Goal: Task Accomplishment & Management: Use online tool/utility

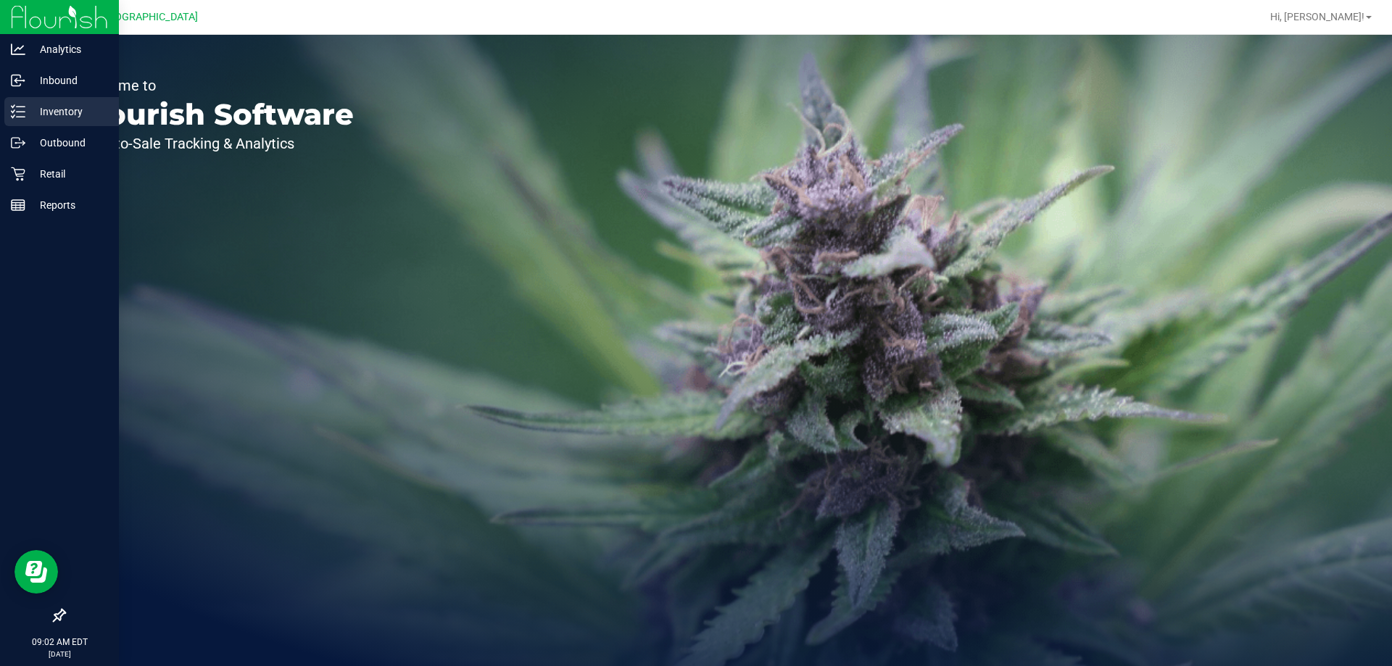
click at [31, 102] on div "Inventory" at bounding box center [61, 111] width 115 height 29
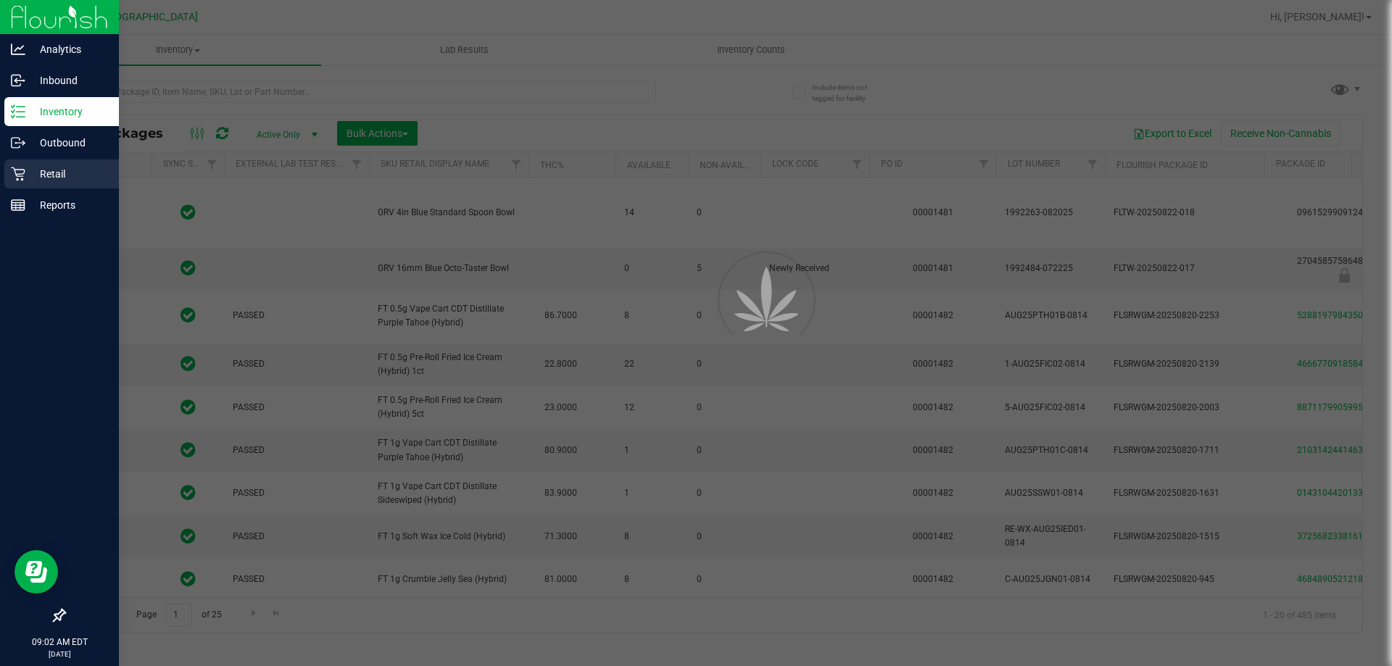
type input "[DATE]"
click at [40, 181] on p "Retail" at bounding box center [68, 173] width 87 height 17
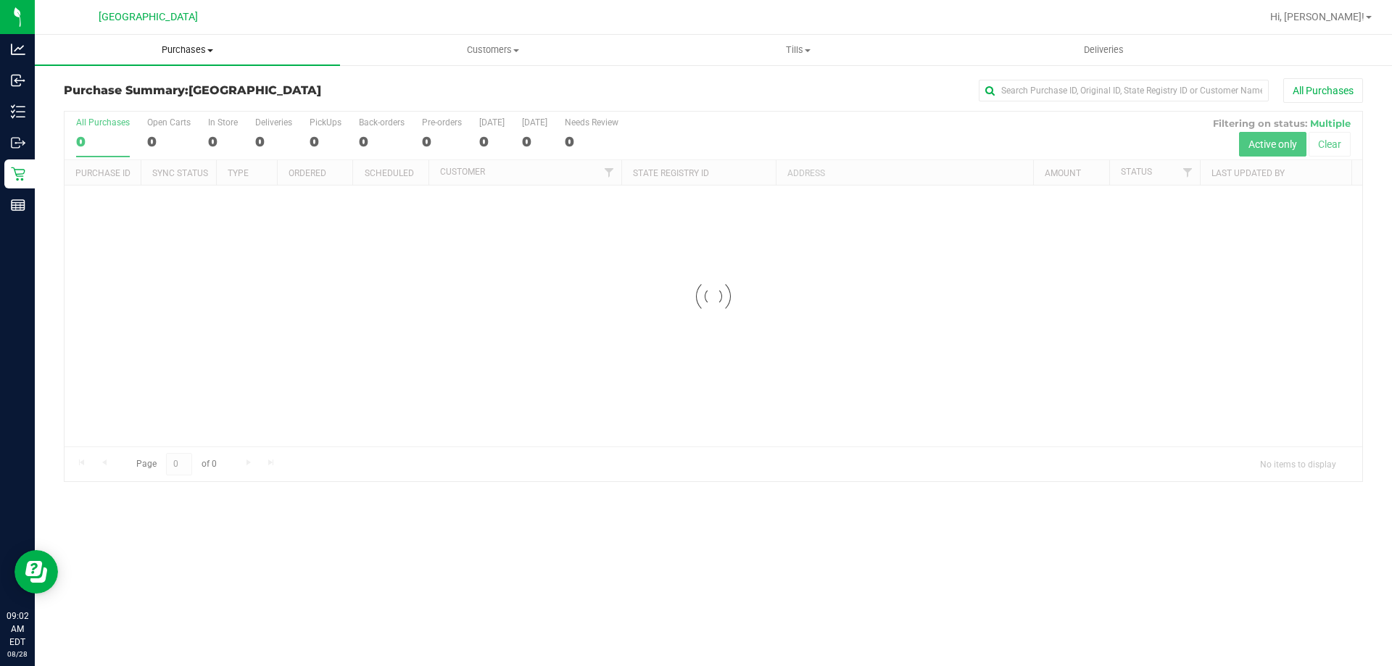
click at [181, 46] on span "Purchases" at bounding box center [187, 50] width 305 height 13
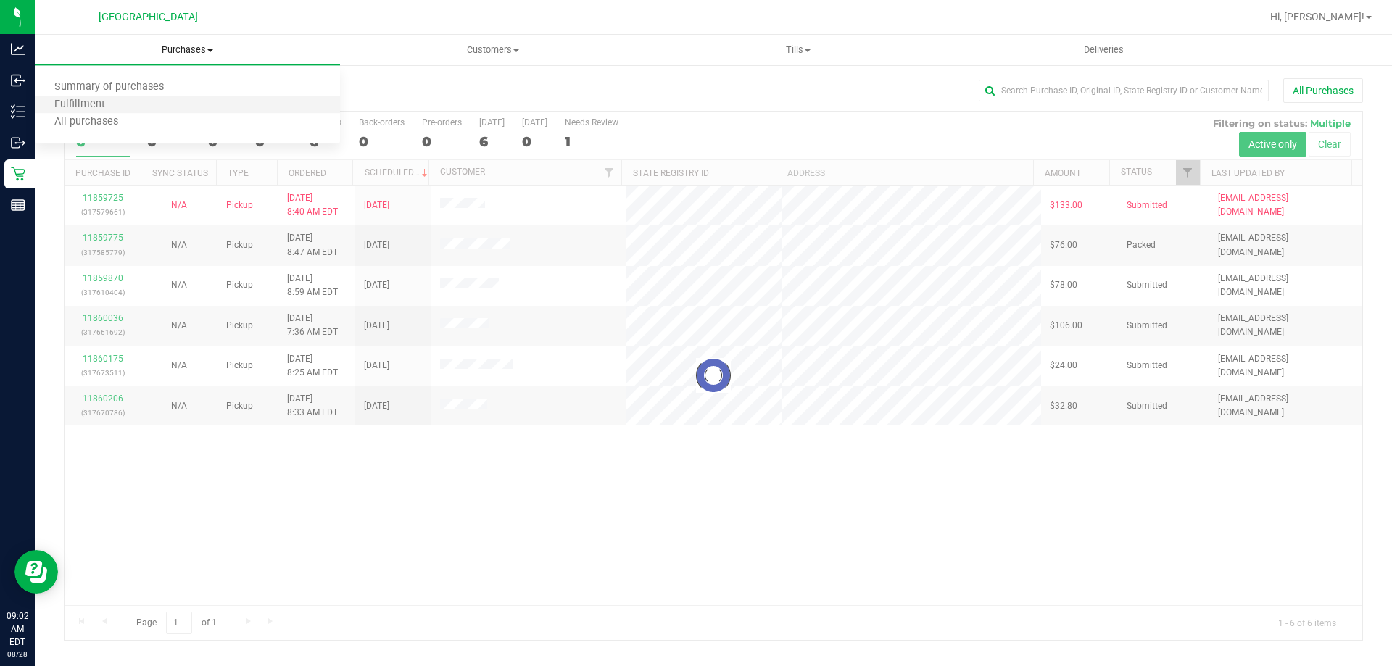
click at [118, 112] on li "Fulfillment" at bounding box center [187, 104] width 305 height 17
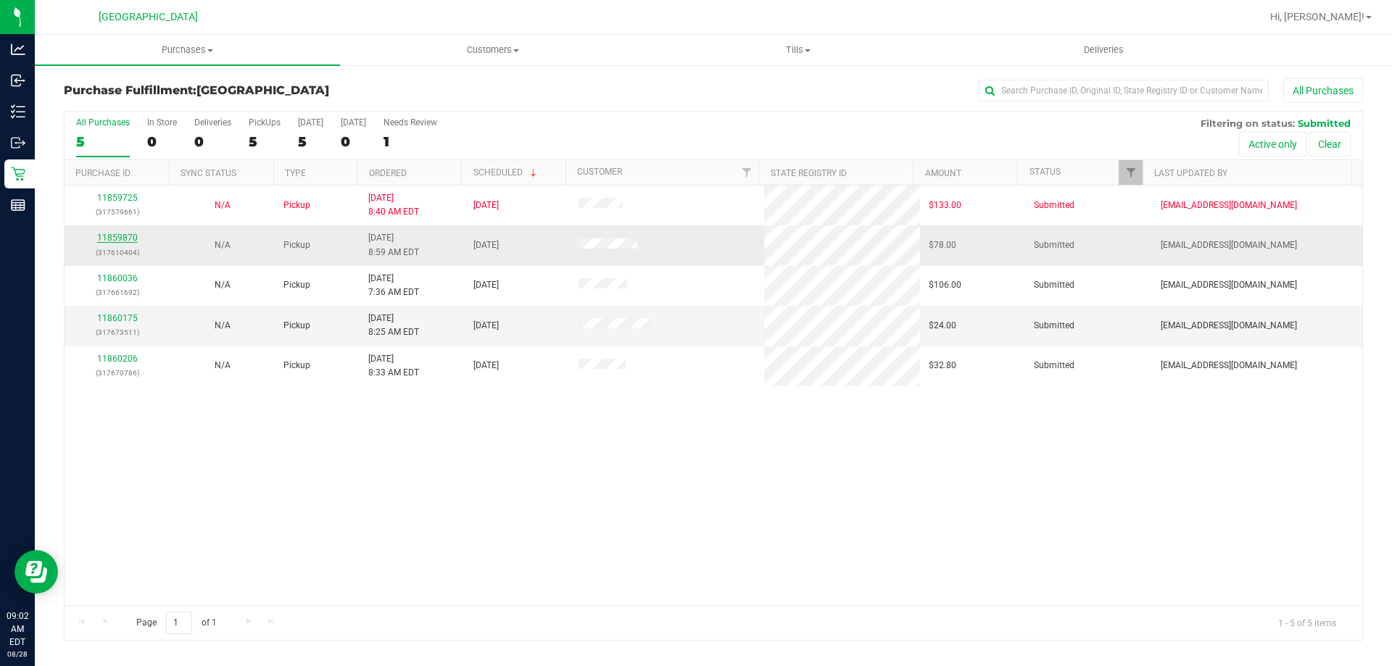
click at [117, 233] on link "11859870" at bounding box center [117, 238] width 41 height 10
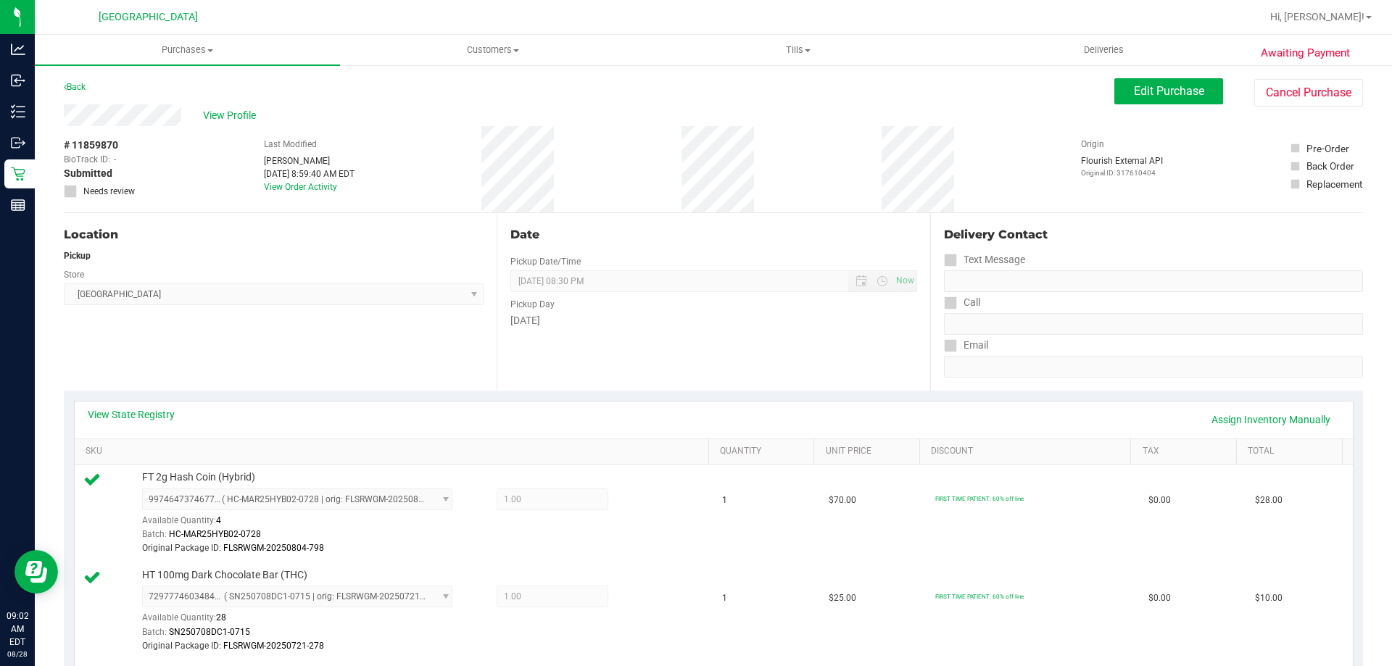
click at [1154, 106] on div "Edit Purchase Cancel Purchase" at bounding box center [1238, 92] width 249 height 28
click at [1151, 95] on span "Edit Purchase" at bounding box center [1169, 91] width 70 height 14
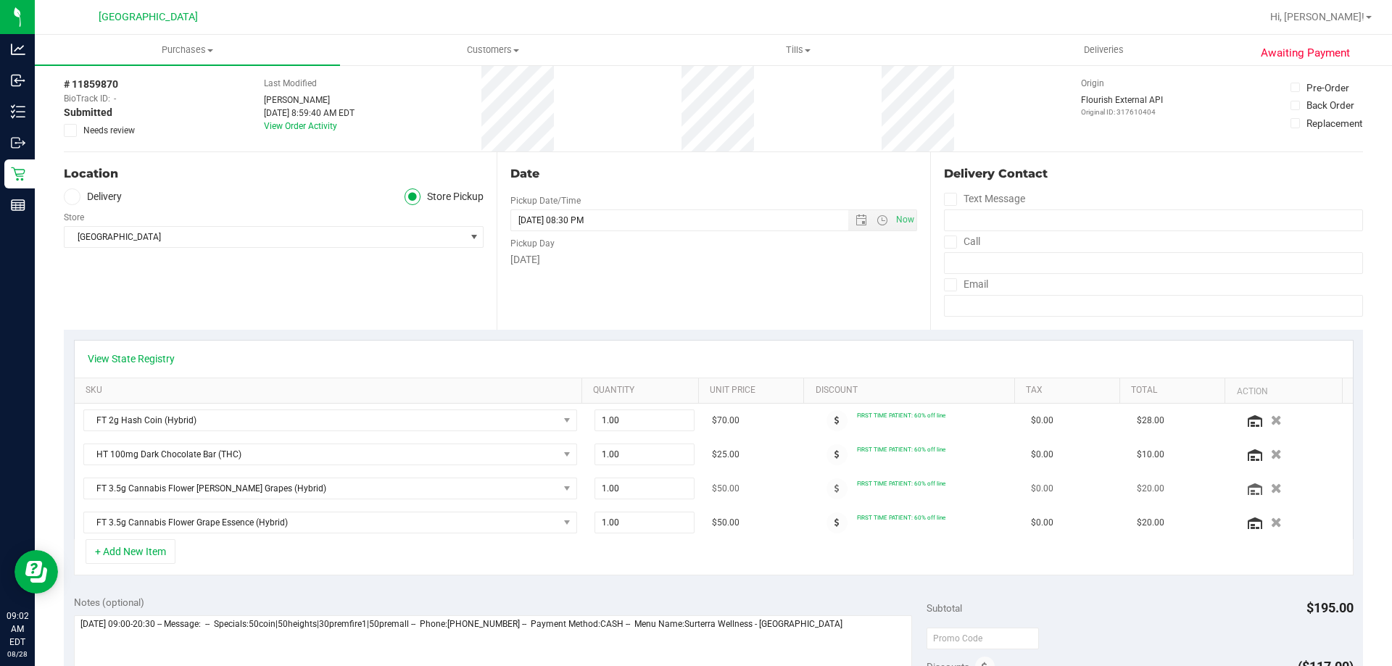
scroll to position [145, 0]
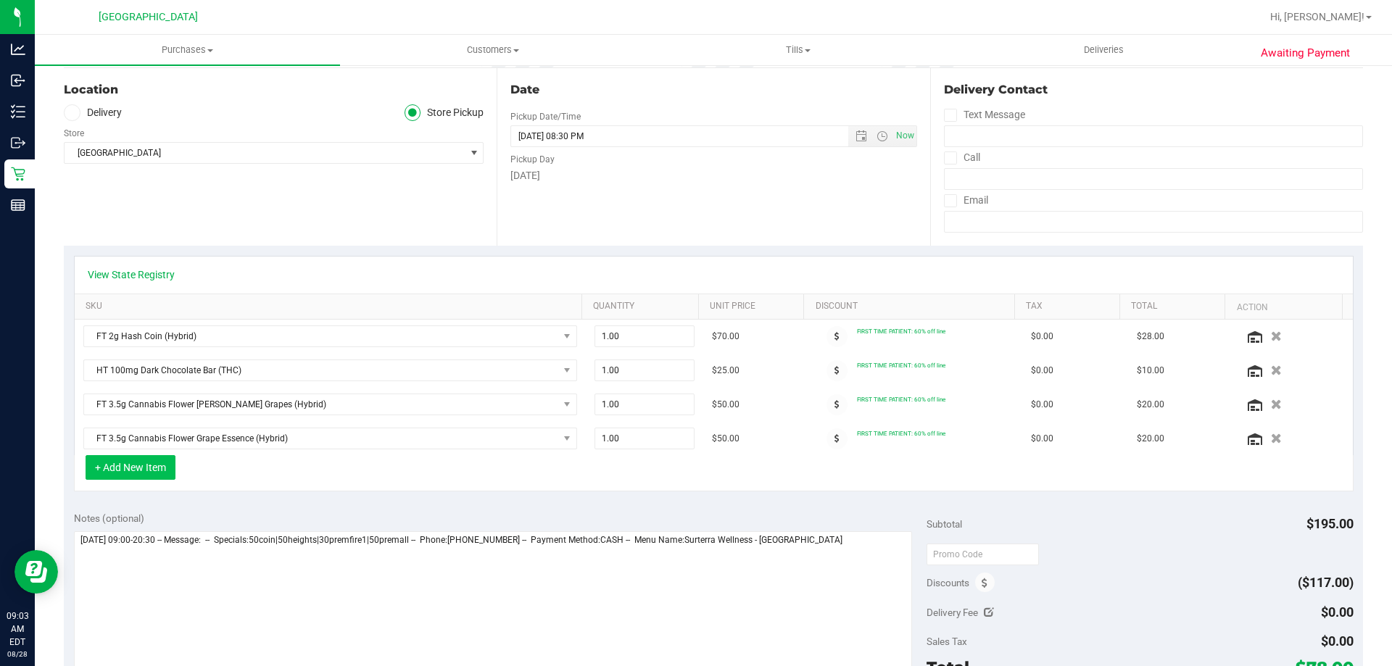
click at [119, 477] on button "+ Add New Item" at bounding box center [131, 467] width 90 height 25
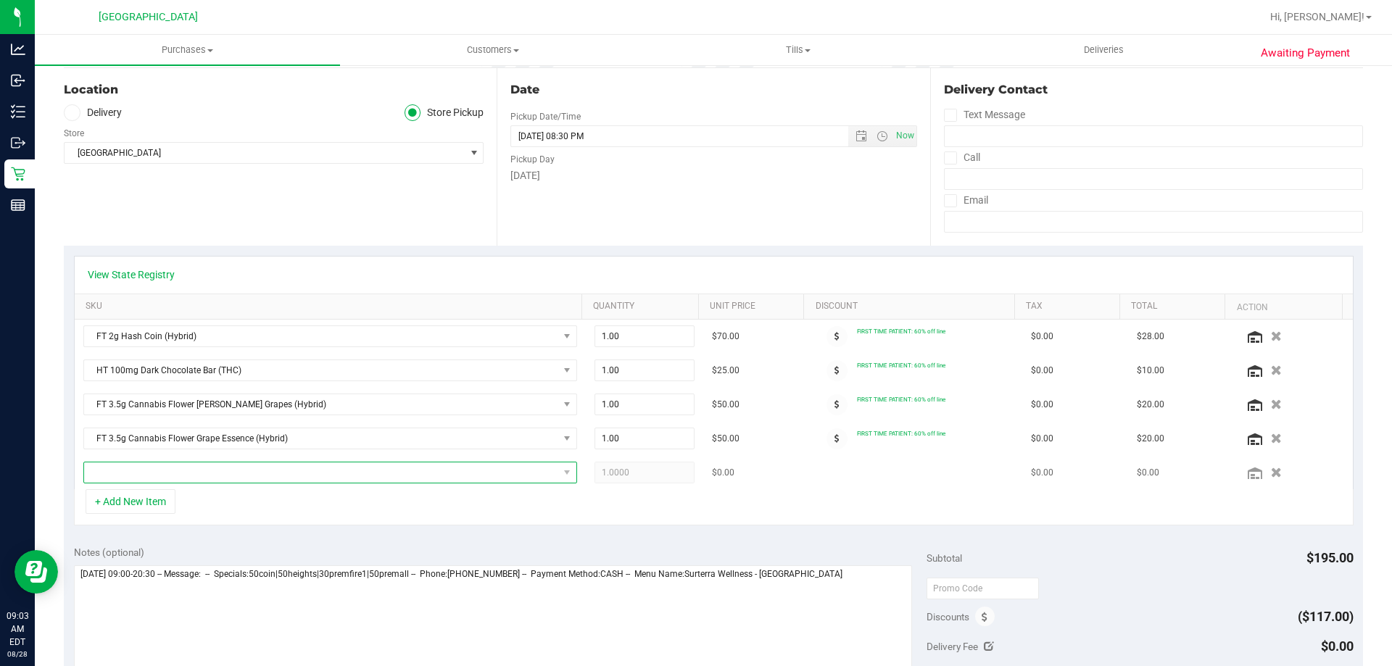
click at [180, 473] on span "NO DATA FOUND" at bounding box center [321, 473] width 474 height 20
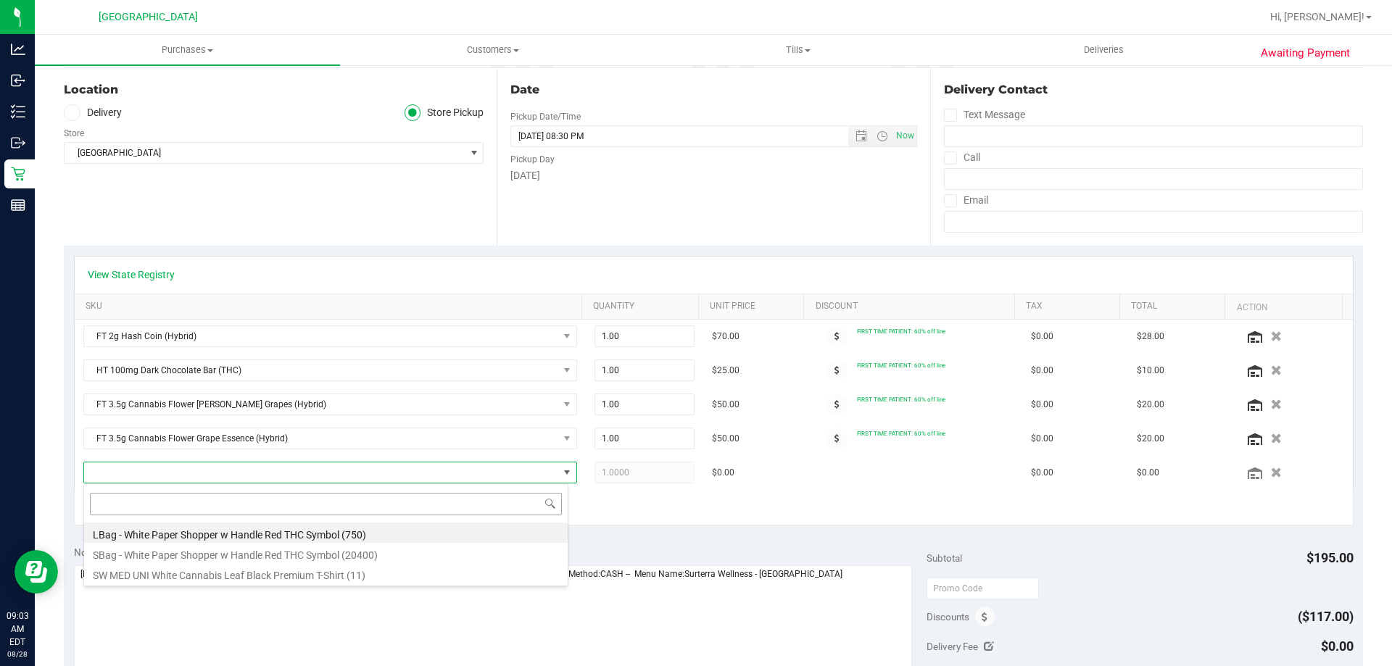
scroll to position [22, 481]
type input "abp"
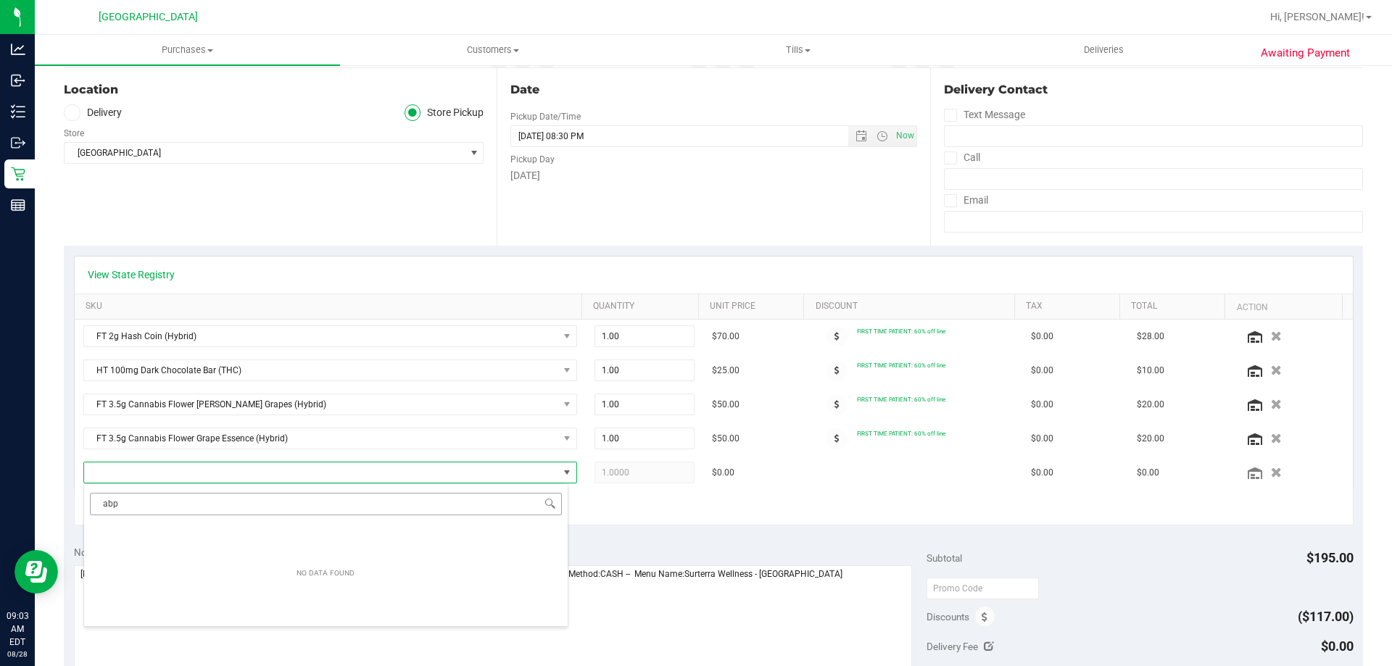
click at [179, 505] on input "abp" at bounding box center [326, 504] width 472 height 22
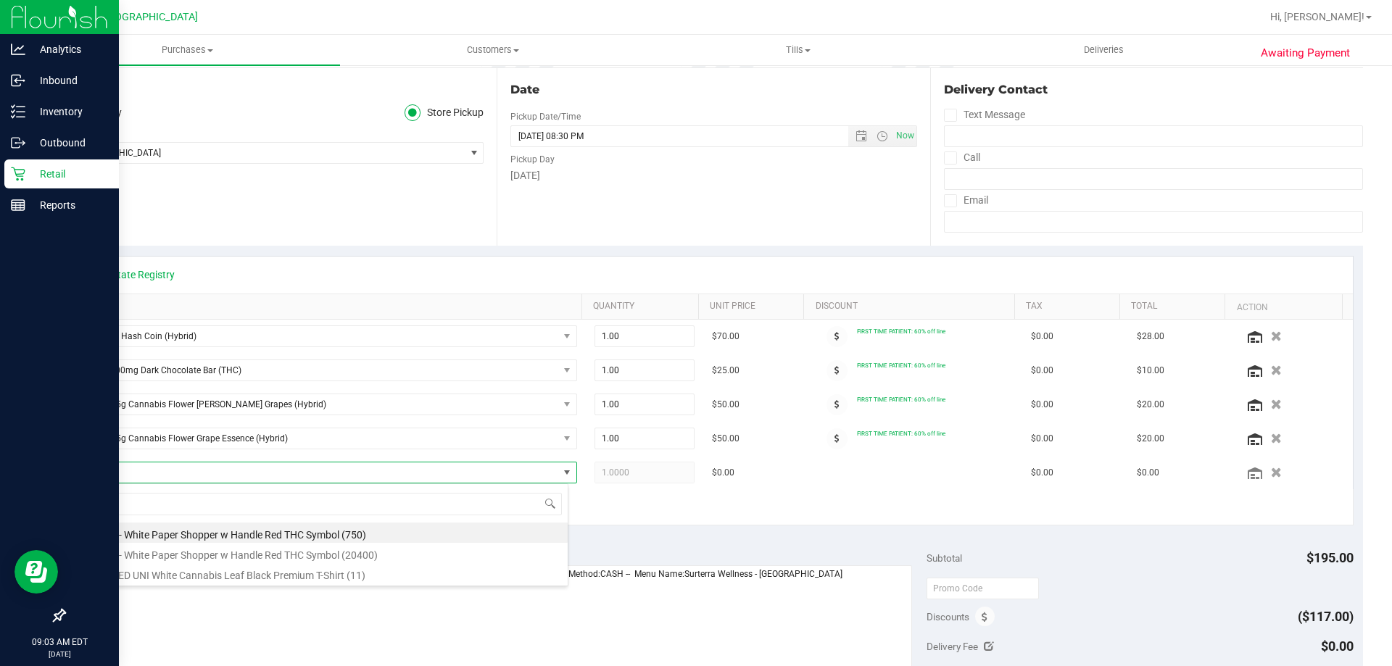
click at [13, 455] on div at bounding box center [59, 412] width 119 height 380
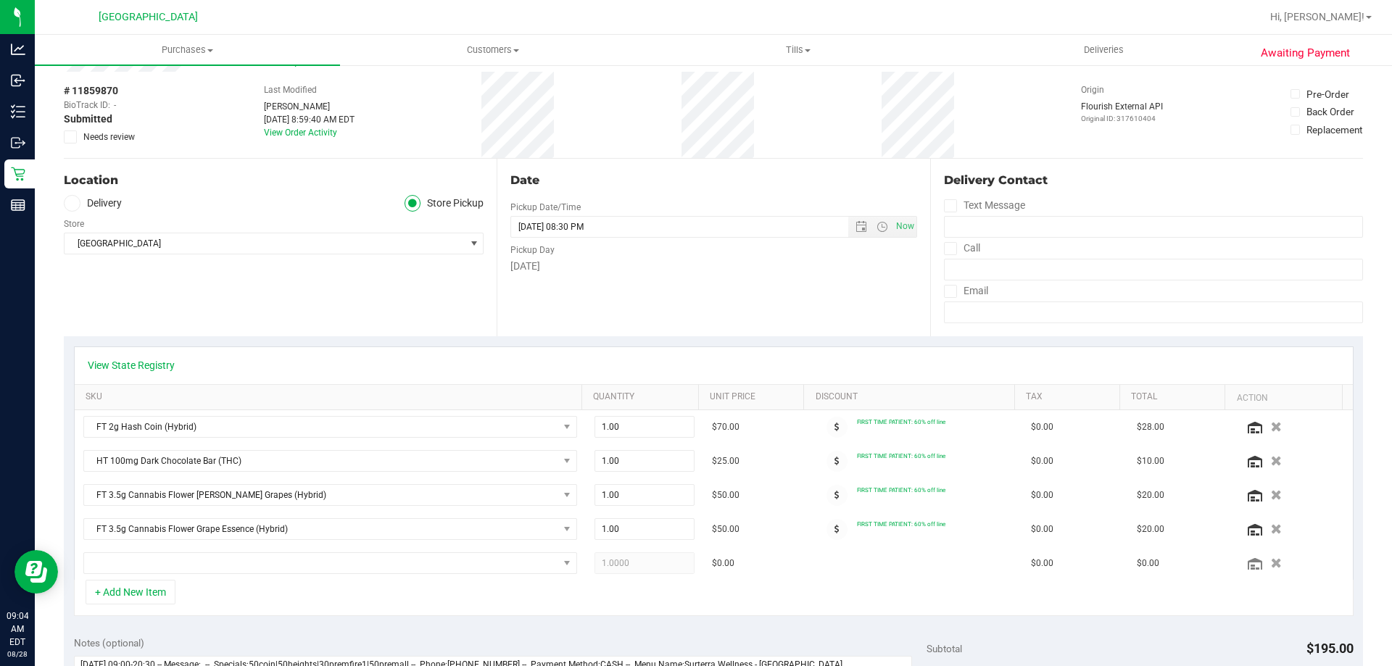
scroll to position [0, 0]
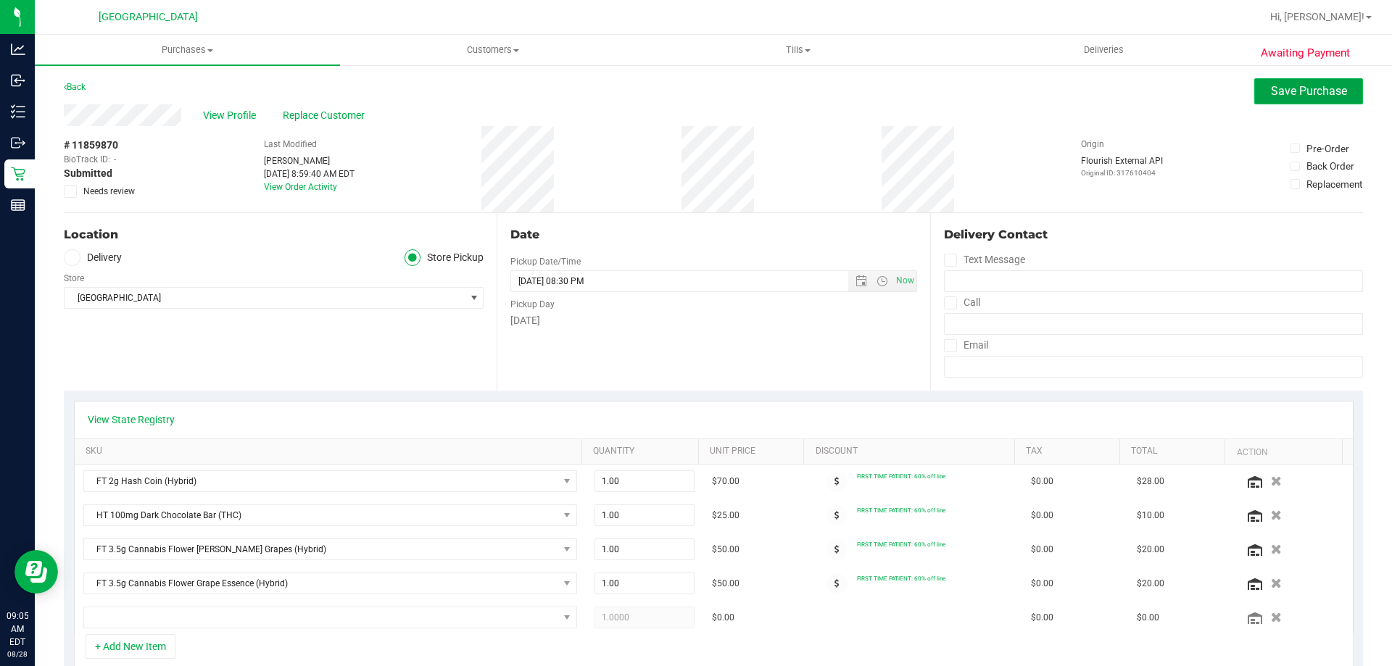
click at [1271, 94] on span "Save Purchase" at bounding box center [1309, 91] width 76 height 14
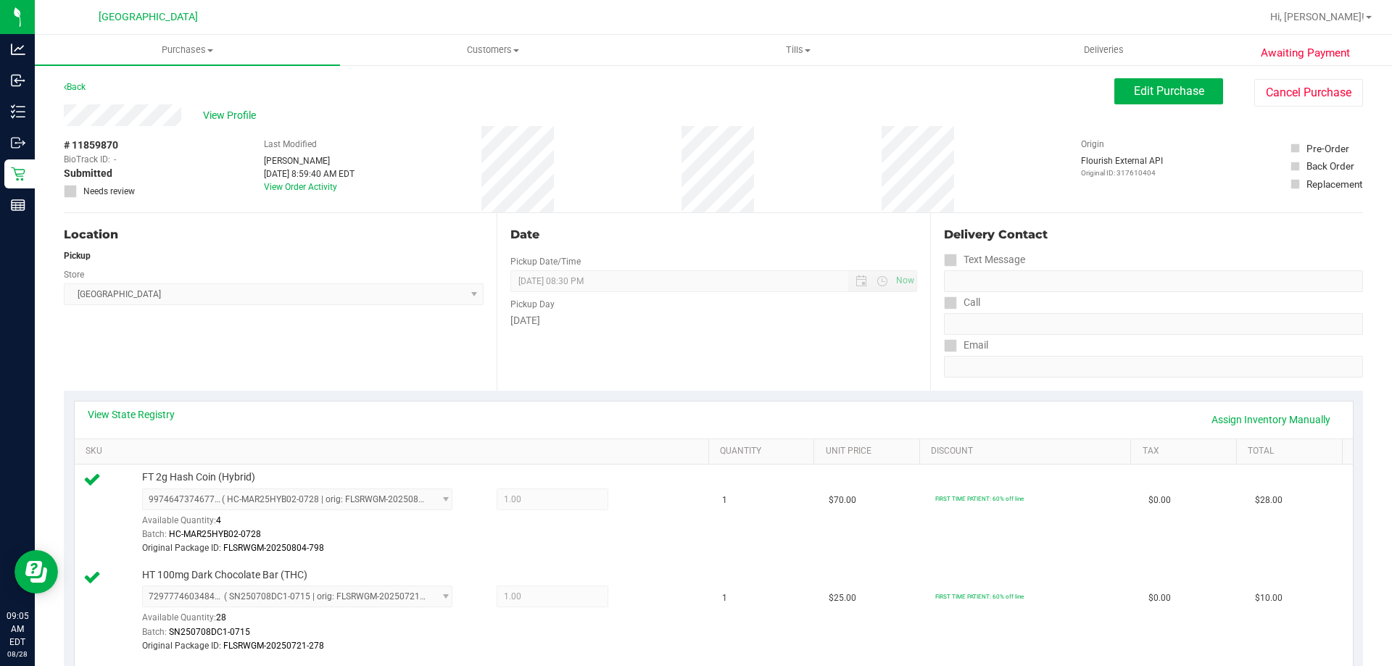
click at [223, 111] on span "View Profile" at bounding box center [232, 115] width 58 height 15
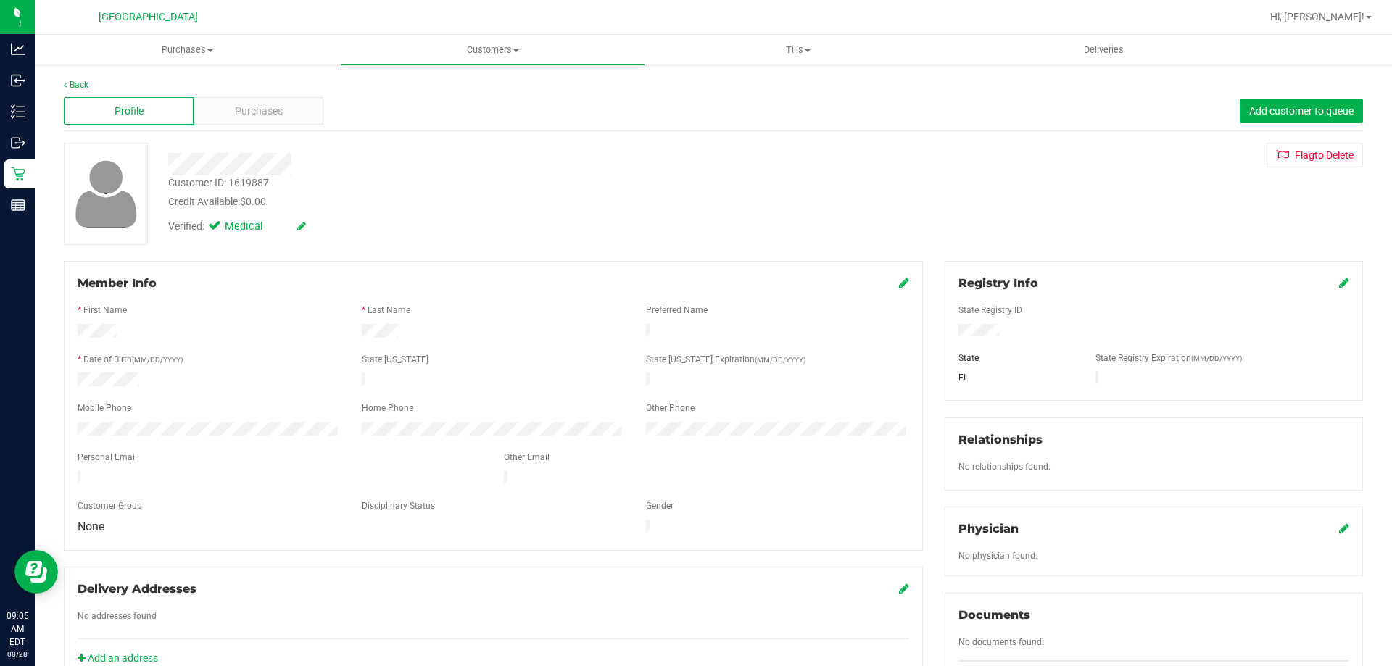
click at [223, 111] on div "Purchases" at bounding box center [259, 111] width 130 height 28
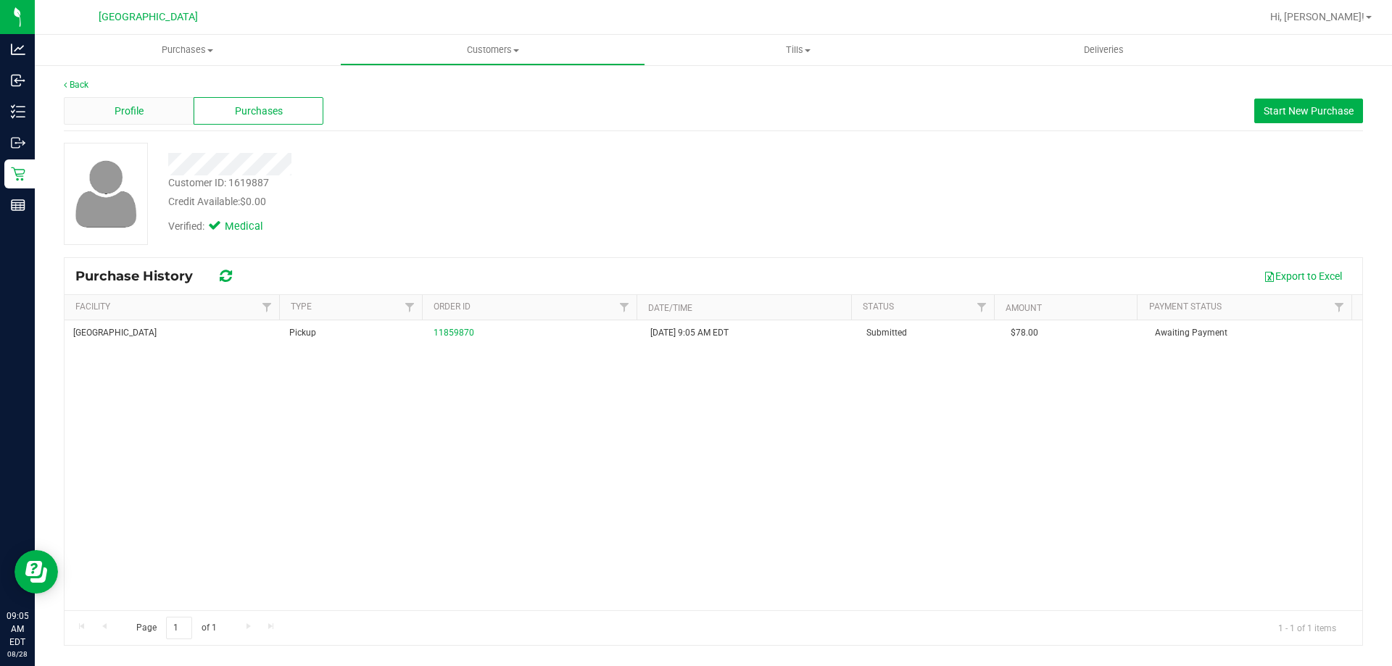
click at [141, 110] on span "Profile" at bounding box center [129, 111] width 29 height 15
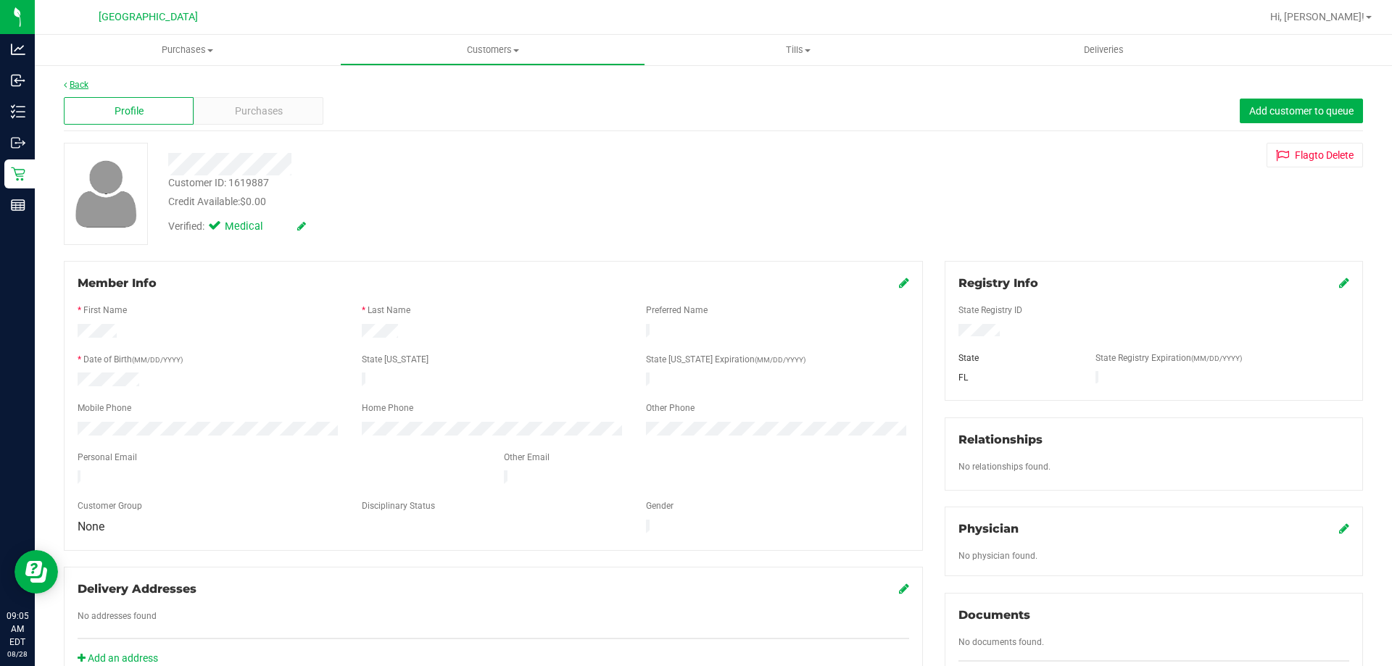
click at [73, 87] on link "Back" at bounding box center [76, 85] width 25 height 10
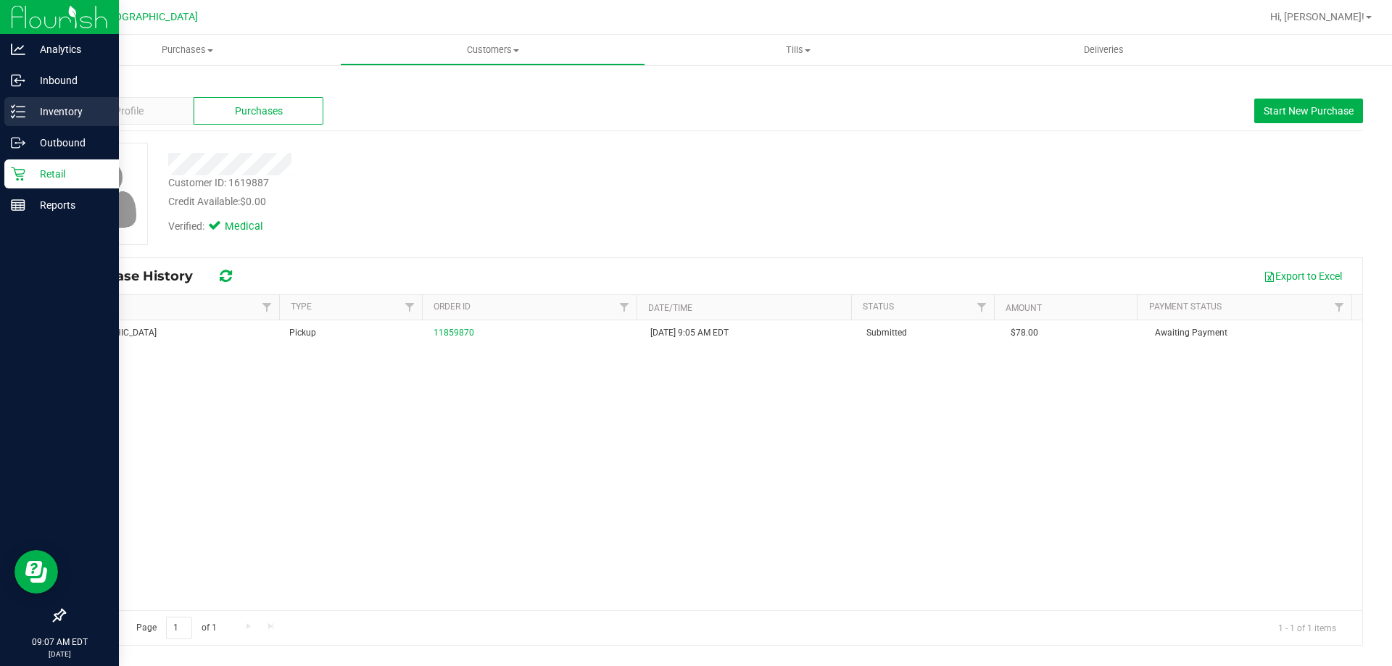
click at [30, 109] on p "Inventory" at bounding box center [68, 111] width 87 height 17
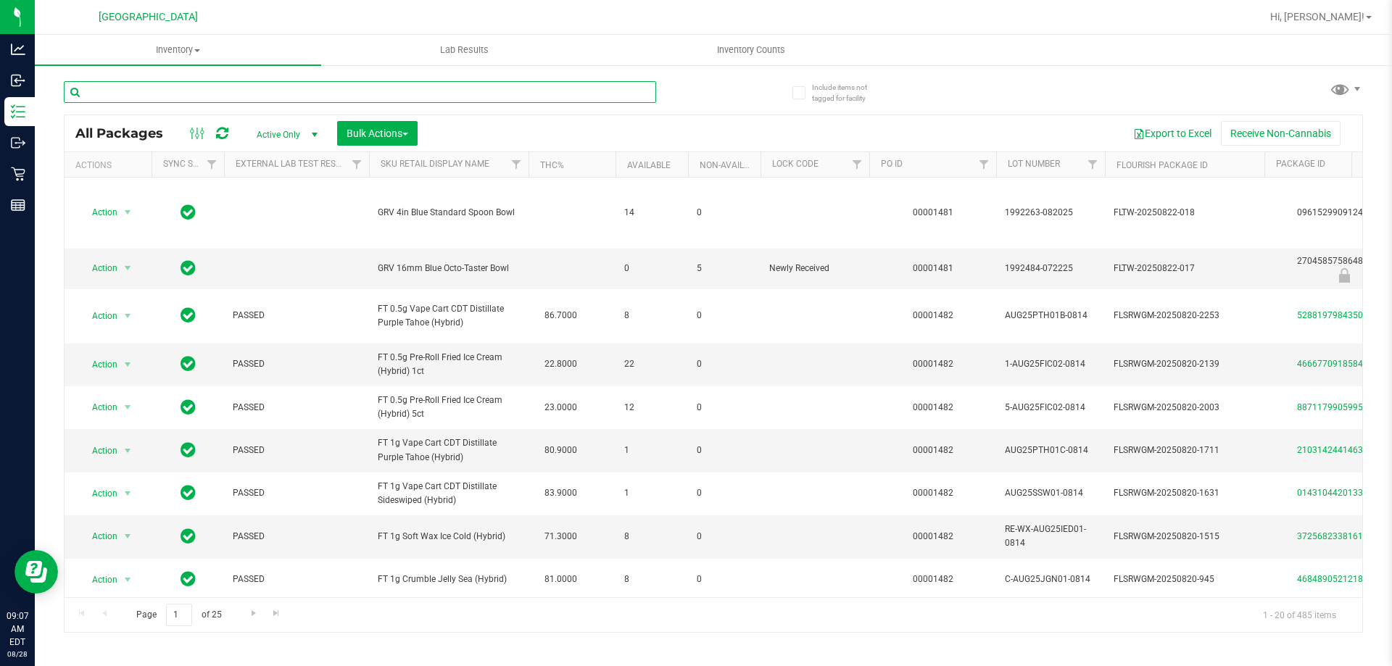
click at [247, 87] on input "text" at bounding box center [360, 92] width 592 height 22
type input "sativa"
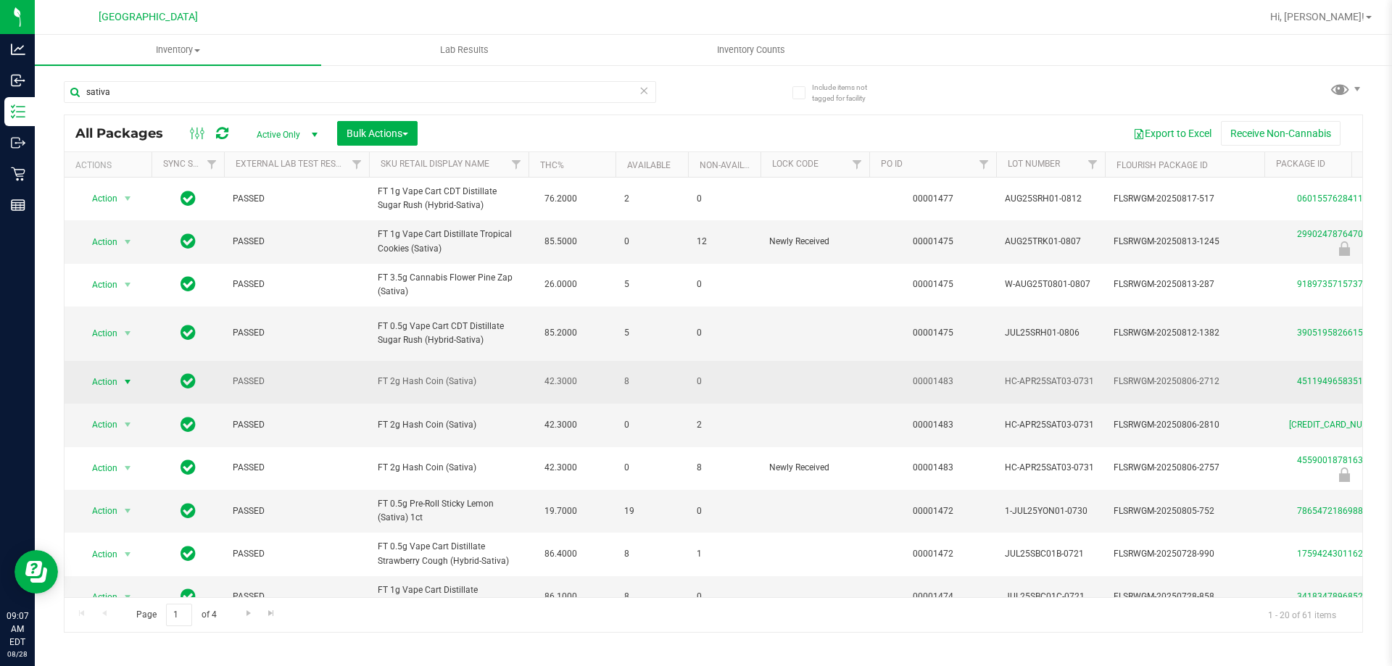
click at [136, 389] on span "select" at bounding box center [128, 382] width 18 height 20
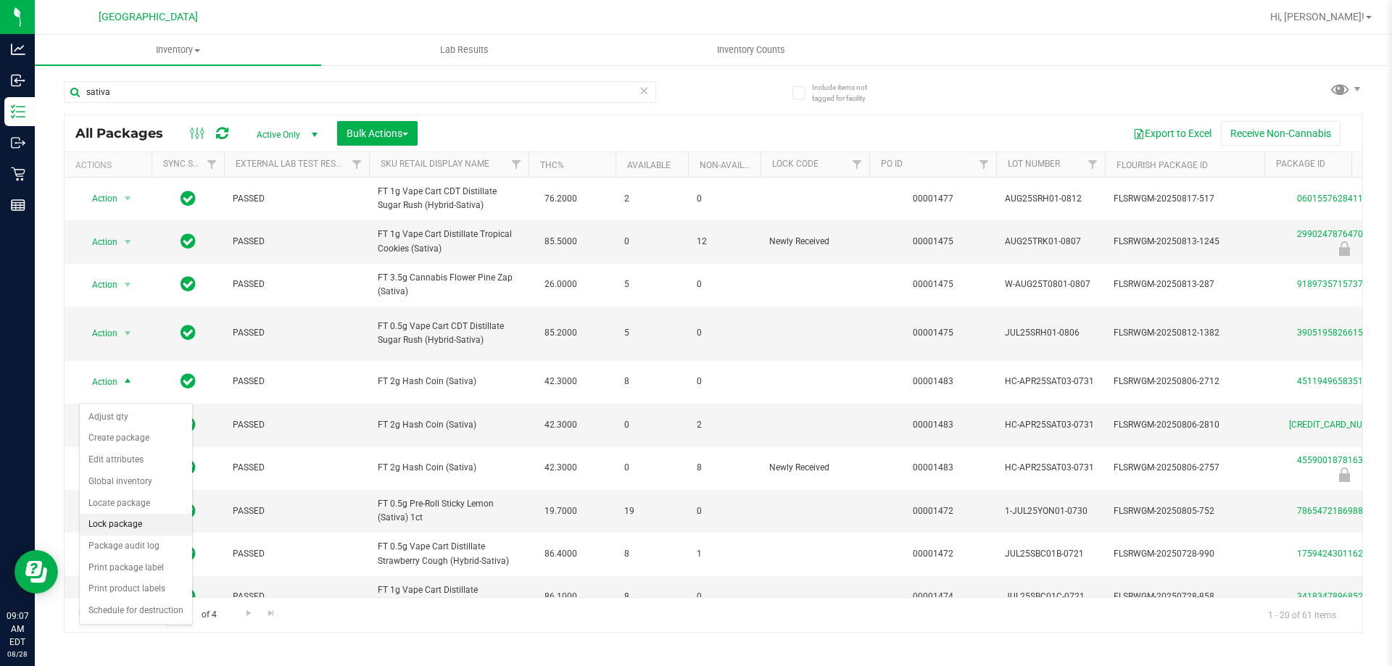
click at [148, 526] on li "Lock package" at bounding box center [136, 525] width 112 height 22
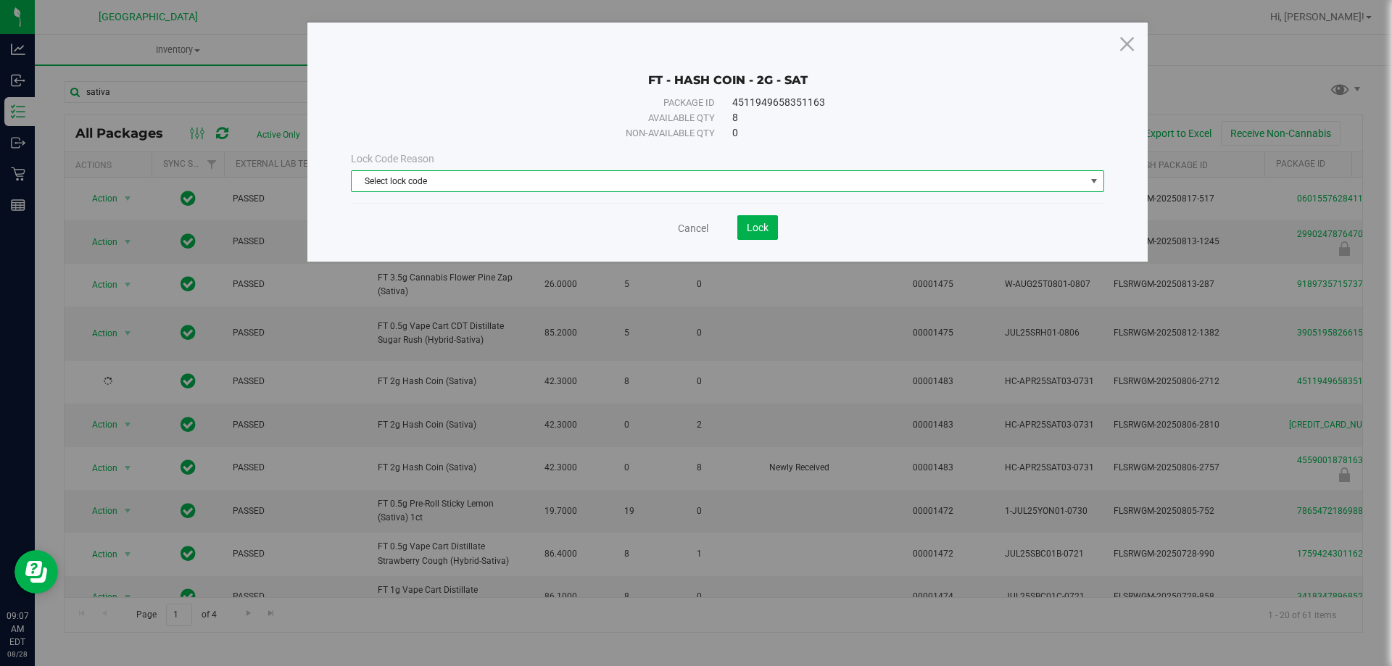
click at [436, 173] on span "Select lock code" at bounding box center [719, 181] width 734 height 20
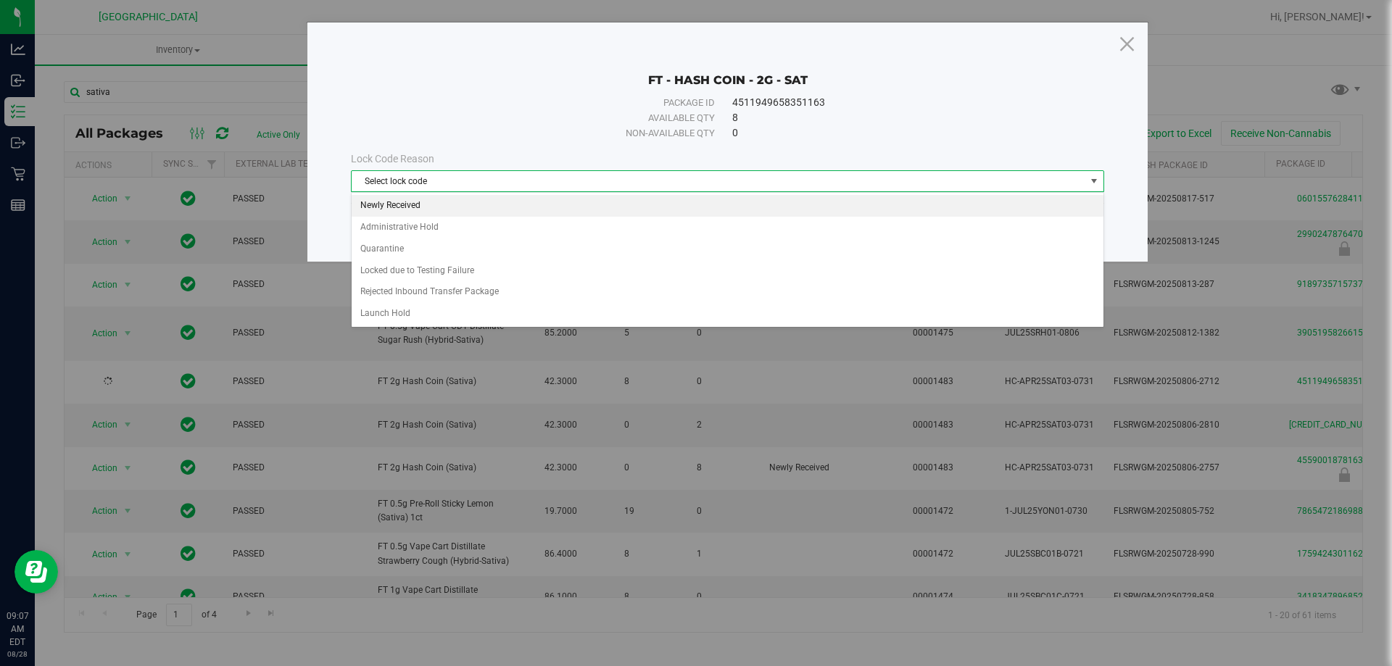
click at [437, 215] on li "Newly Received" at bounding box center [728, 206] width 752 height 22
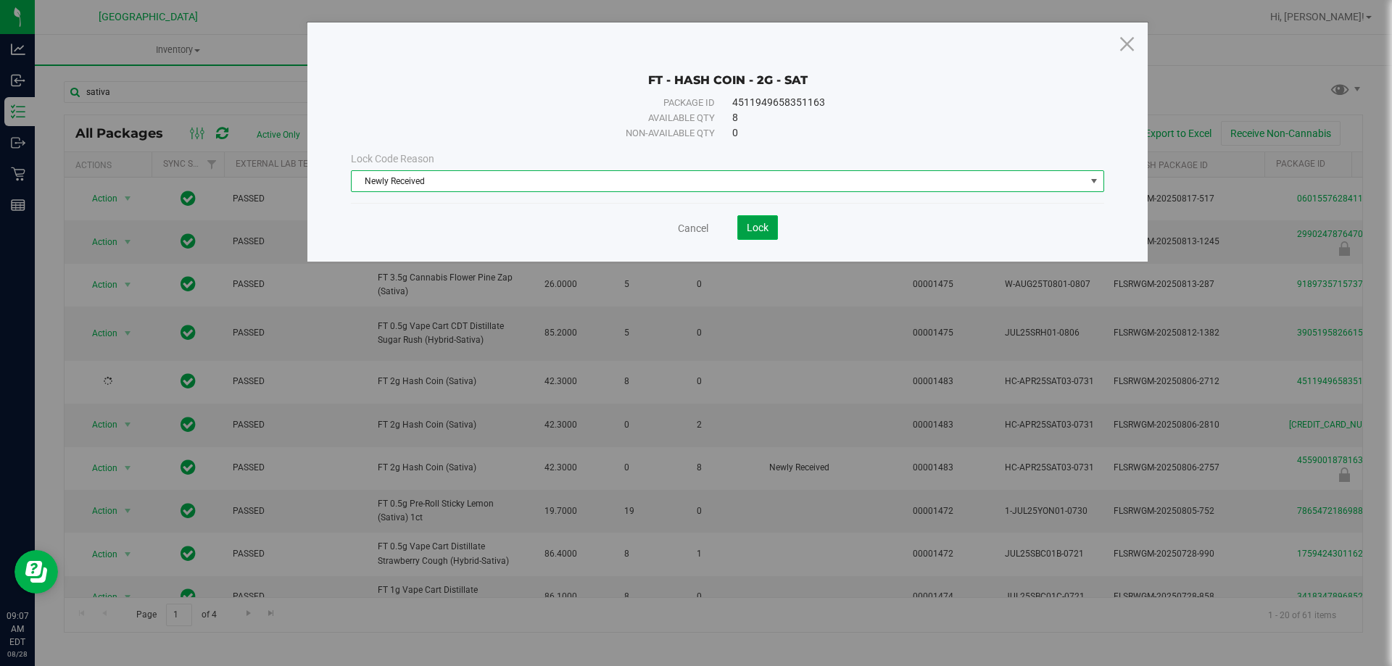
click at [758, 225] on span "Lock" at bounding box center [758, 228] width 22 height 12
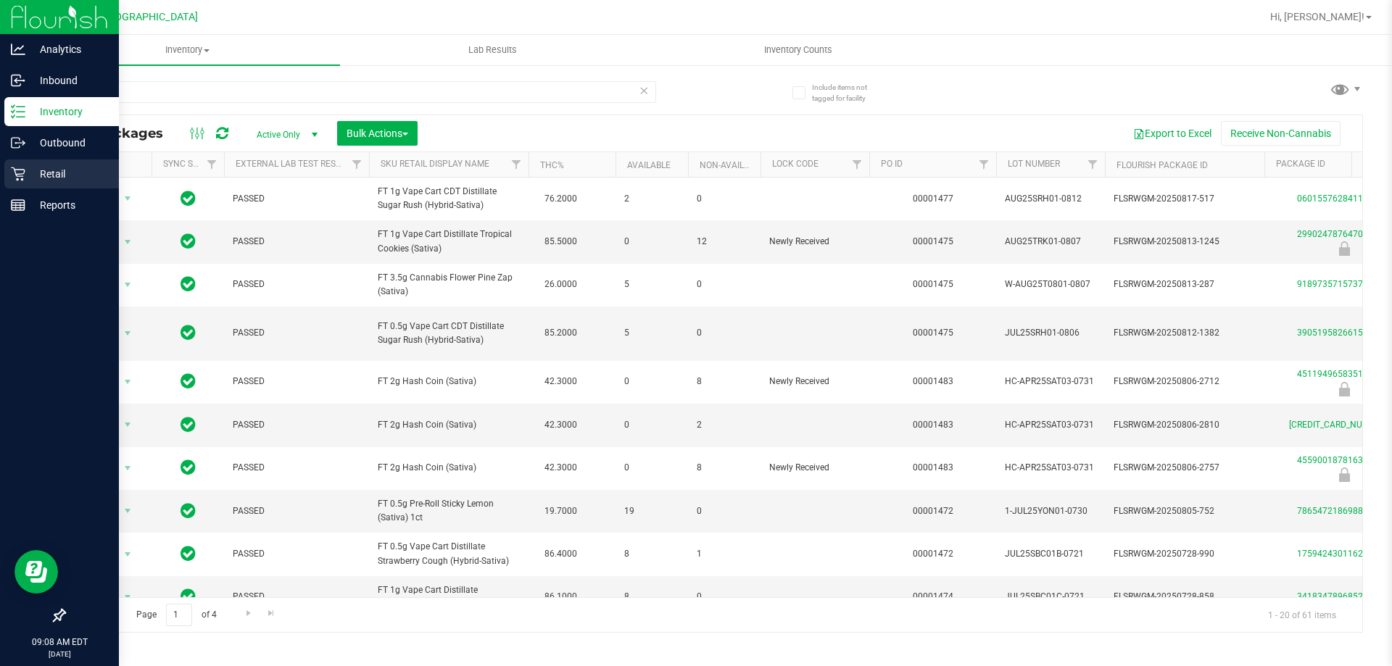
click at [11, 168] on icon at bounding box center [18, 174] width 15 height 15
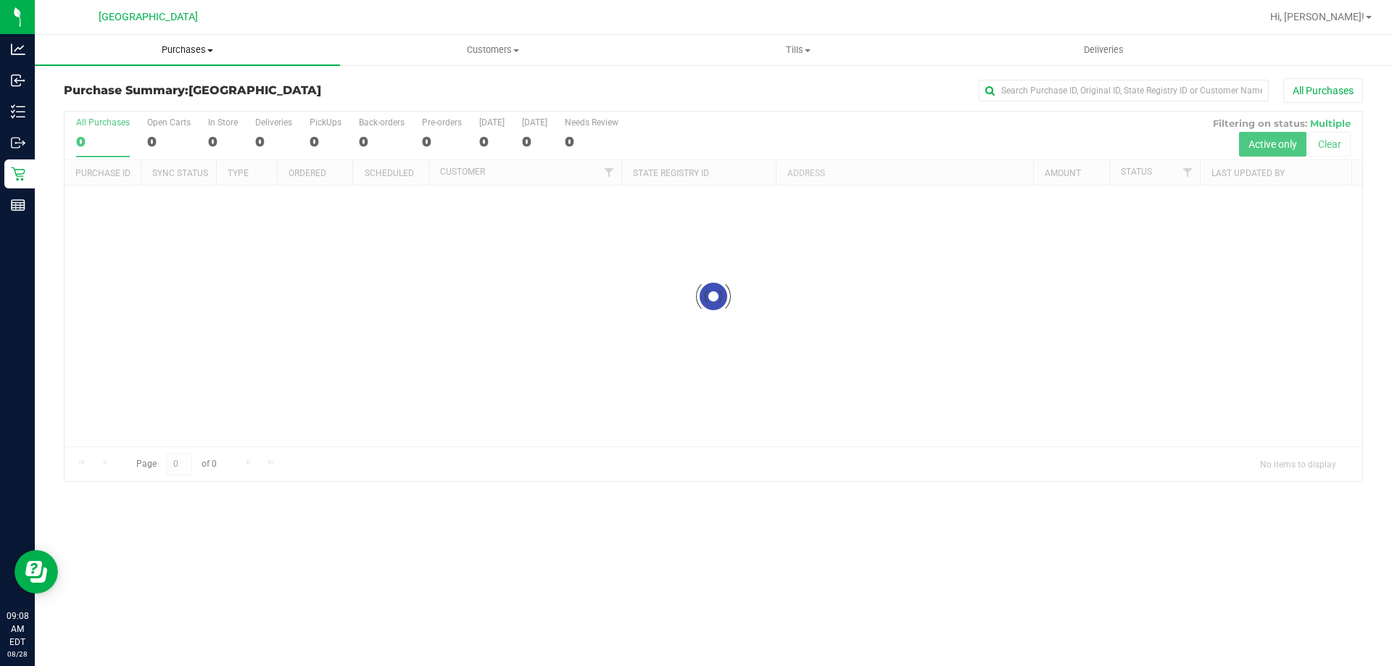
click at [165, 56] on uib-tab-heading "Purchases Summary of purchases Fulfillment All purchases" at bounding box center [187, 50] width 305 height 30
click at [133, 102] on li "Fulfillment" at bounding box center [187, 104] width 305 height 17
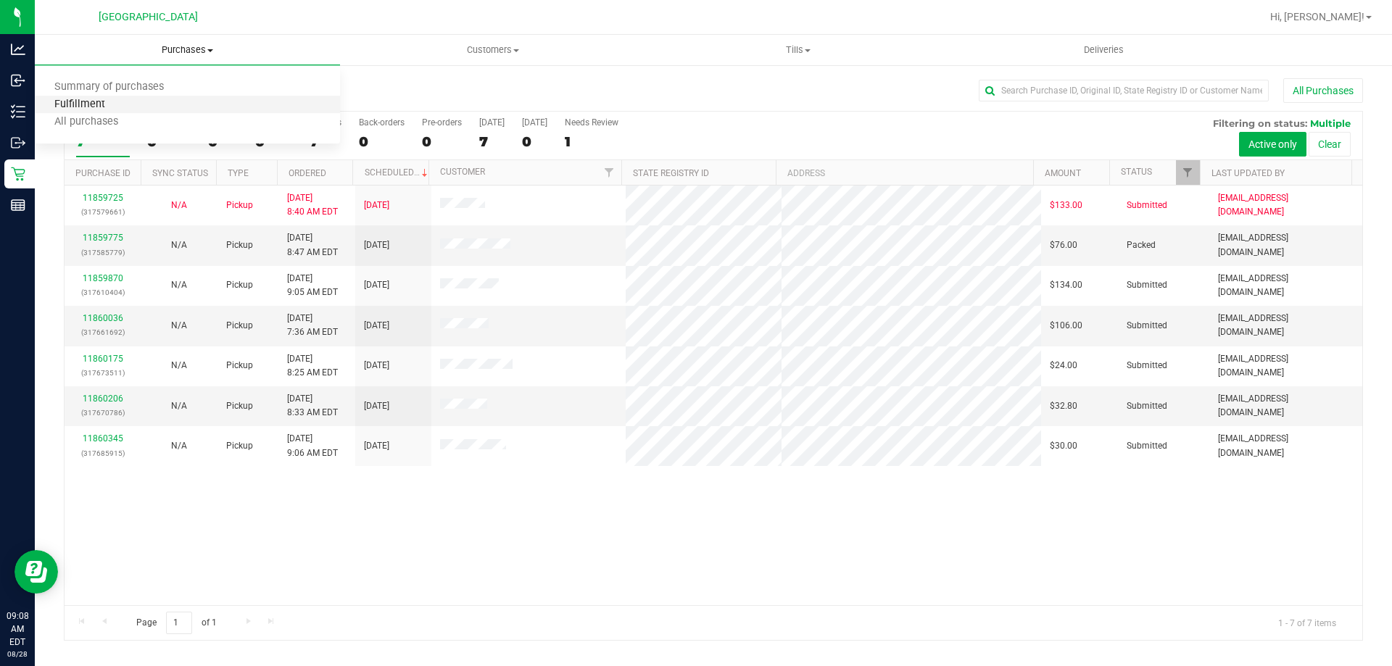
click at [93, 105] on span "Fulfillment" at bounding box center [80, 105] width 90 height 12
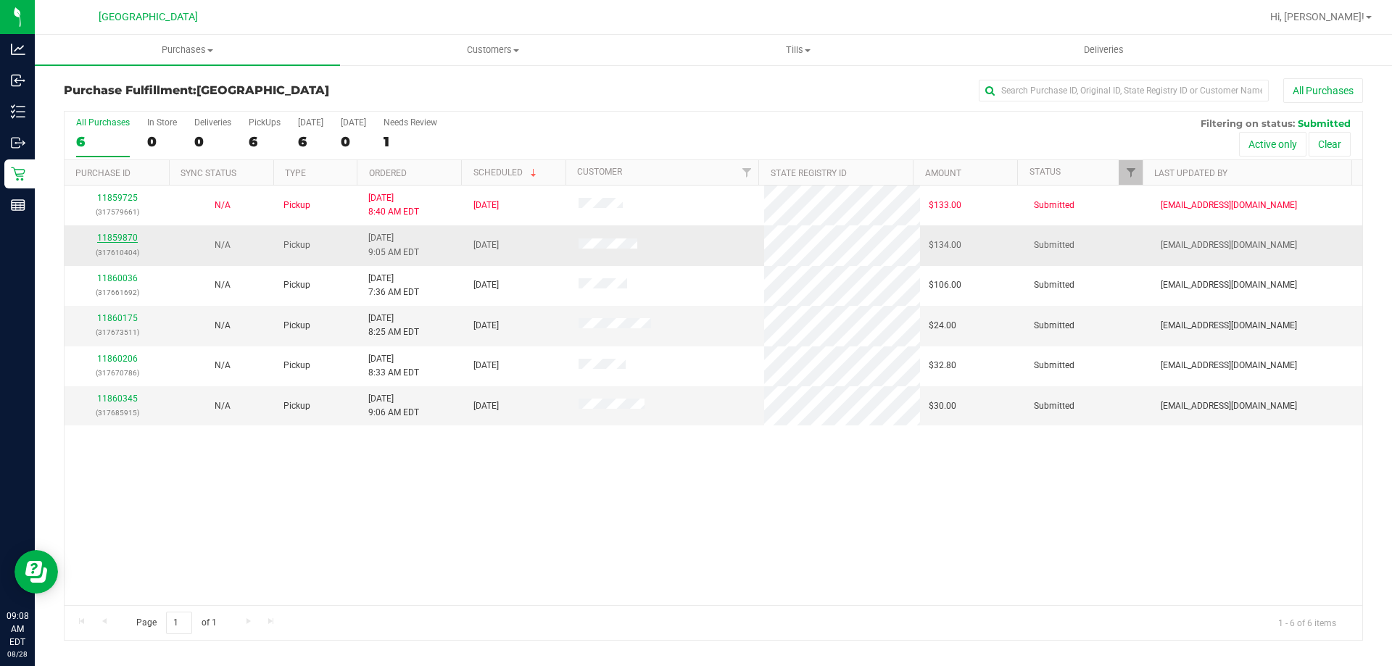
click at [109, 241] on link "11859870" at bounding box center [117, 238] width 41 height 10
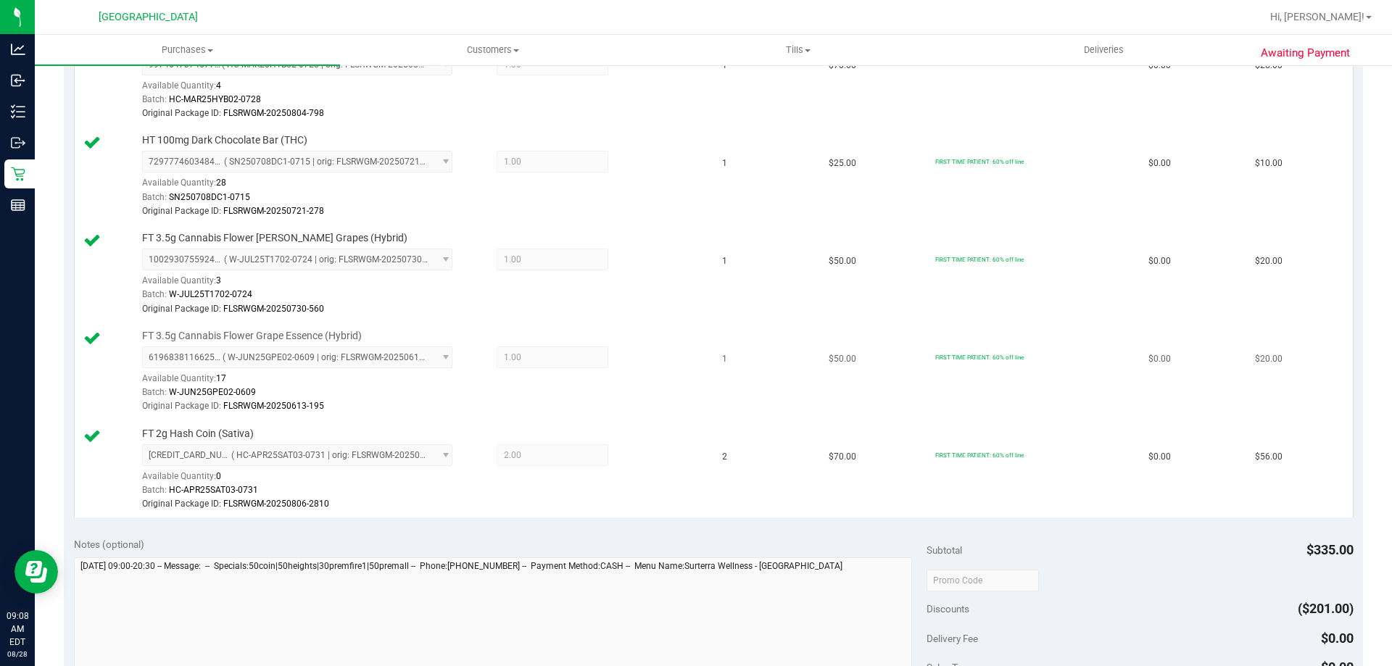
scroll to position [725, 0]
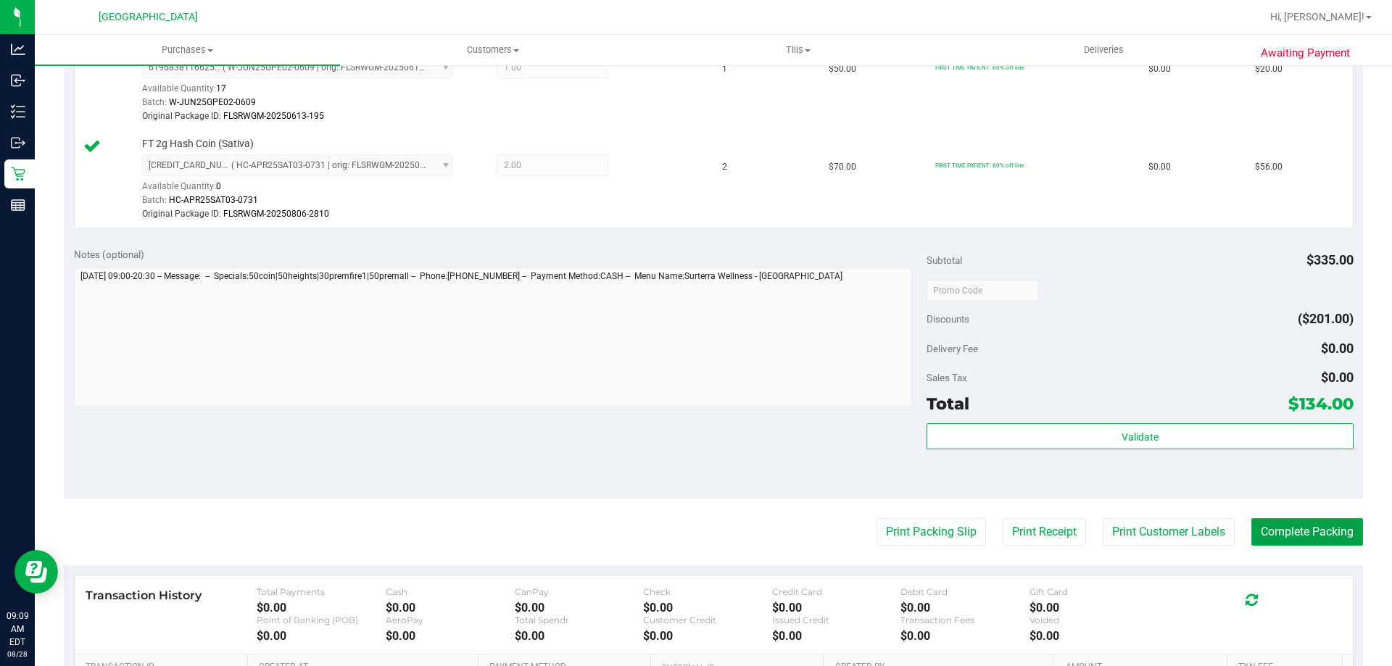
click at [1294, 534] on button "Complete Packing" at bounding box center [1307, 532] width 112 height 28
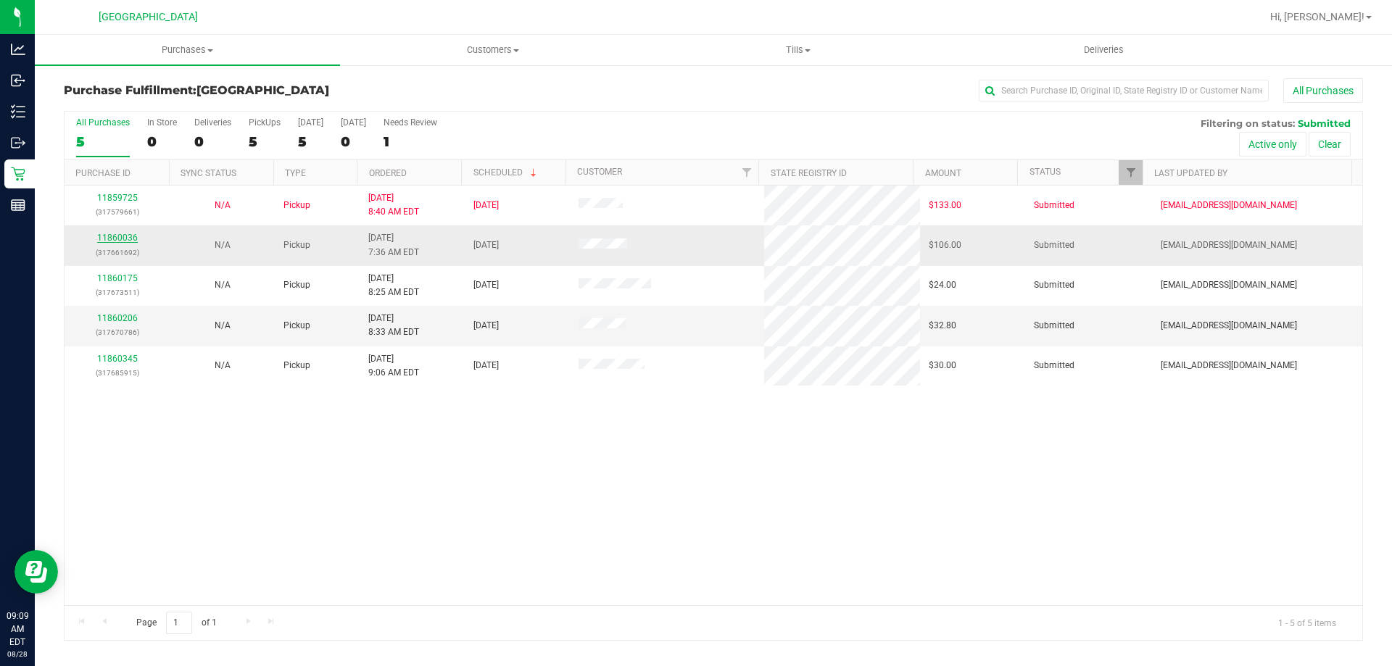
click at [128, 235] on link "11860036" at bounding box center [117, 238] width 41 height 10
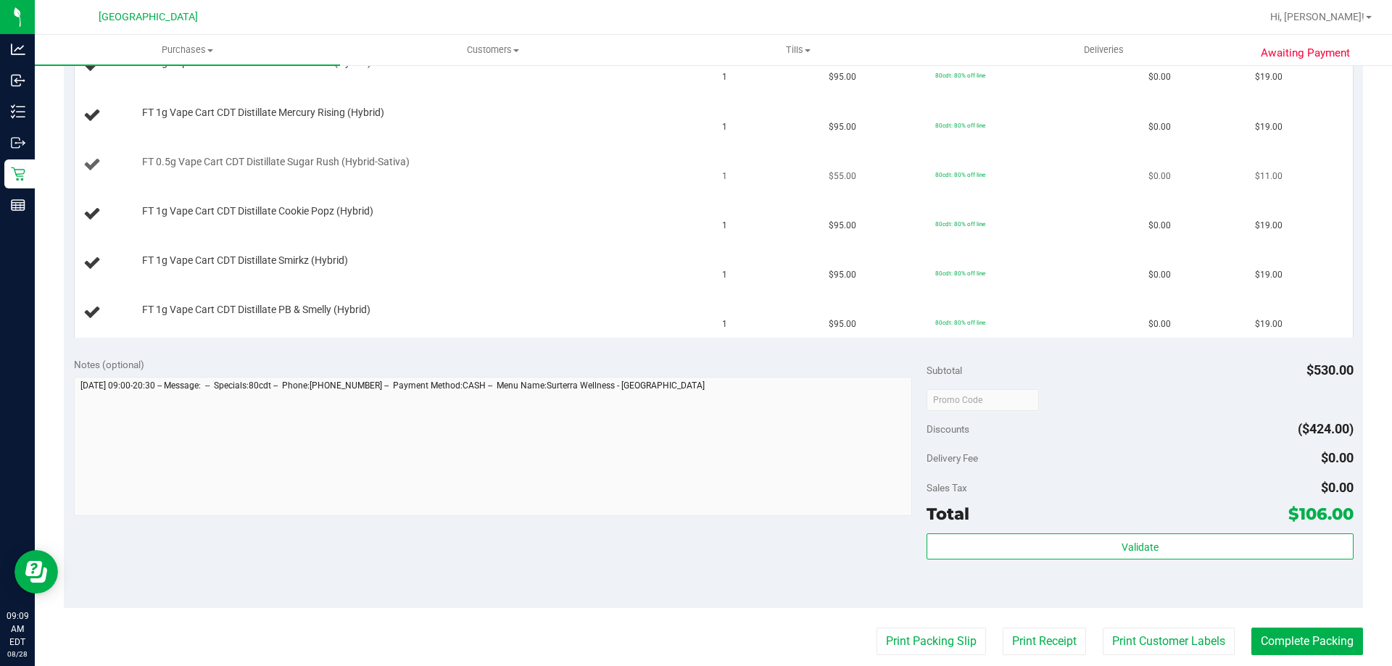
scroll to position [218, 0]
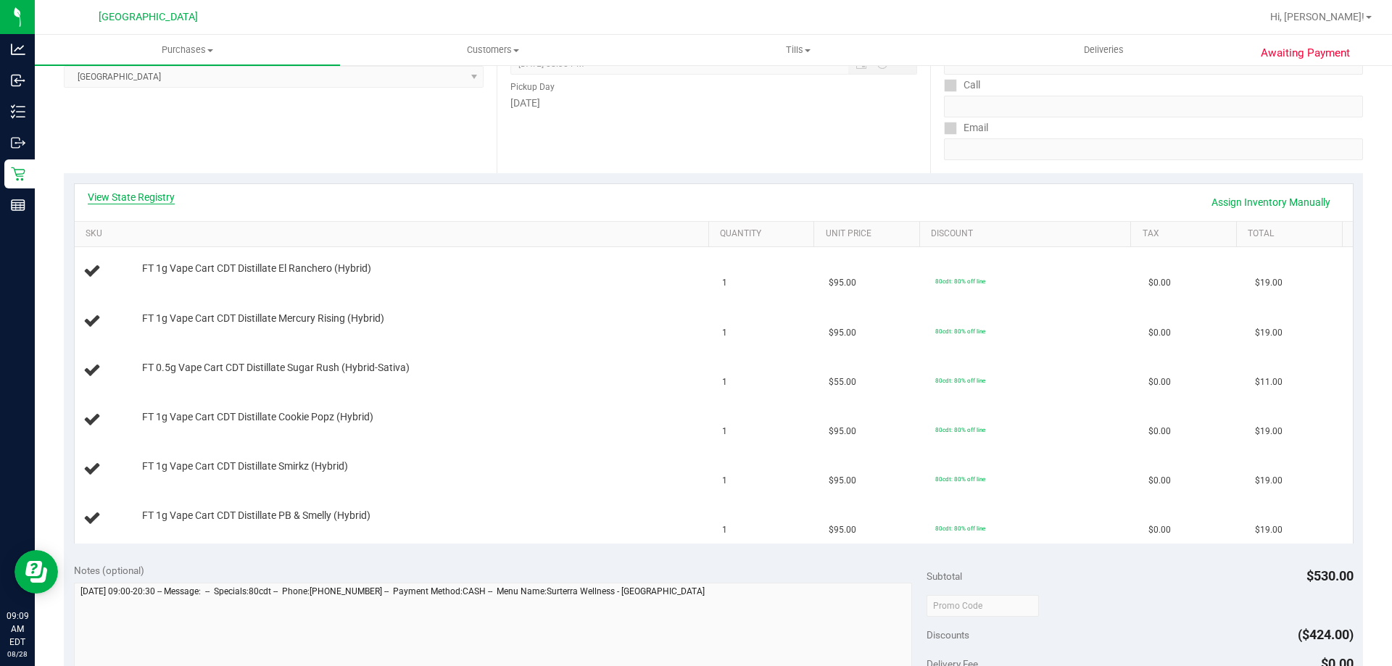
click at [148, 190] on link "View State Registry" at bounding box center [131, 197] width 87 height 15
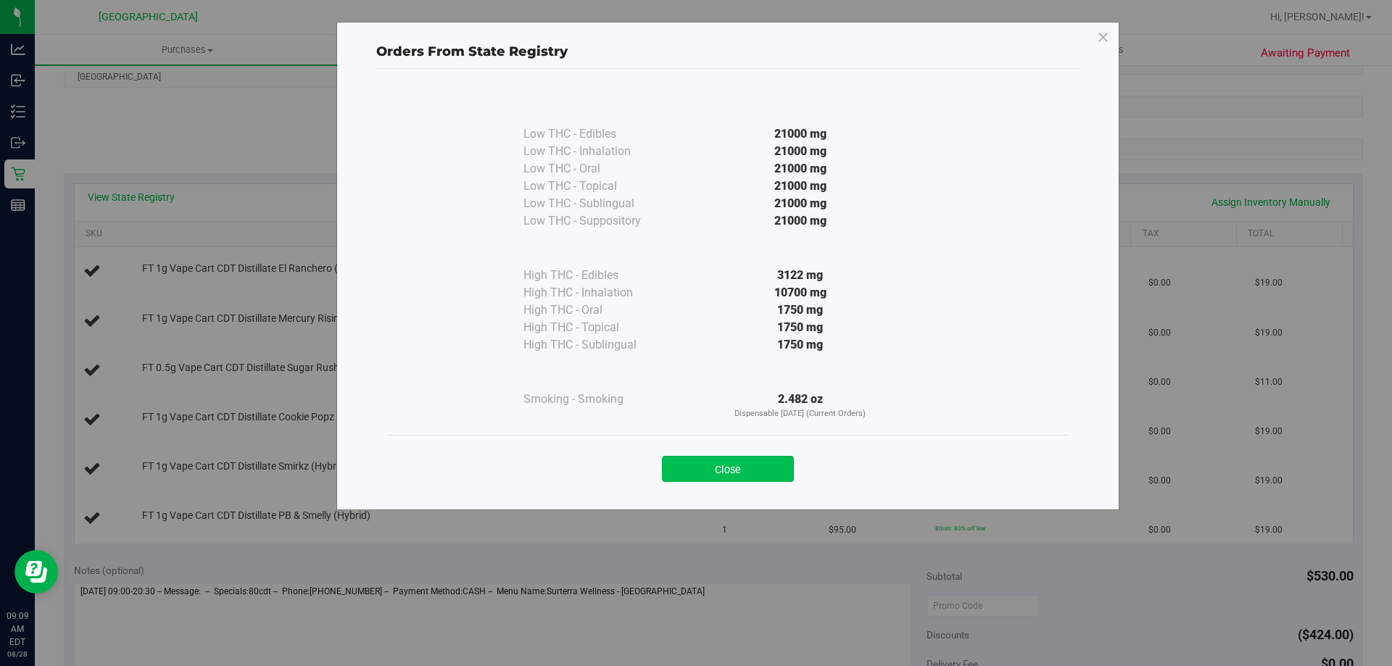
click at [681, 463] on button "Close" at bounding box center [728, 469] width 132 height 26
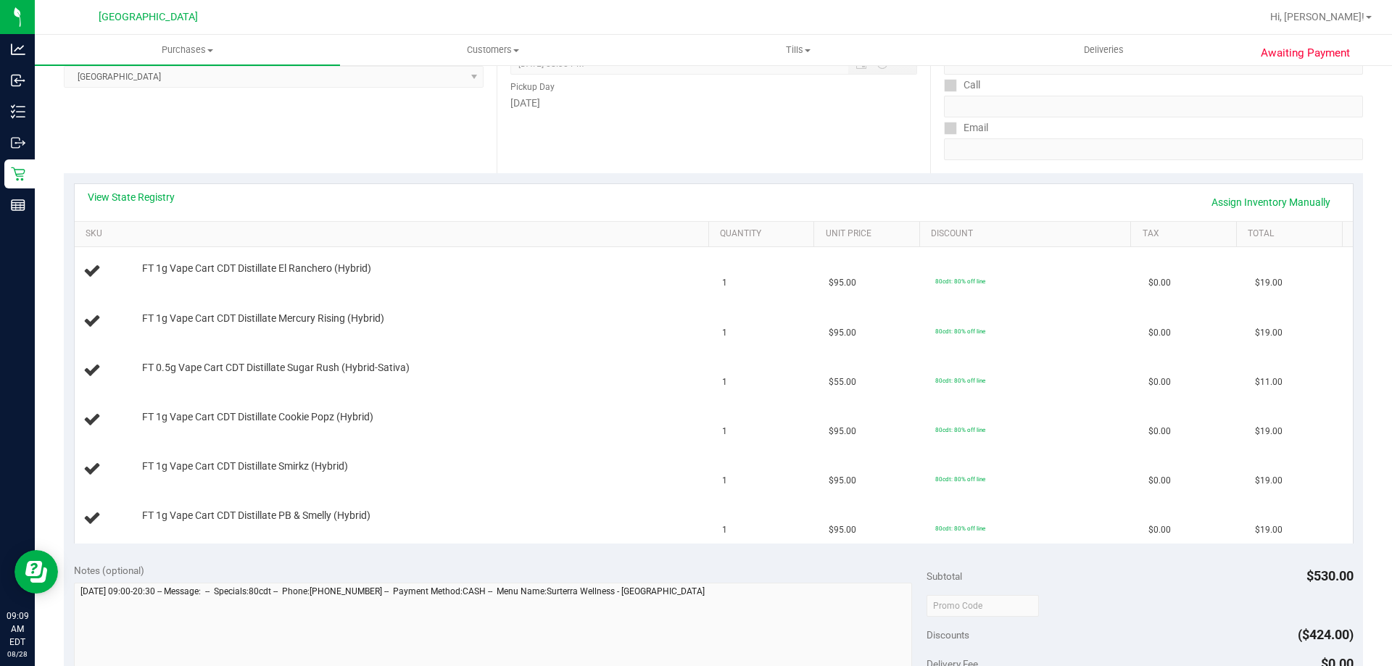
scroll to position [653, 0]
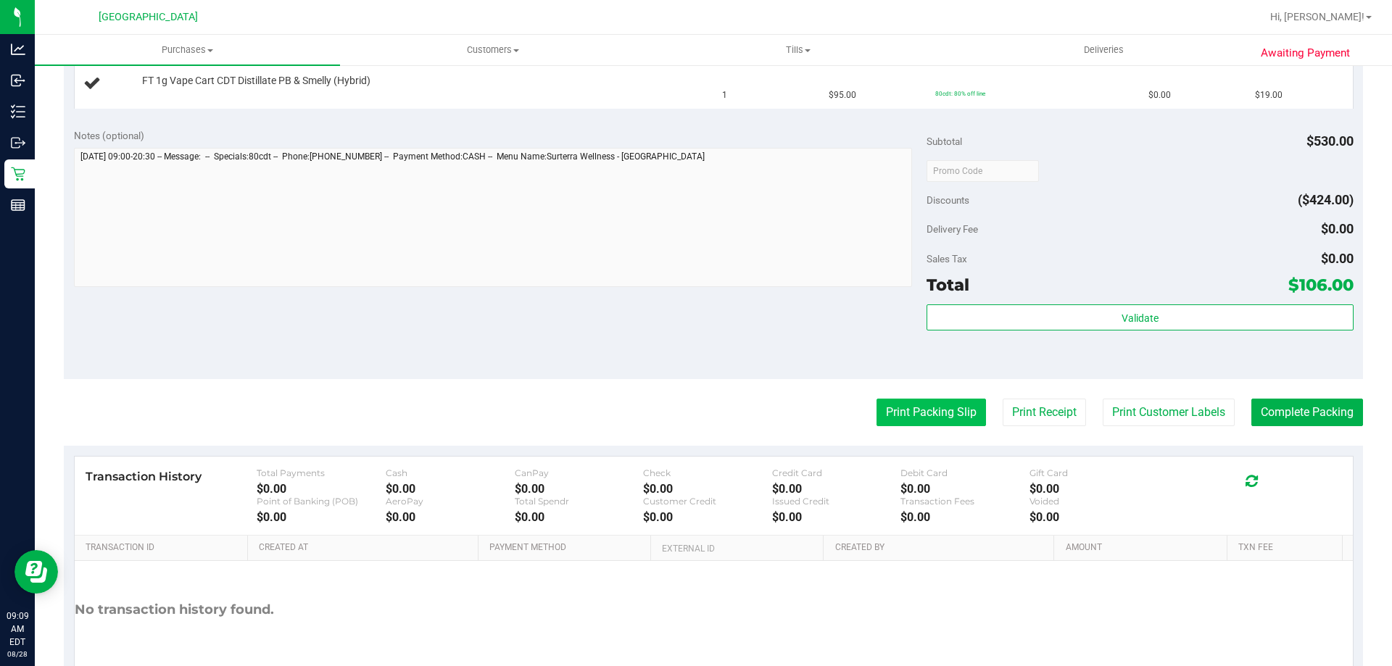
click at [877, 415] on button "Print Packing Slip" at bounding box center [931, 413] width 109 height 28
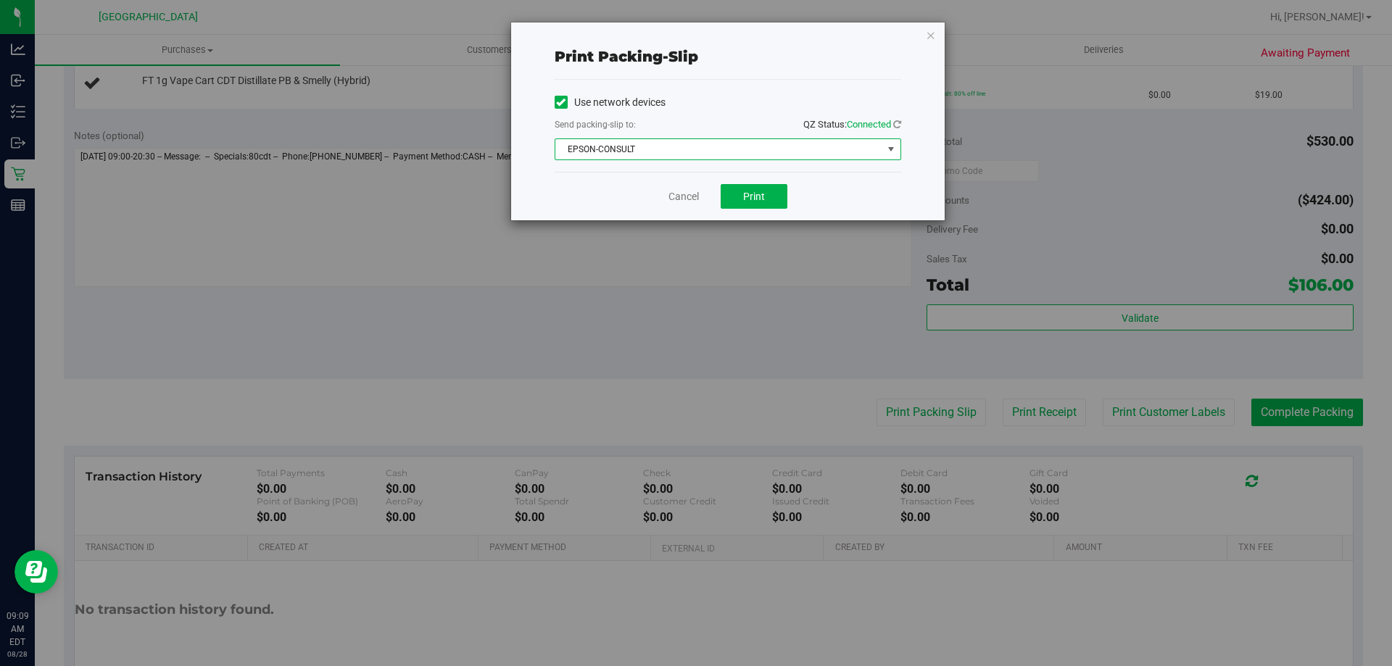
click at [726, 151] on span "EPSON-CONSULT" at bounding box center [718, 149] width 327 height 20
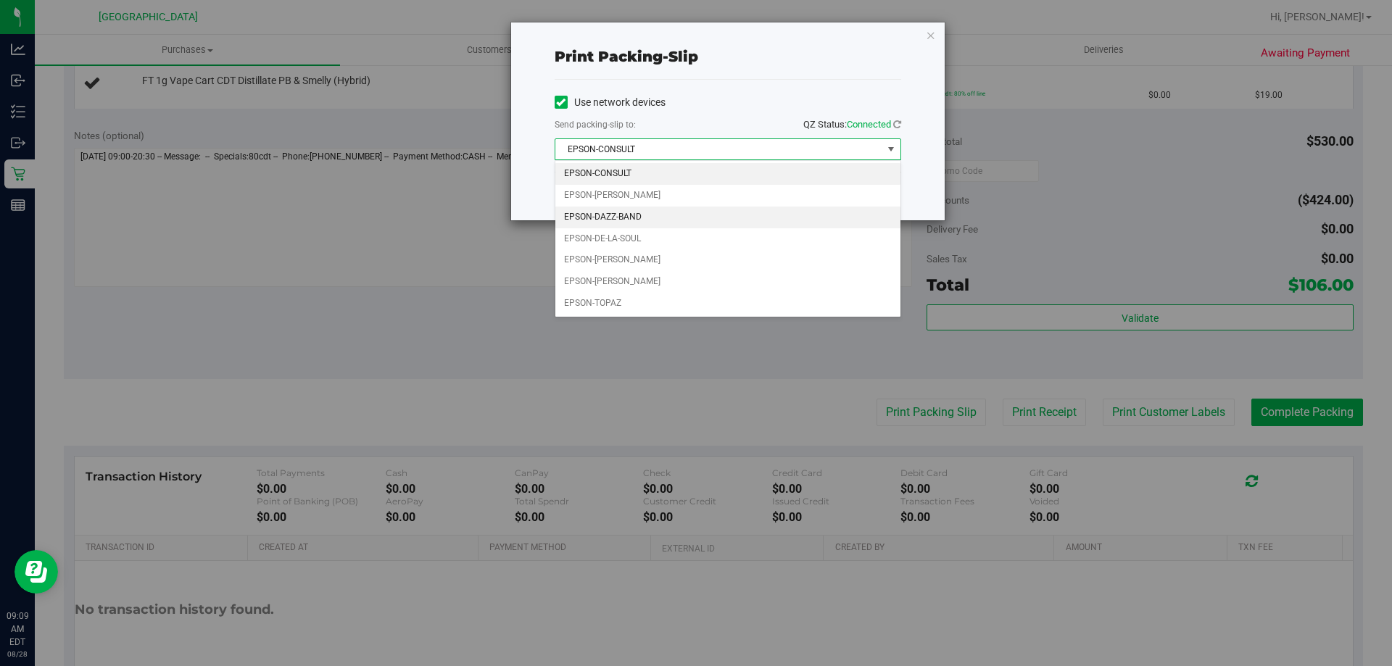
click at [658, 224] on li "EPSON-DAZZ-BAND" at bounding box center [727, 218] width 345 height 22
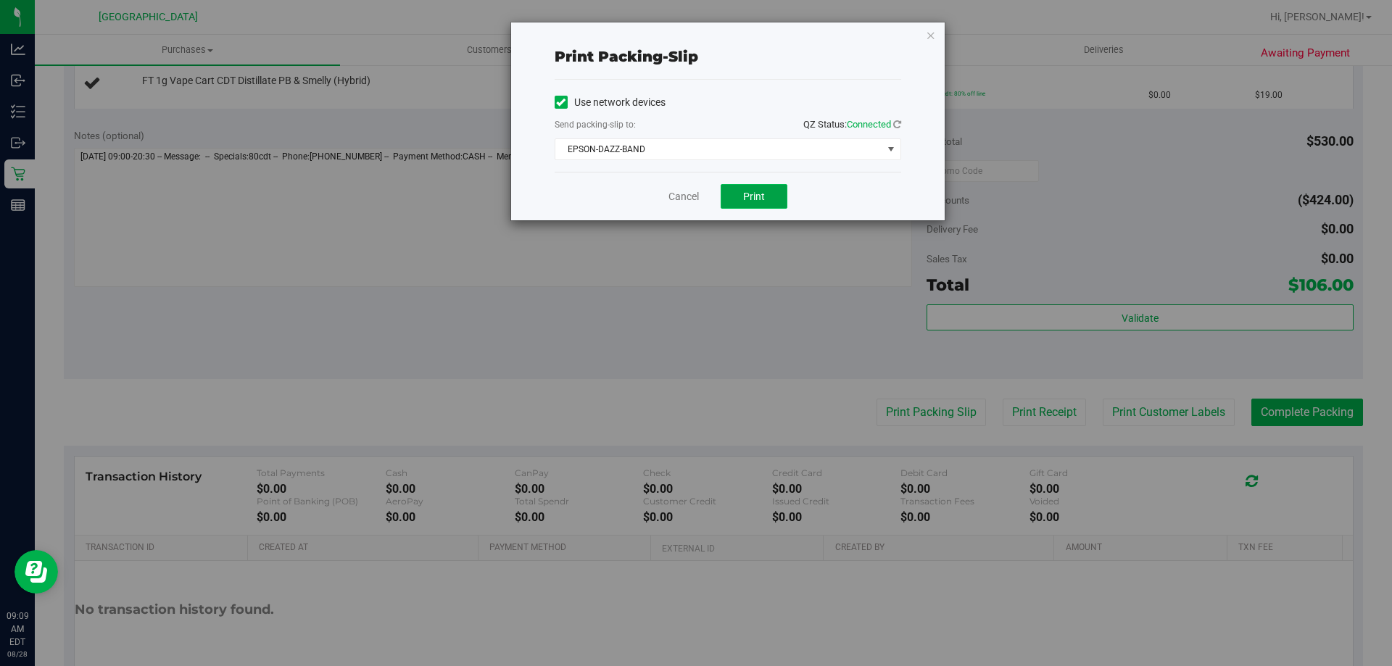
click at [740, 203] on button "Print" at bounding box center [754, 196] width 67 height 25
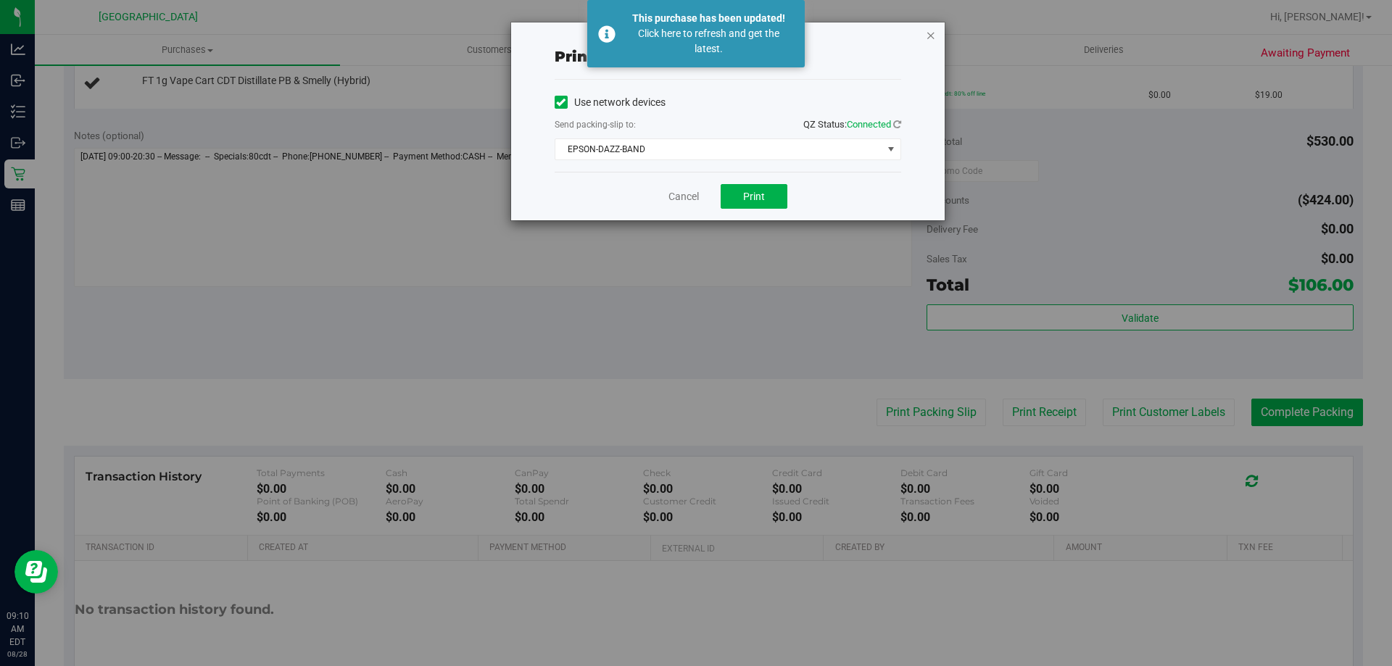
click at [931, 36] on icon "button" at bounding box center [931, 34] width 10 height 17
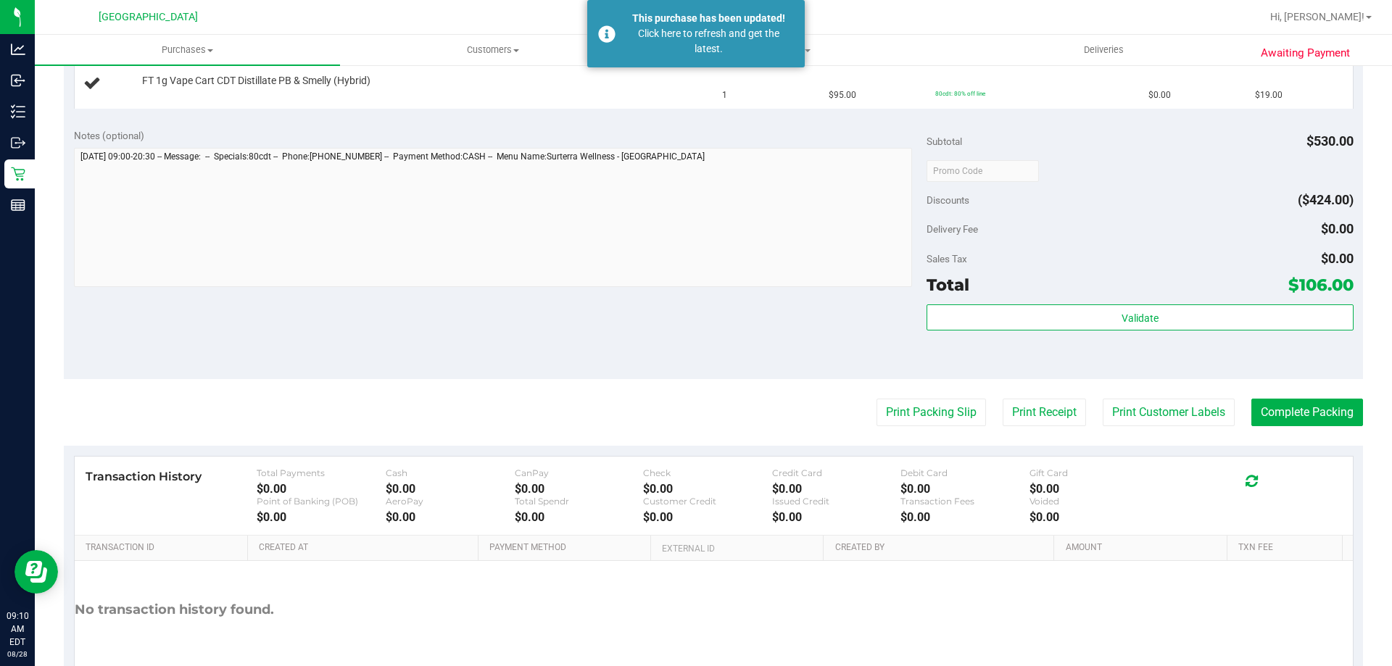
scroll to position [290, 0]
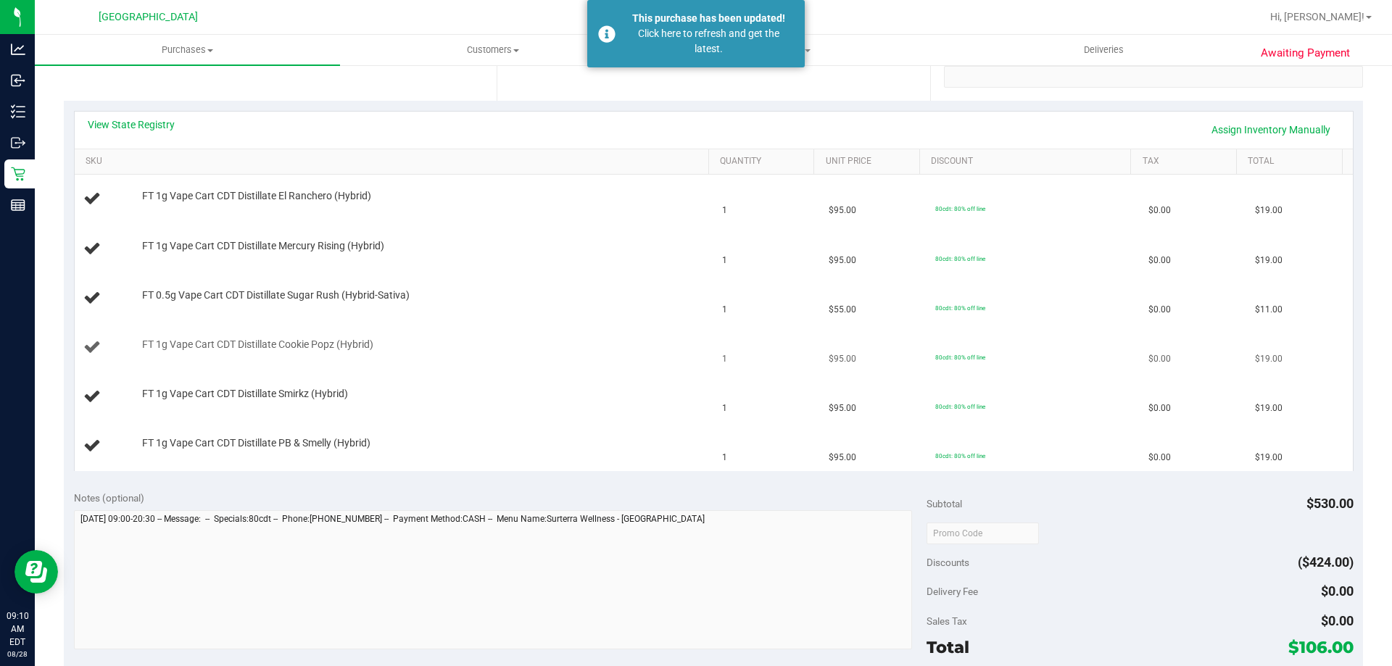
click at [547, 345] on div "FT 1g Vape Cart CDT Distillate Cookie Popz (Hybrid)" at bounding box center [418, 345] width 567 height 15
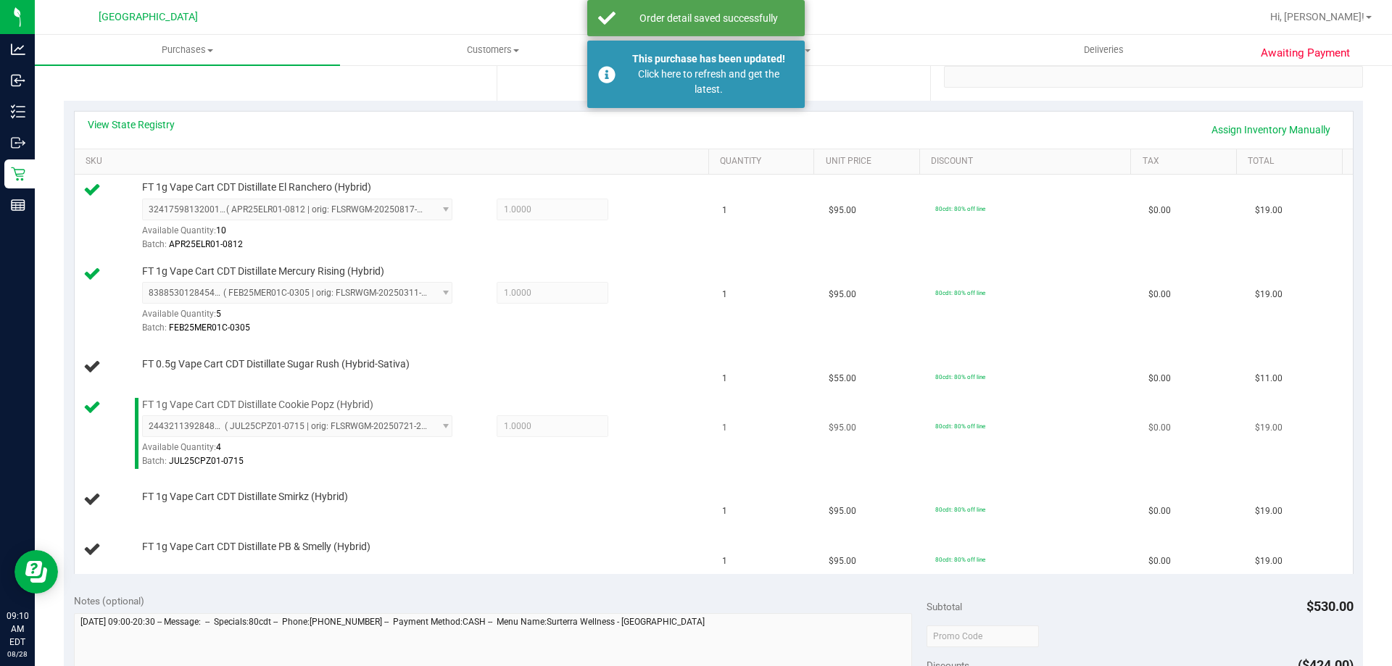
drag, startPoint x: 595, startPoint y: 472, endPoint x: 634, endPoint y: 450, distance: 44.8
click at [614, 469] on td "FT 1g Vape Cart CDT Distillate Cookie Popz (Hybrid) 2443211392848247 ( JUL25CPZ…" at bounding box center [395, 434] width 640 height 84
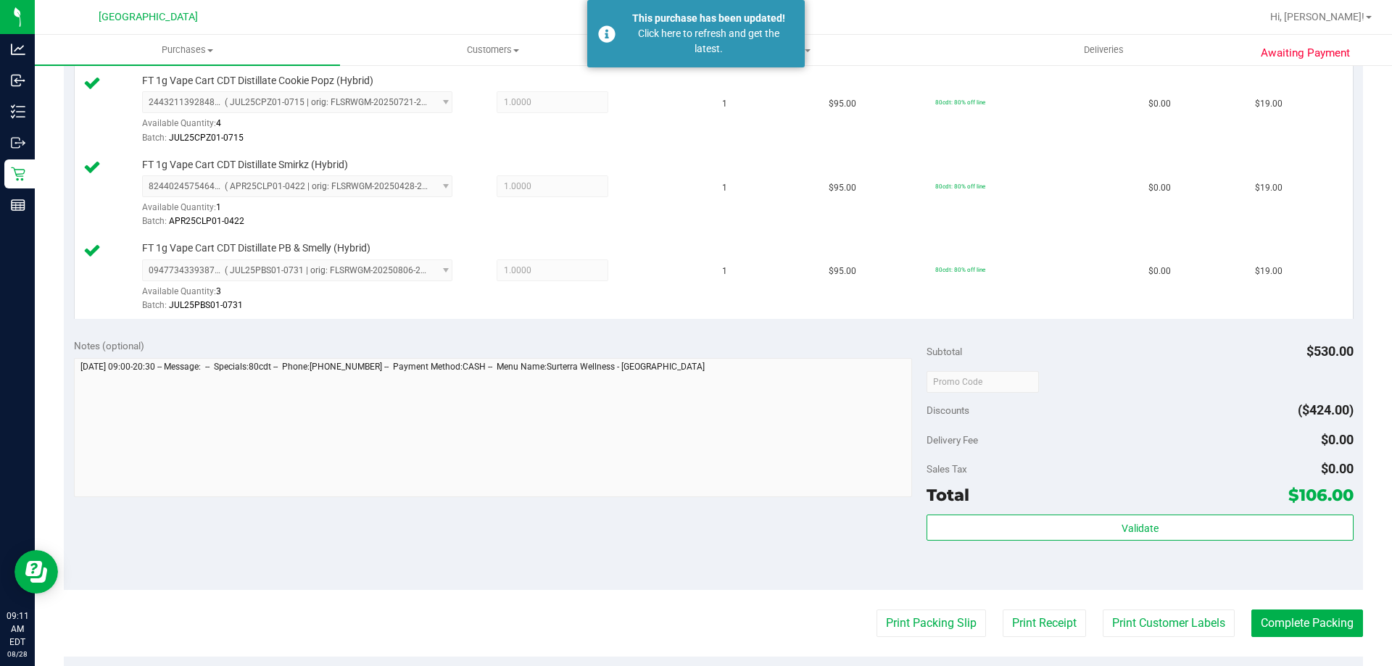
scroll to position [653, 0]
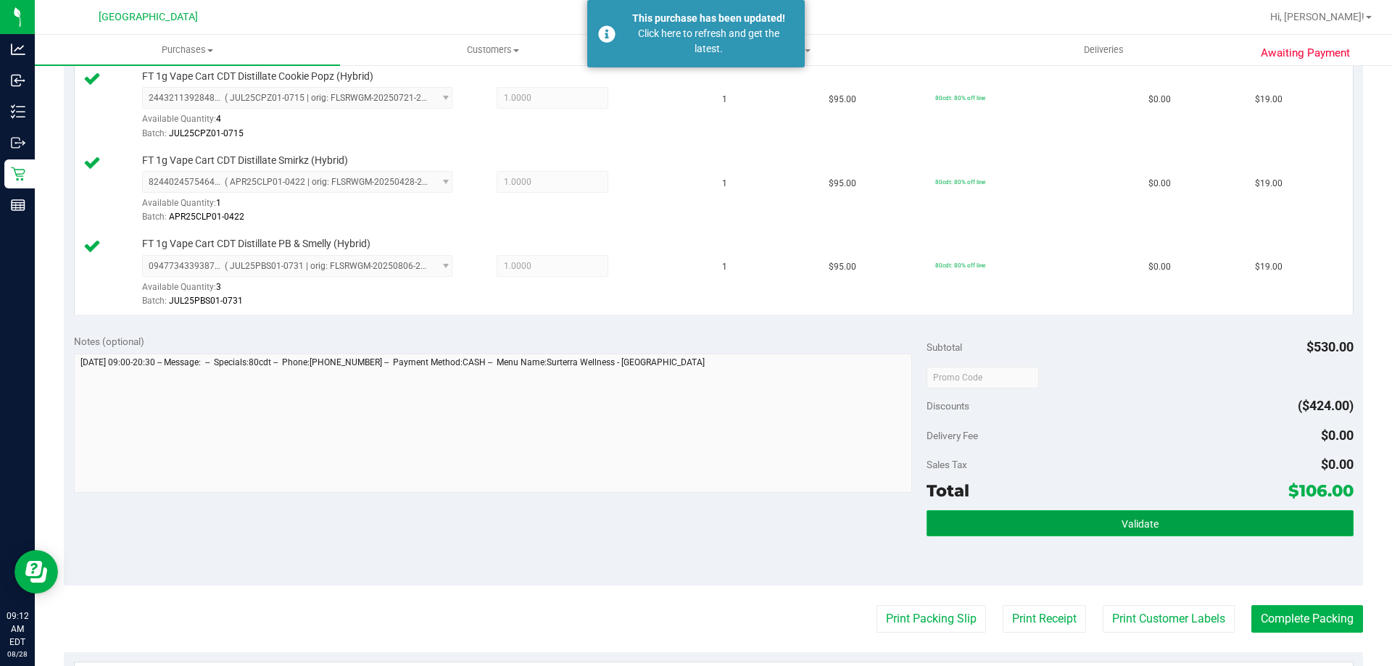
click at [1022, 535] on button "Validate" at bounding box center [1140, 523] width 426 height 26
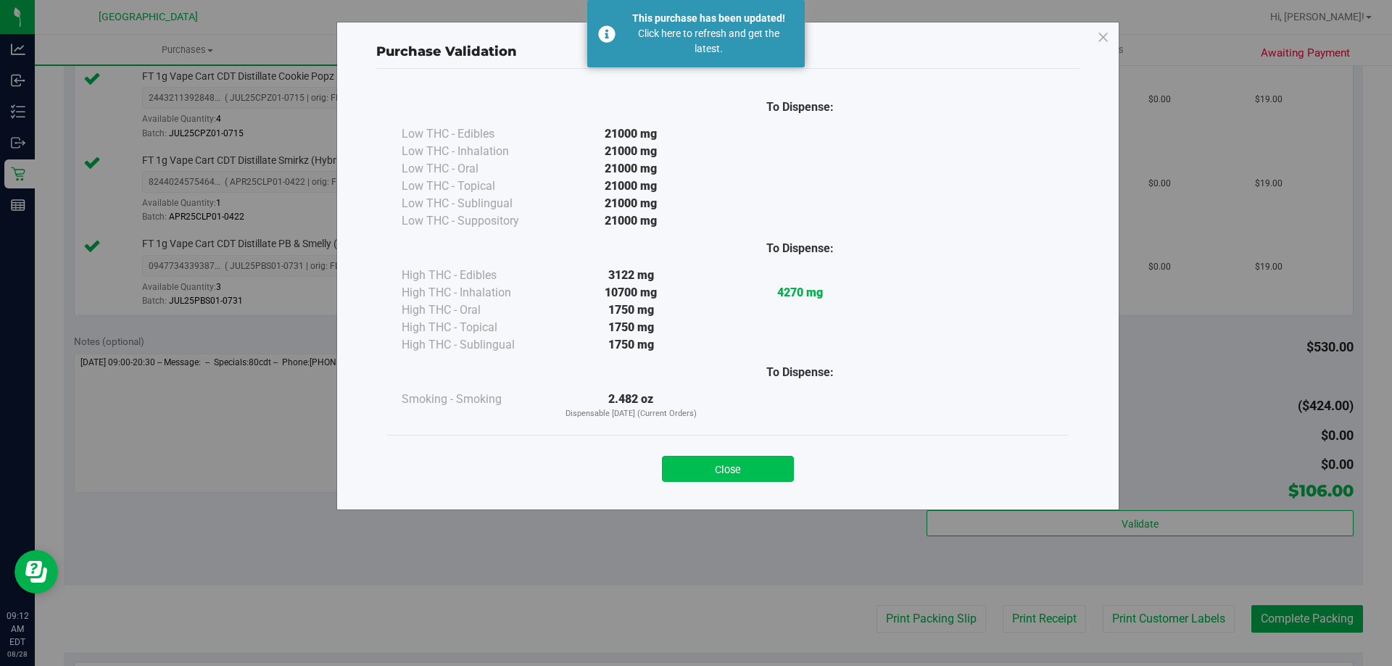
click at [761, 473] on button "Close" at bounding box center [728, 469] width 132 height 26
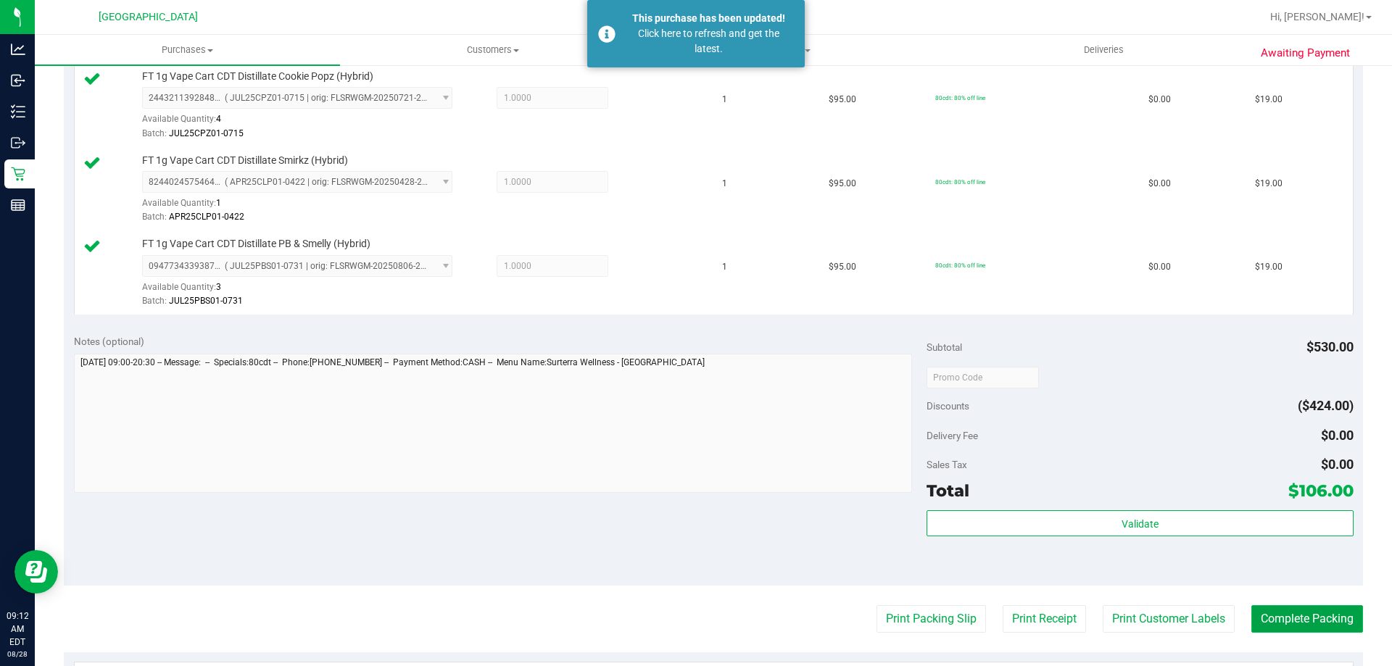
click at [1267, 616] on button "Complete Packing" at bounding box center [1307, 619] width 112 height 28
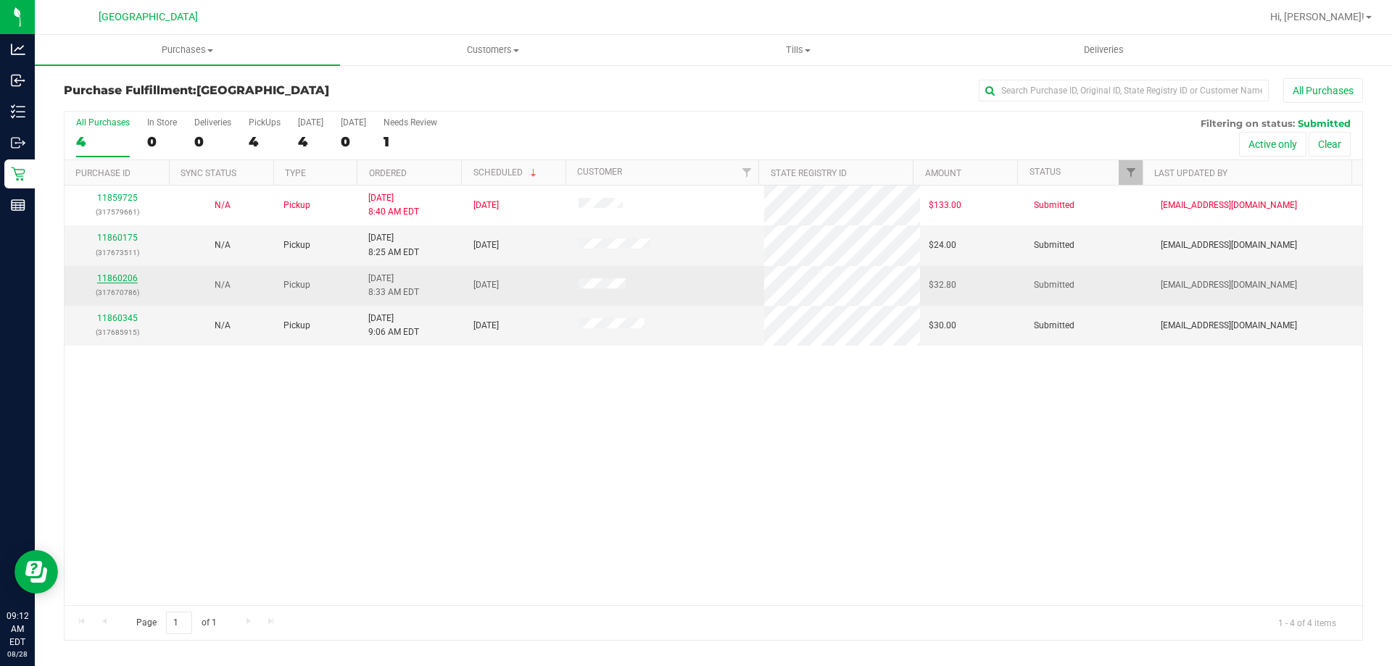
click at [122, 278] on link "11860206" at bounding box center [117, 278] width 41 height 10
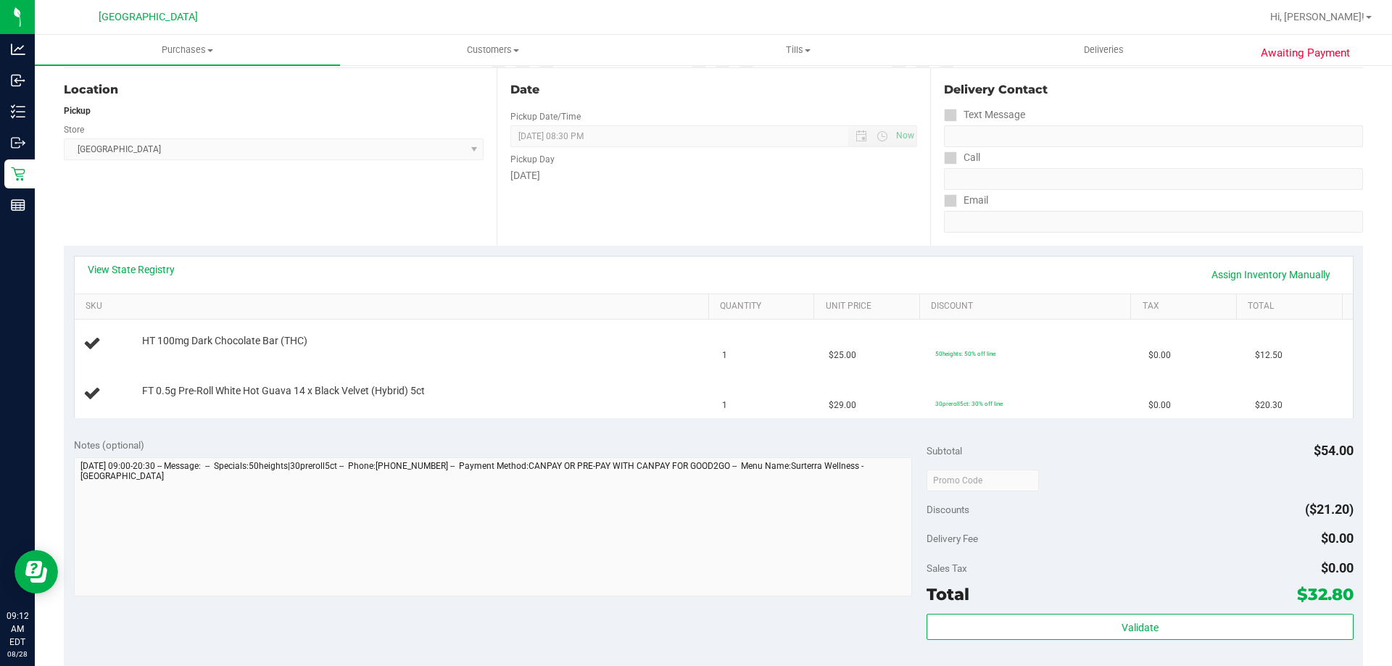
scroll to position [290, 0]
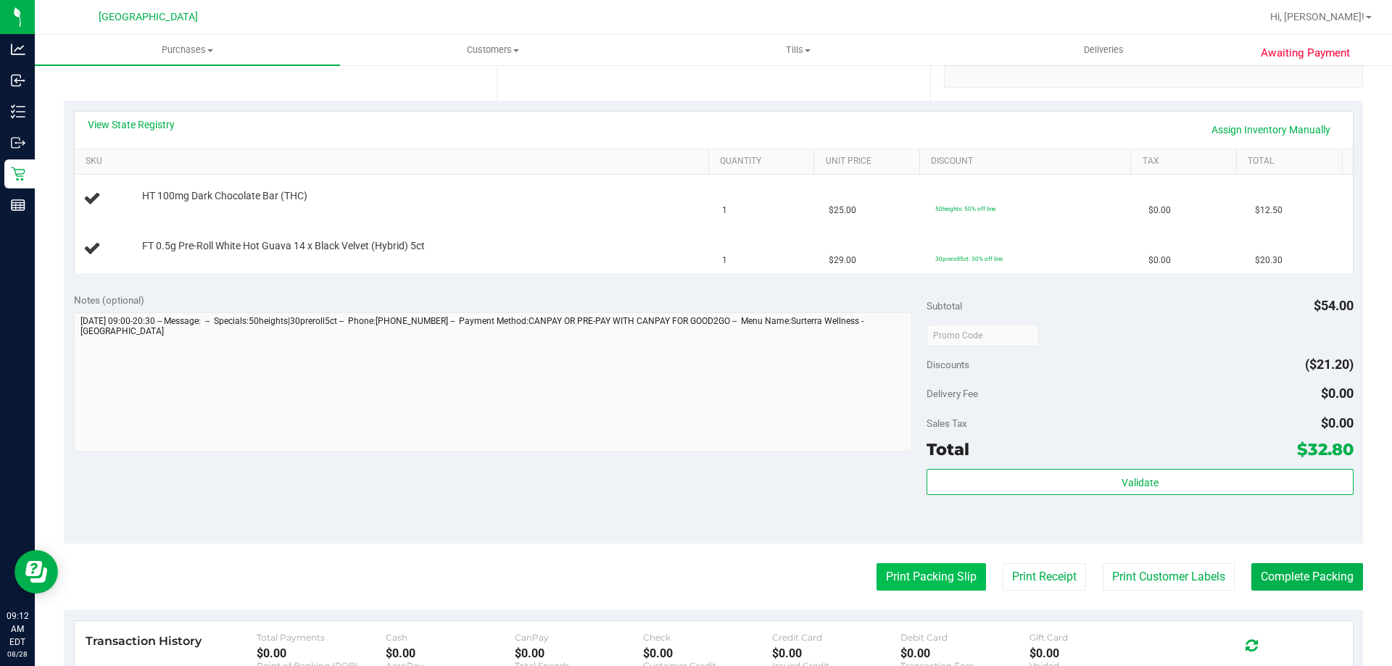
click at [899, 569] on button "Print Packing Slip" at bounding box center [931, 577] width 109 height 28
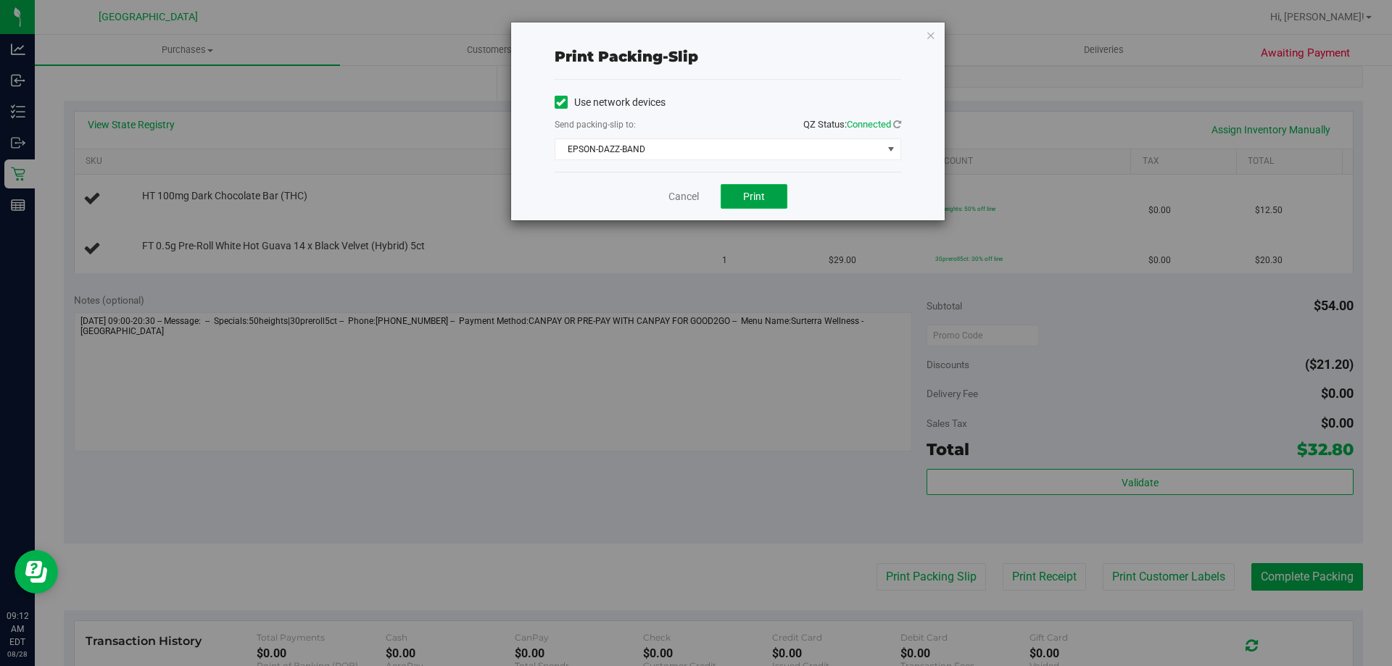
click at [758, 188] on button "Print" at bounding box center [754, 196] width 67 height 25
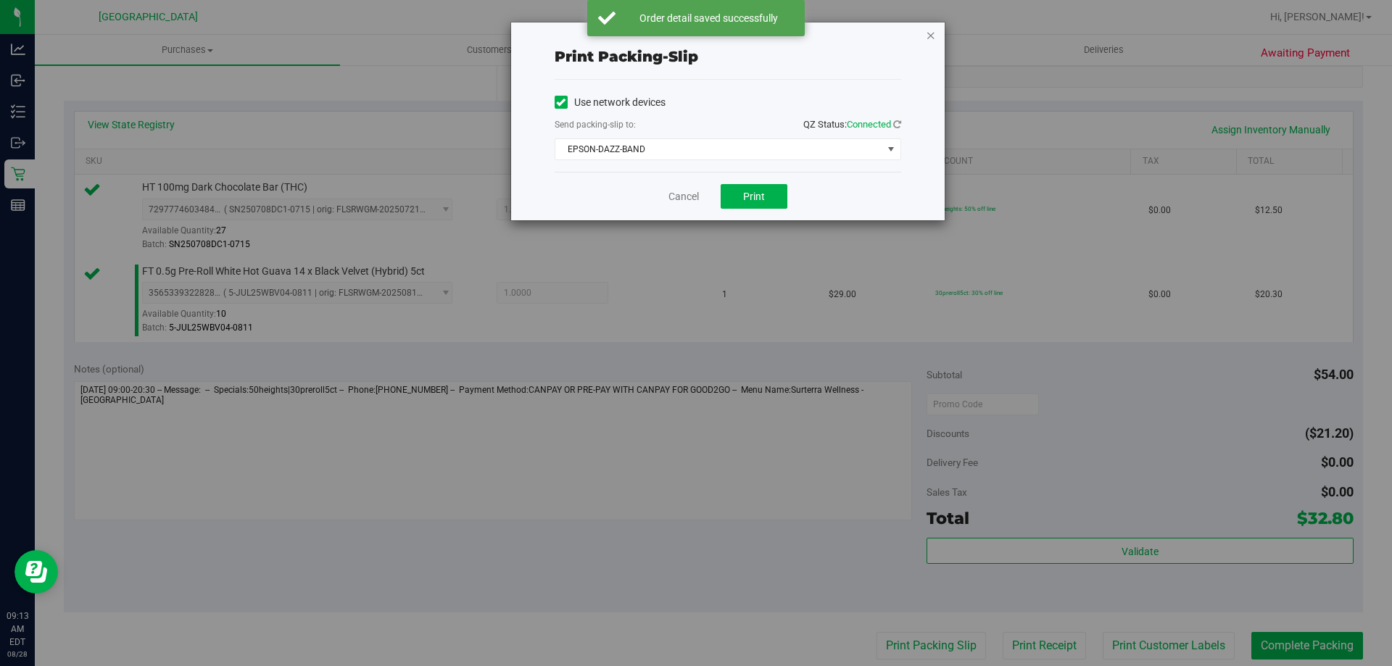
click at [931, 26] on icon "button" at bounding box center [931, 34] width 10 height 17
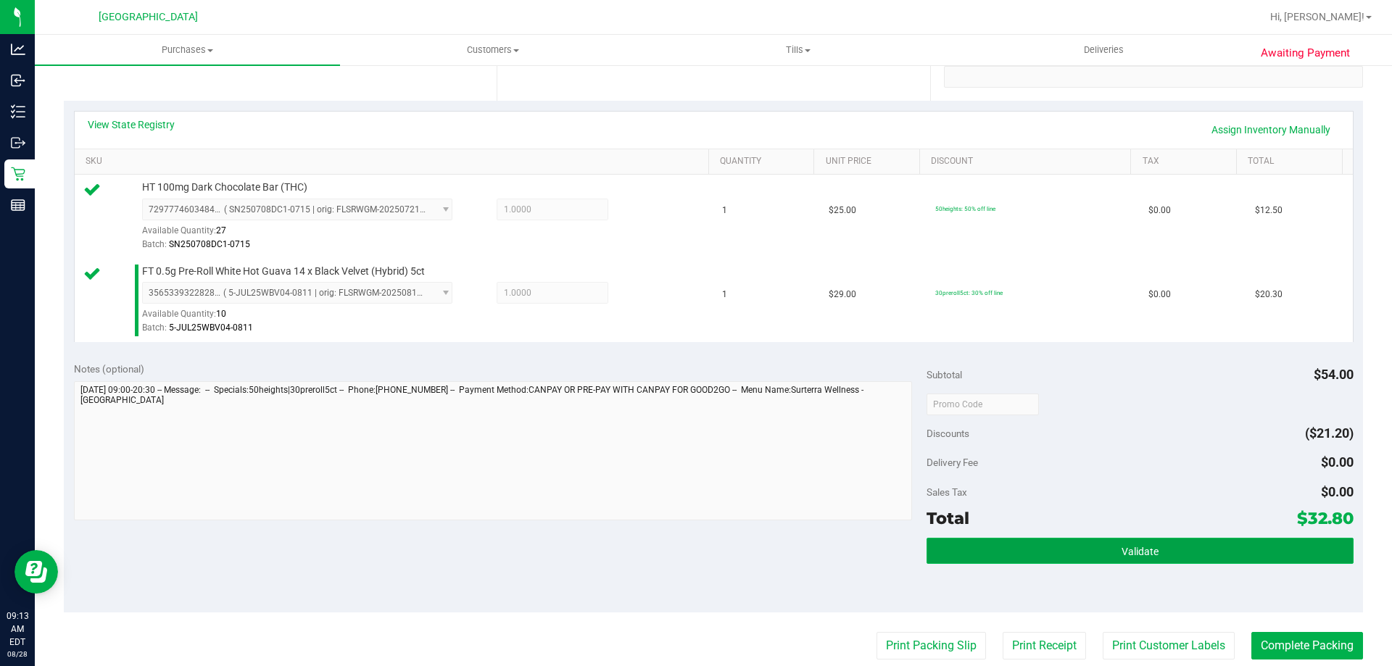
click at [1030, 545] on button "Validate" at bounding box center [1140, 551] width 426 height 26
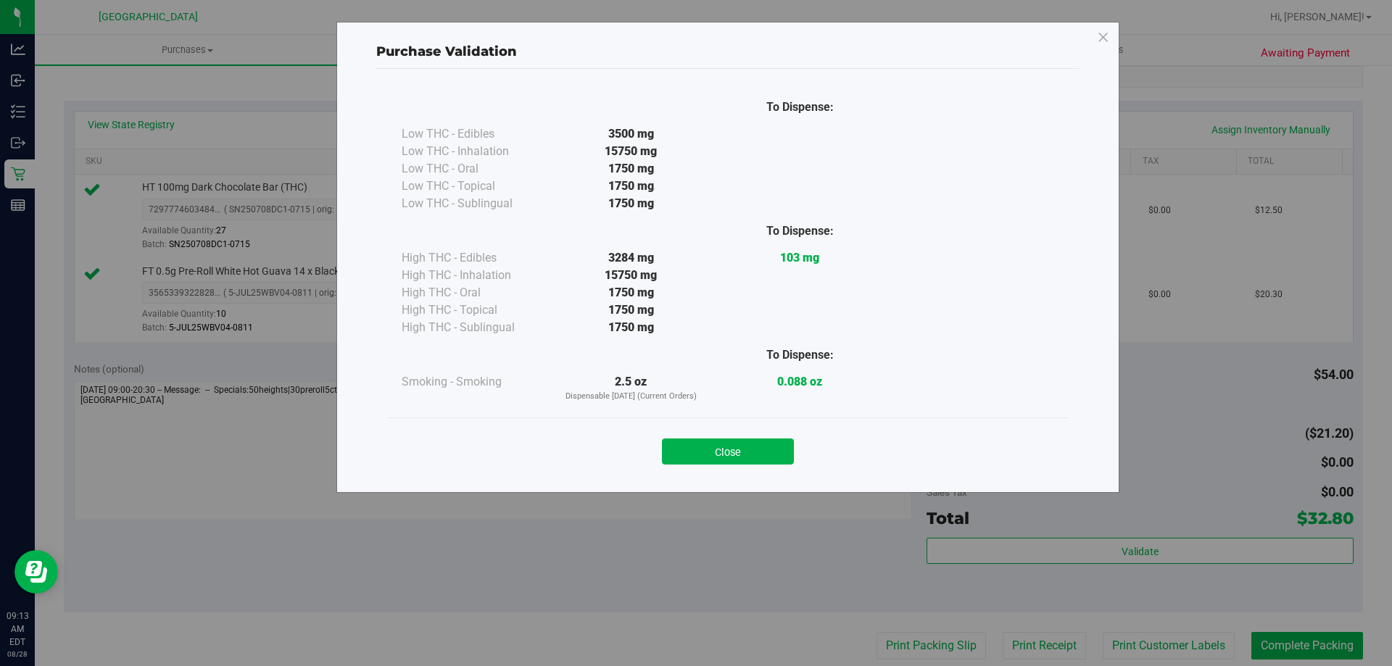
click at [781, 466] on div "Close" at bounding box center [728, 447] width 682 height 59
click at [769, 458] on button "Close" at bounding box center [728, 452] width 132 height 26
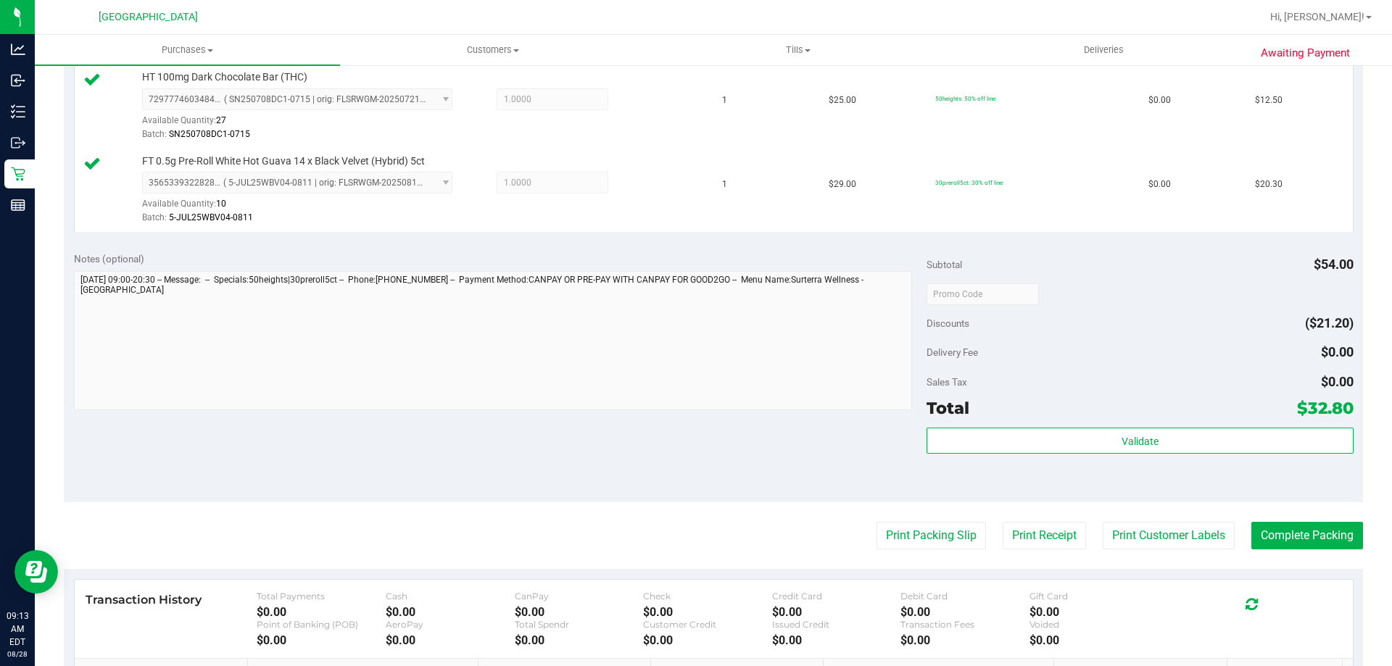
scroll to position [435, 0]
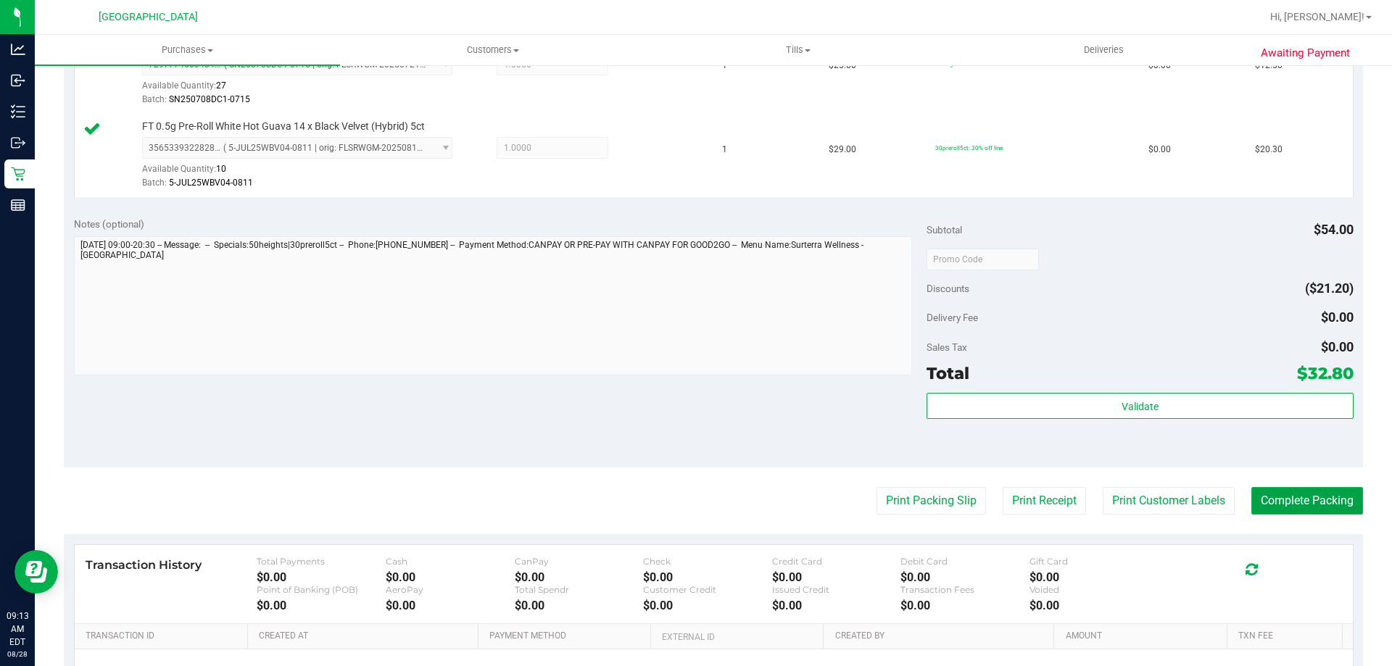
click at [1288, 499] on button "Complete Packing" at bounding box center [1307, 501] width 112 height 28
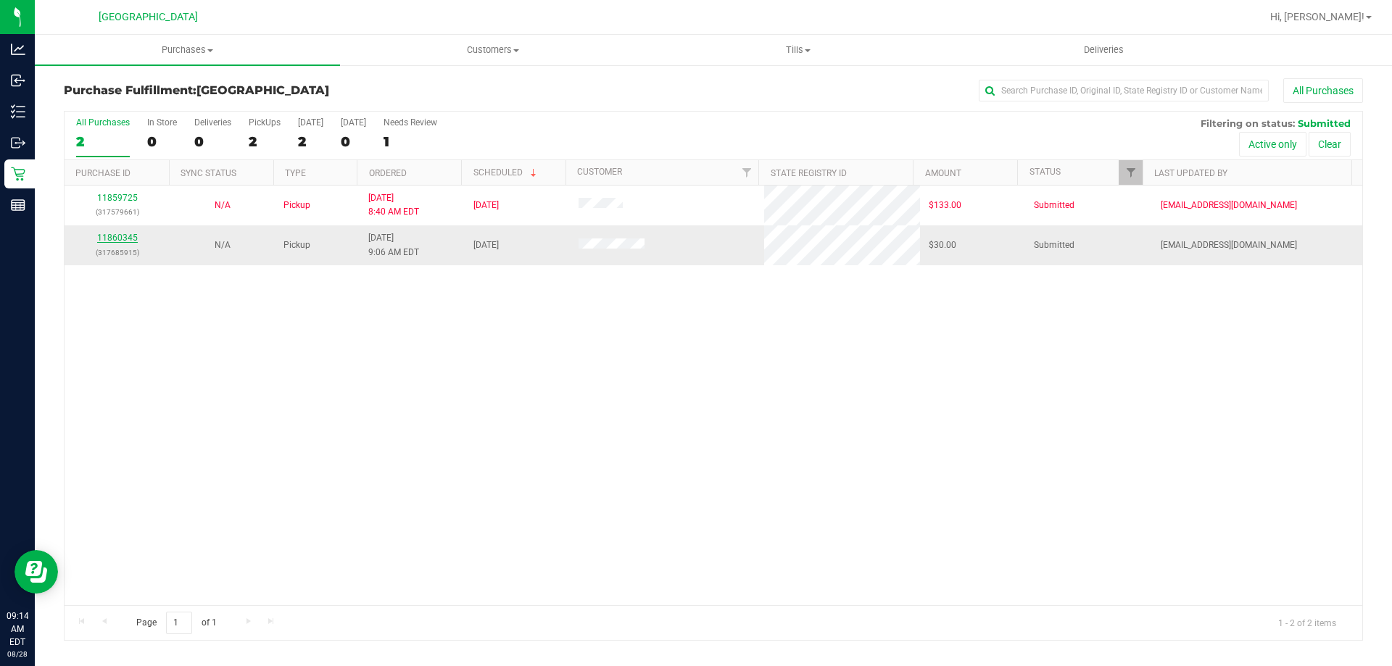
click at [119, 238] on link "11860345" at bounding box center [117, 238] width 41 height 10
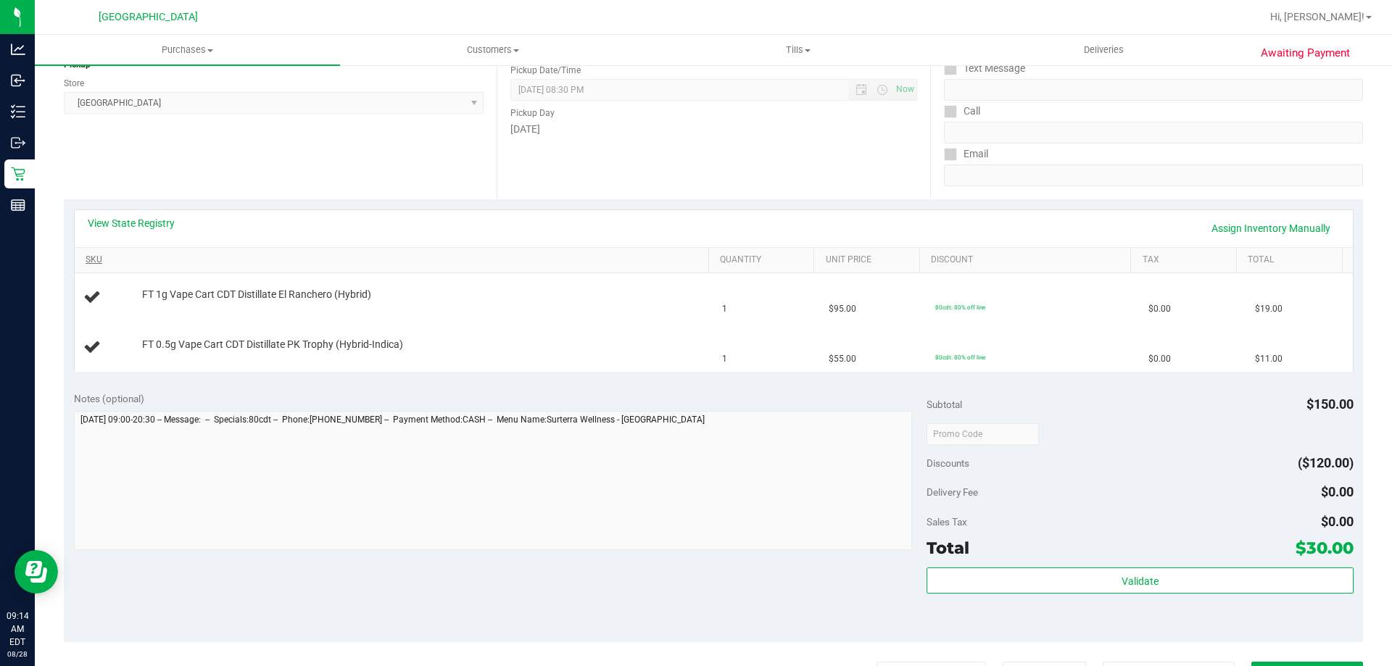
scroll to position [218, 0]
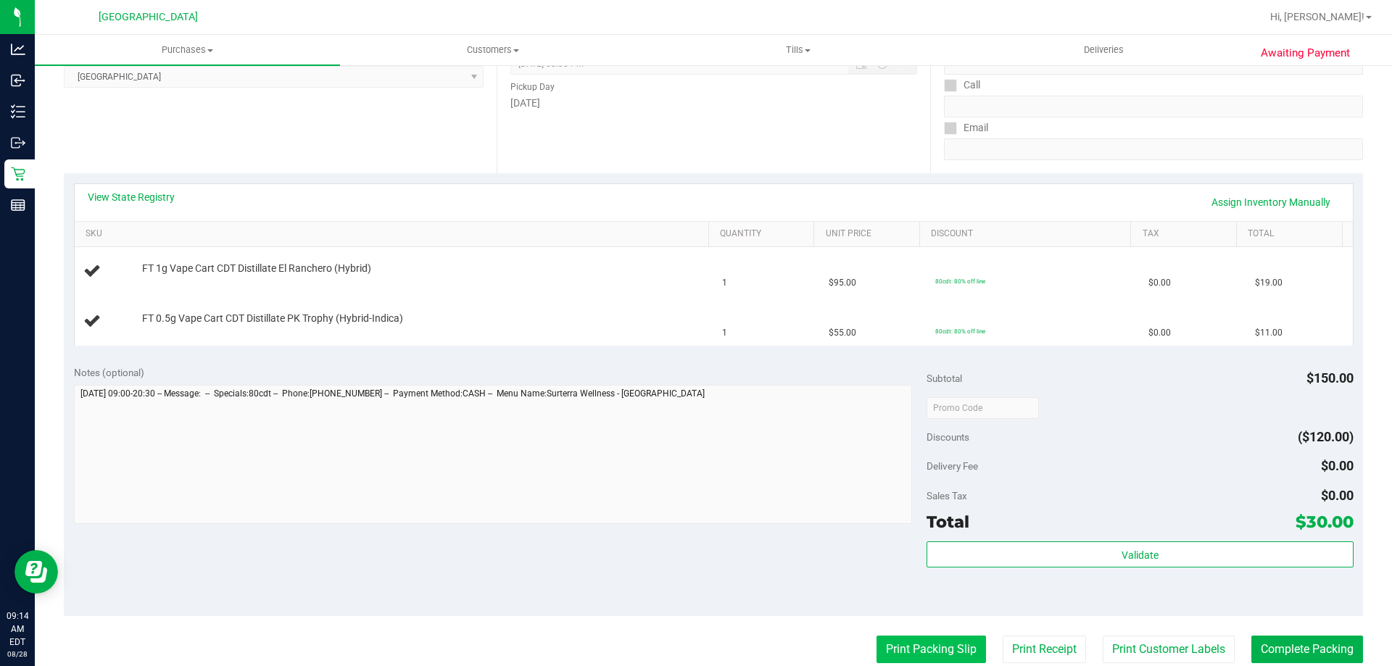
click at [942, 658] on button "Print Packing Slip" at bounding box center [931, 650] width 109 height 28
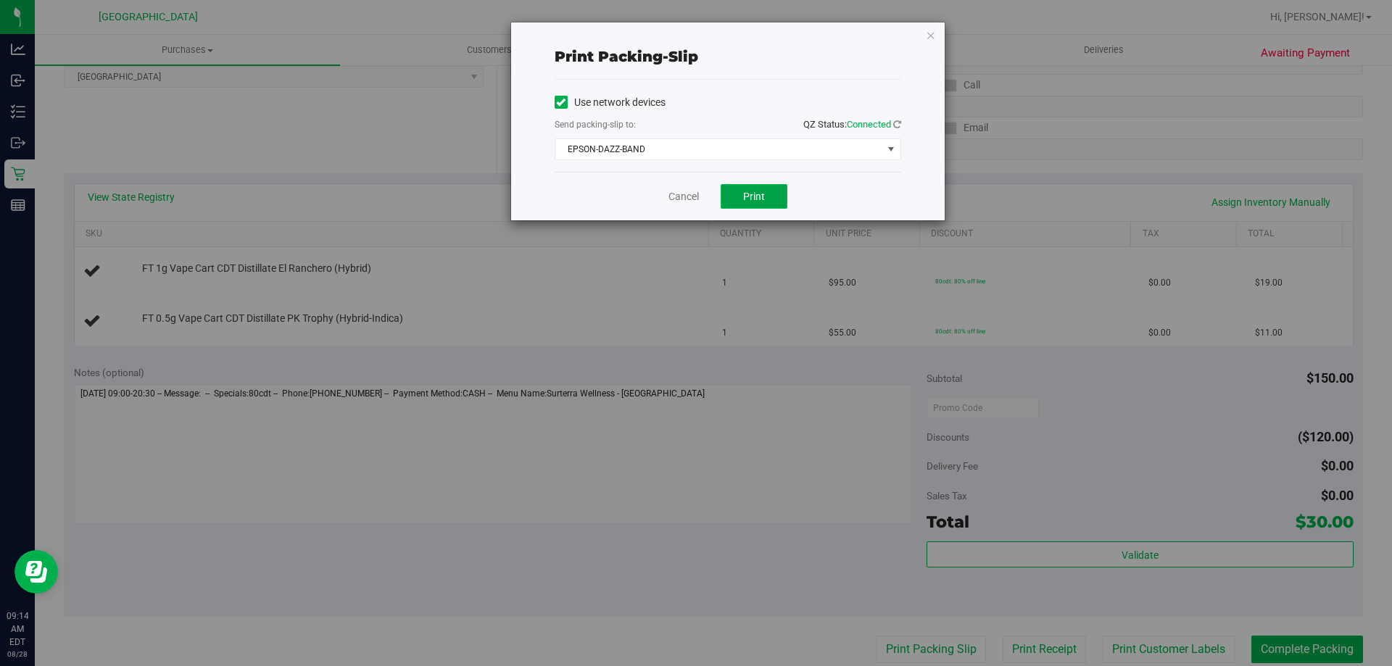
click at [754, 193] on span "Print" at bounding box center [754, 197] width 22 height 12
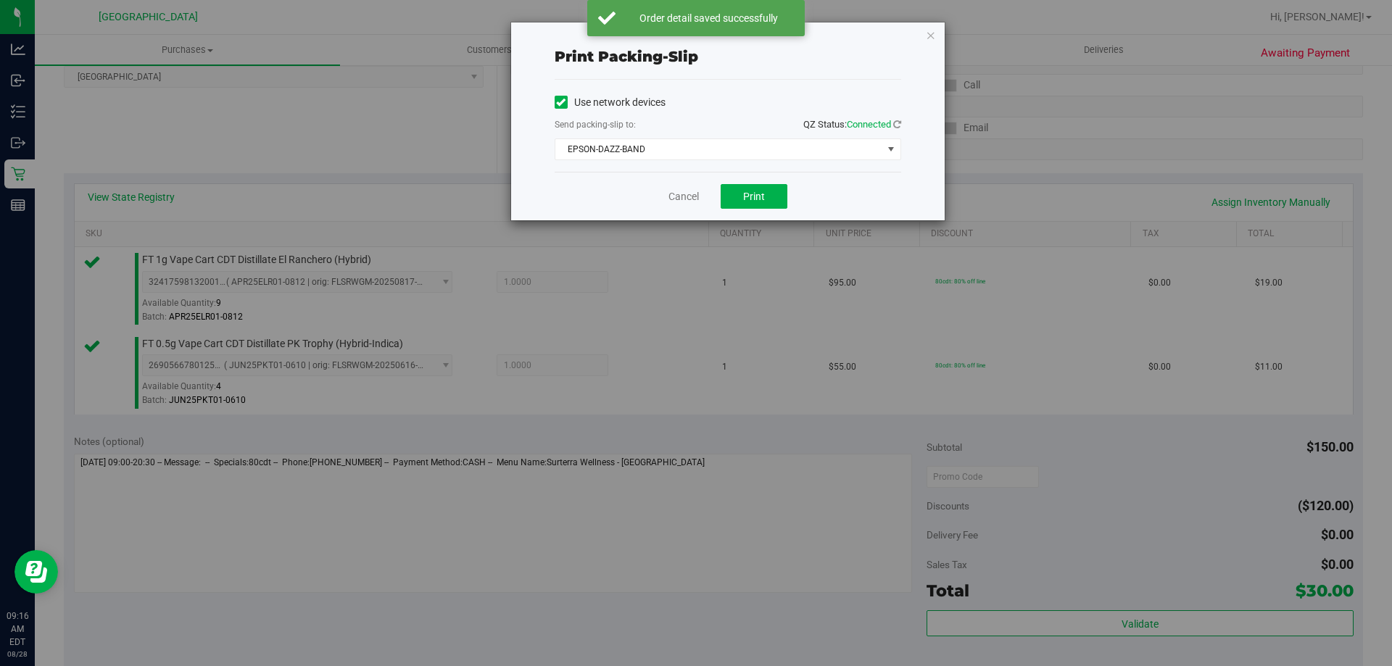
click at [942, 28] on div "Print packing-slip Use network devices Send packing-slip to: QZ Status: Connect…" at bounding box center [728, 121] width 434 height 198
click at [938, 29] on div "Print packing-slip Use network devices Send packing-slip to: QZ Status: Connect…" at bounding box center [728, 121] width 434 height 198
click at [930, 32] on icon "button" at bounding box center [931, 34] width 10 height 17
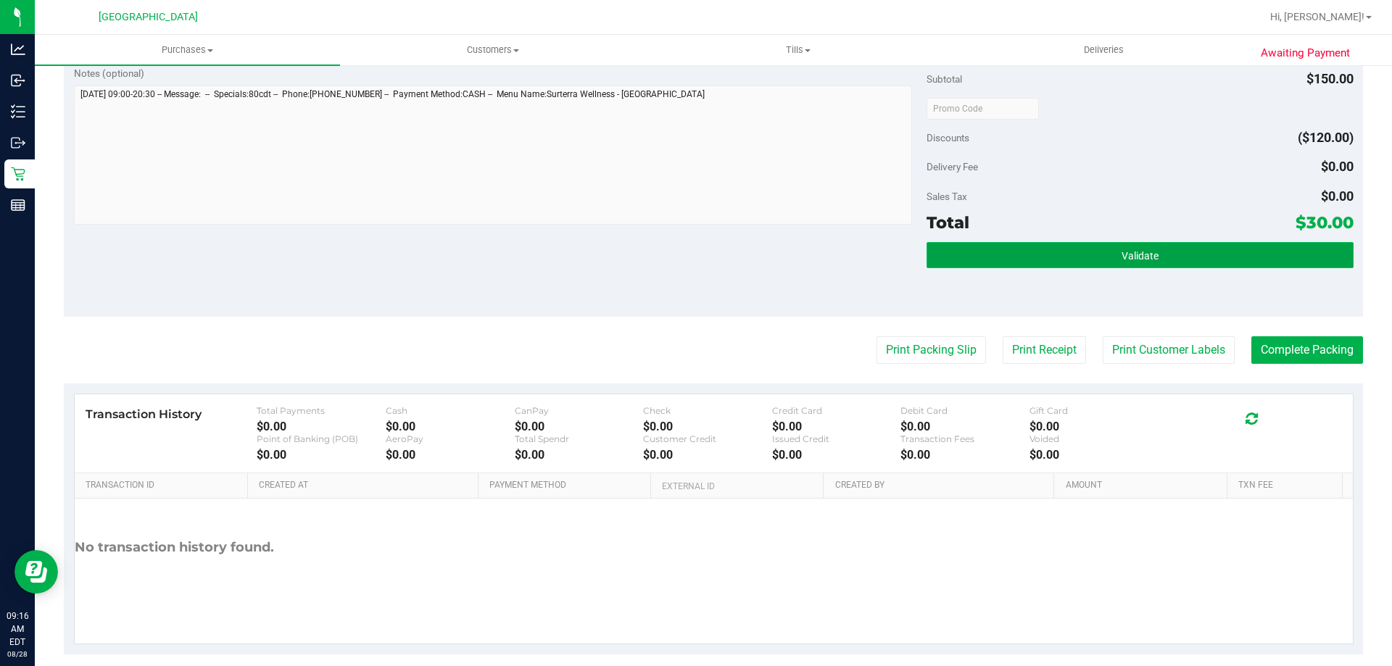
click at [1004, 247] on button "Validate" at bounding box center [1140, 255] width 426 height 26
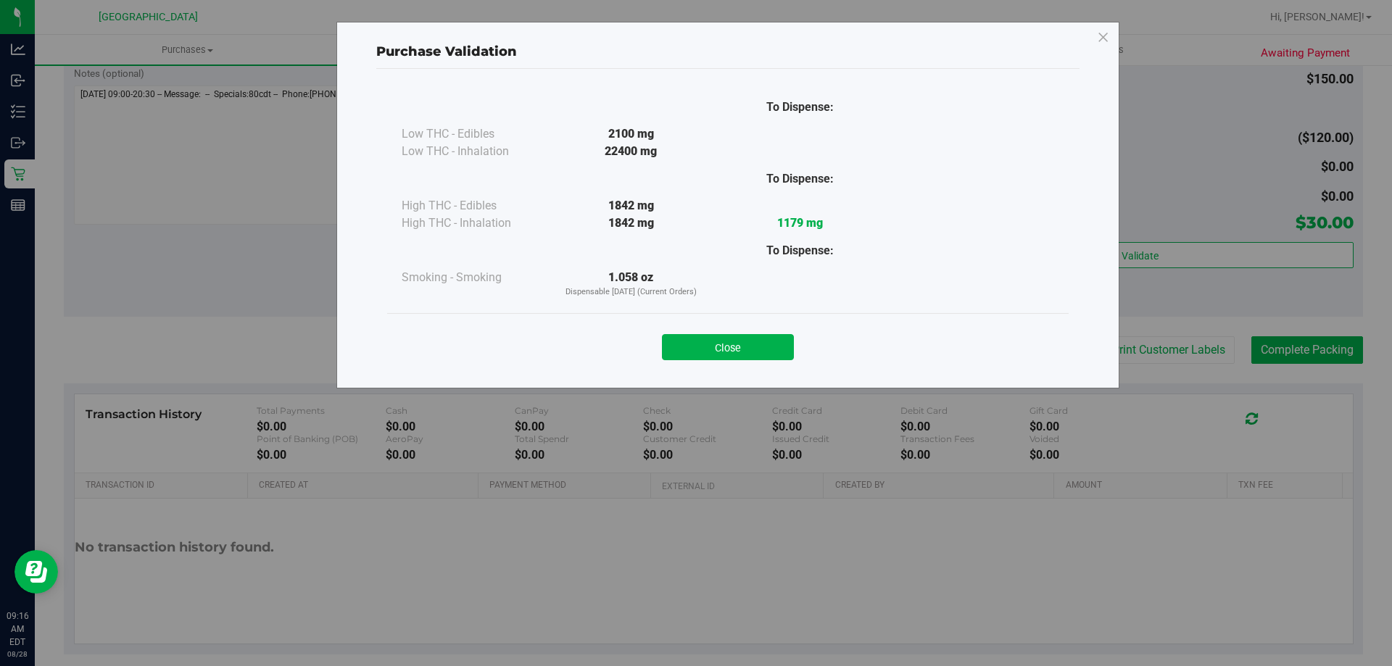
click at [716, 360] on div "Close" at bounding box center [728, 342] width 682 height 59
click at [745, 318] on div "Close" at bounding box center [728, 342] width 682 height 59
click at [748, 334] on div "Close" at bounding box center [728, 343] width 660 height 36
click at [748, 338] on button "Close" at bounding box center [728, 347] width 132 height 26
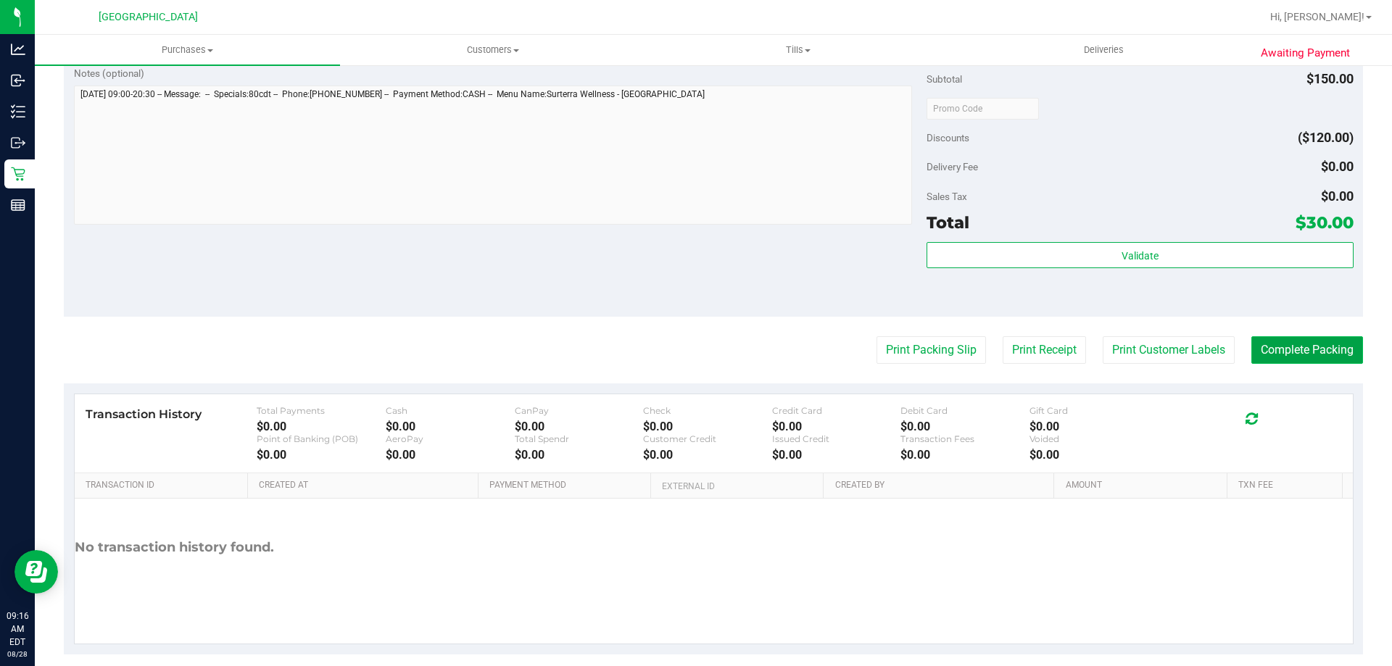
click at [1320, 364] on button "Complete Packing" at bounding box center [1307, 350] width 112 height 28
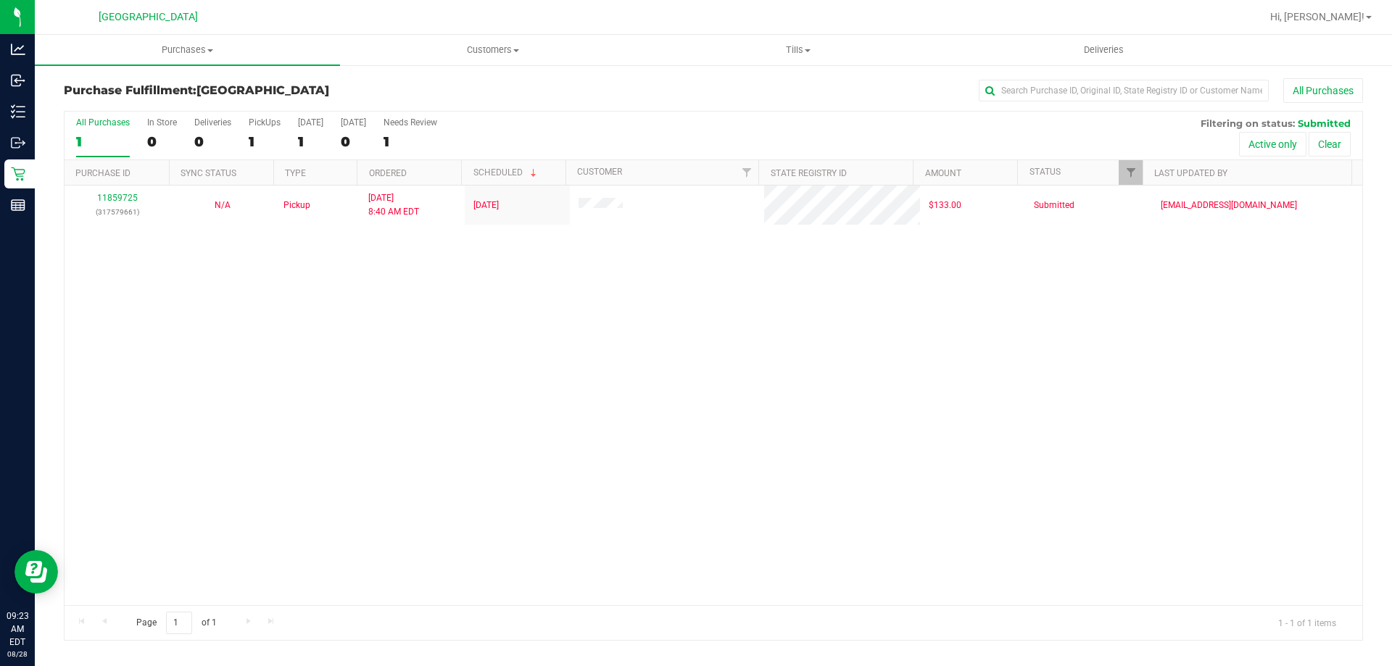
click at [992, 420] on div "11859725 (317579661) N/A Pickup [DATE] 8:40 AM EDT 8/28/2025 $133.00 Submitted …" at bounding box center [714, 396] width 1298 height 420
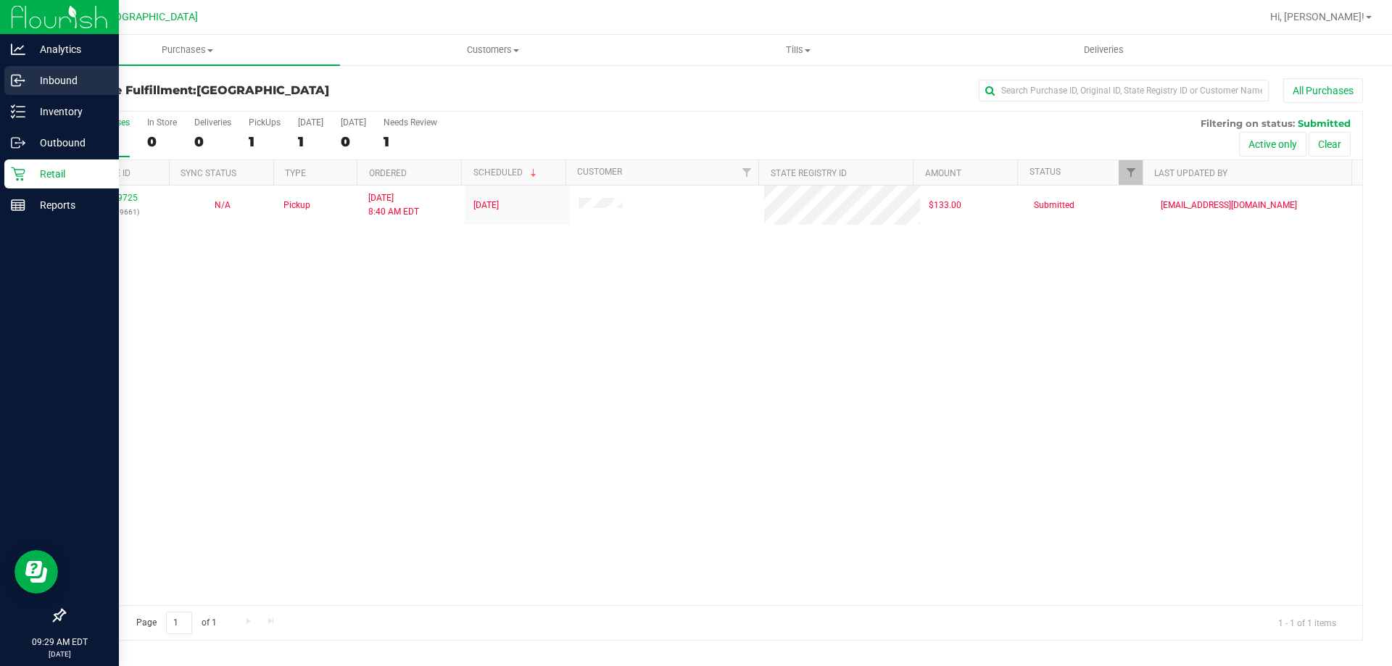
click at [25, 74] on icon at bounding box center [18, 80] width 15 height 15
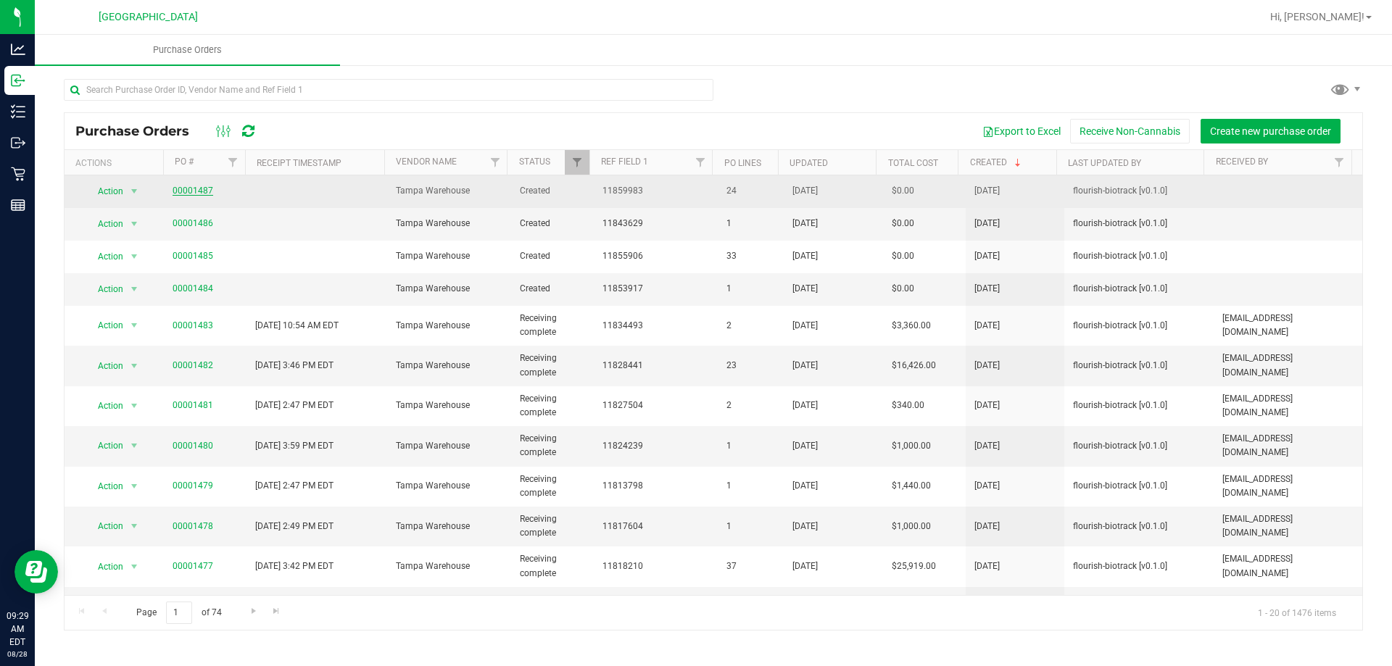
click at [196, 192] on link "00001487" at bounding box center [193, 191] width 41 height 10
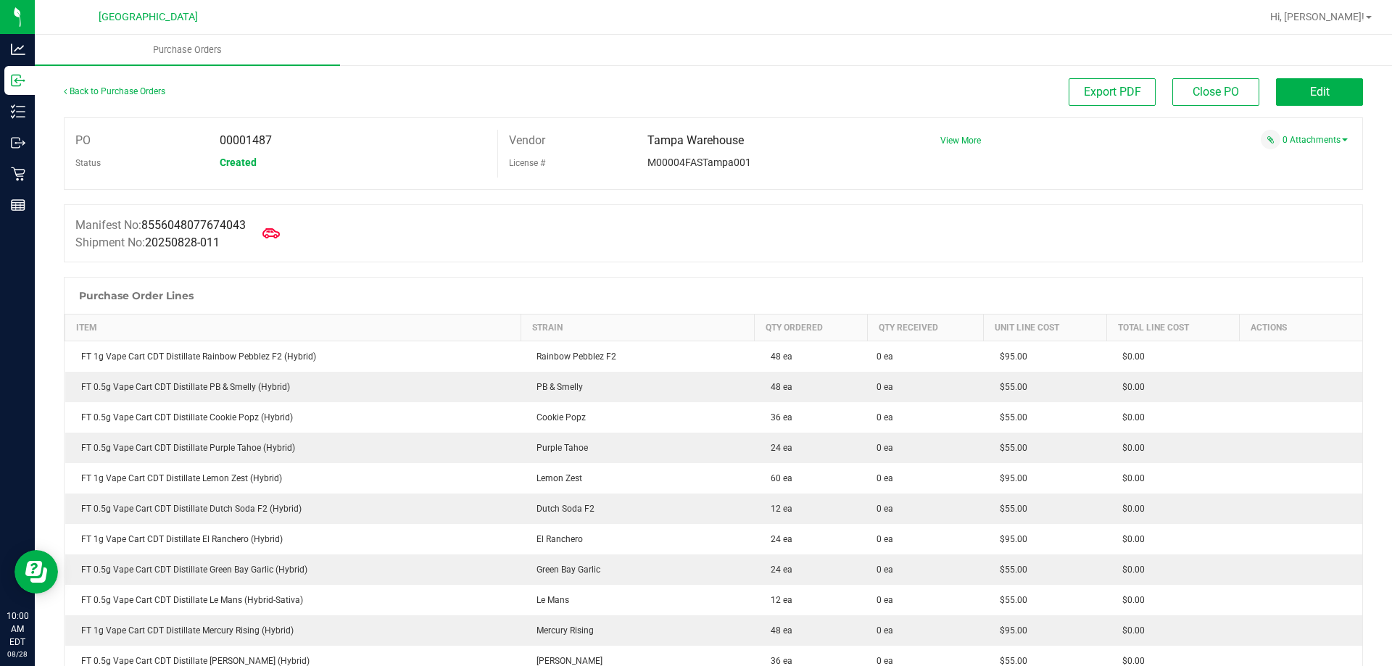
drag, startPoint x: 130, startPoint y: 102, endPoint x: 121, endPoint y: 107, distance: 10.5
click at [128, 102] on div "Back to Purchase Orders" at bounding box center [226, 91] width 325 height 26
click at [121, 97] on div "Back to Purchase Orders" at bounding box center [226, 91] width 325 height 26
click at [123, 93] on link "Back to Purchase Orders" at bounding box center [115, 91] width 102 height 10
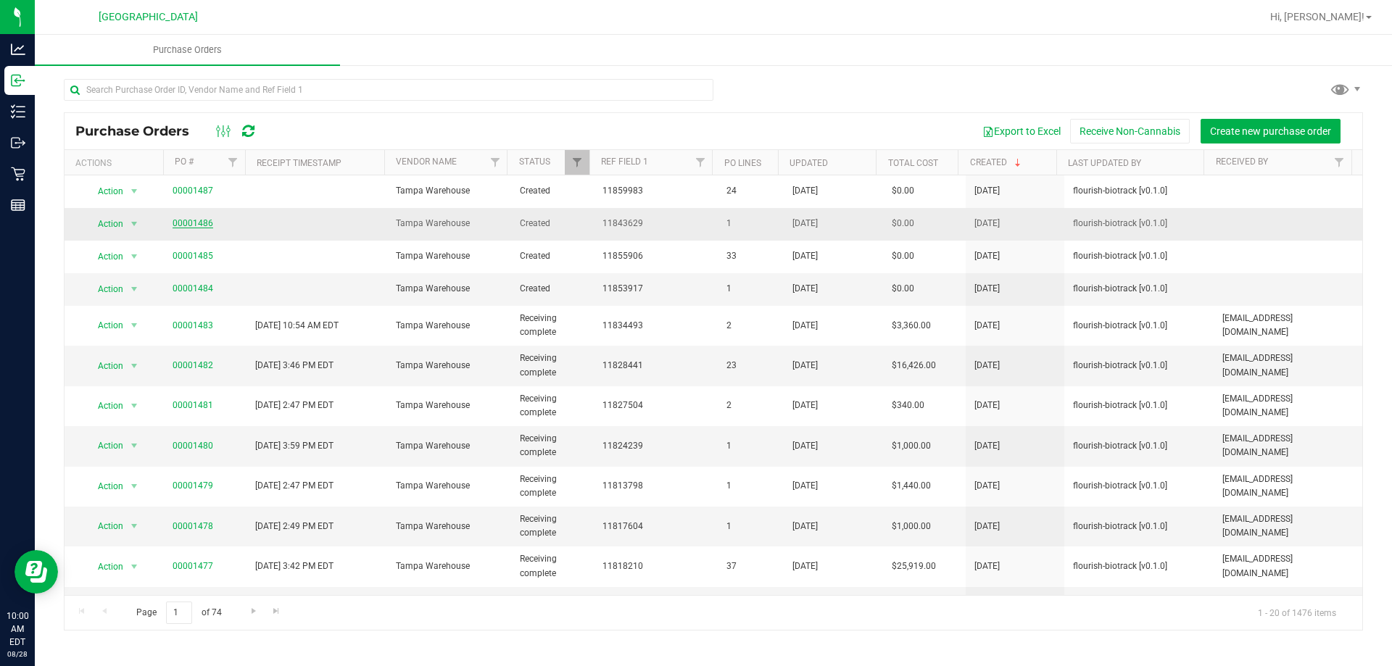
click at [195, 225] on link "00001486" at bounding box center [193, 223] width 41 height 10
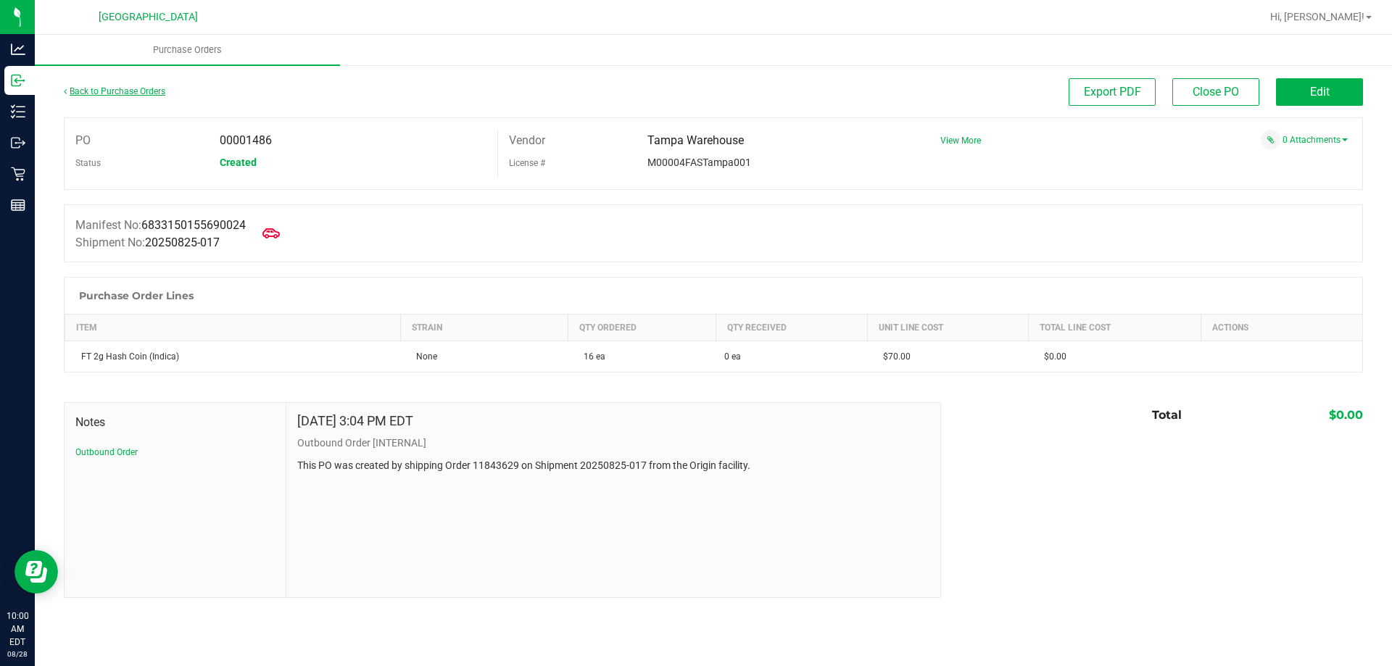
click at [90, 94] on link "Back to Purchase Orders" at bounding box center [115, 91] width 102 height 10
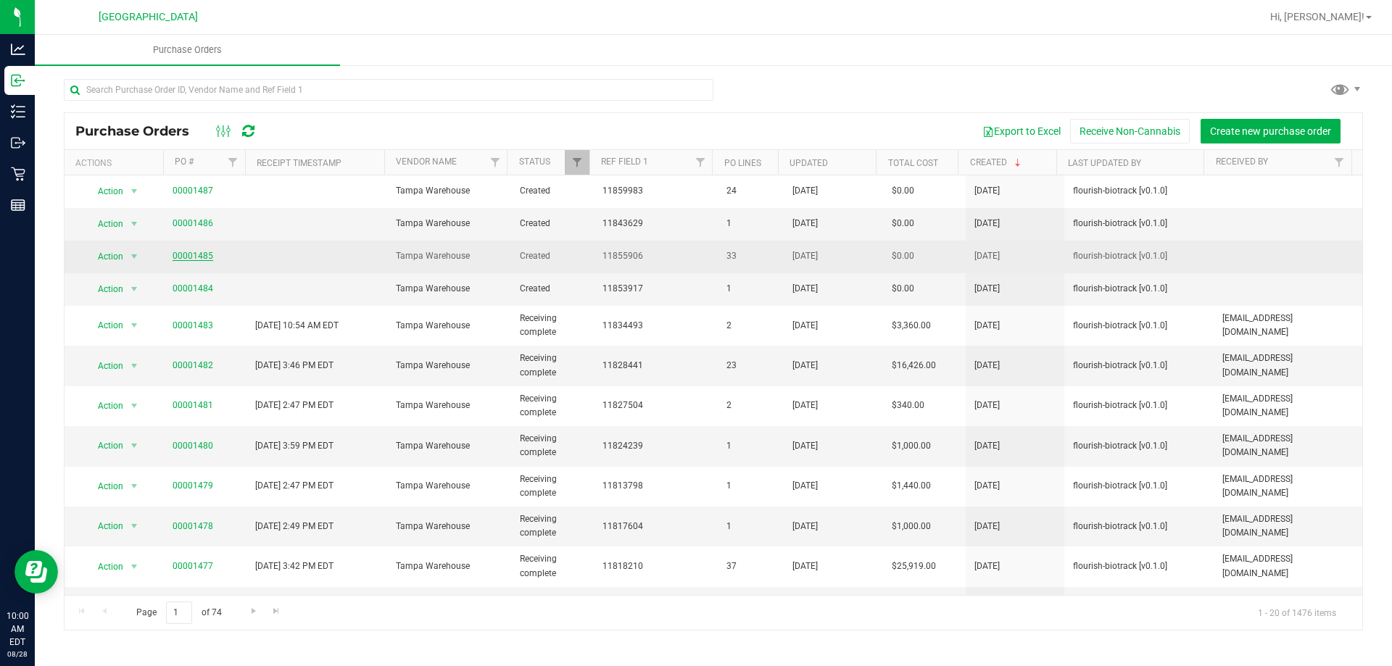
click at [191, 252] on link "00001485" at bounding box center [193, 256] width 41 height 10
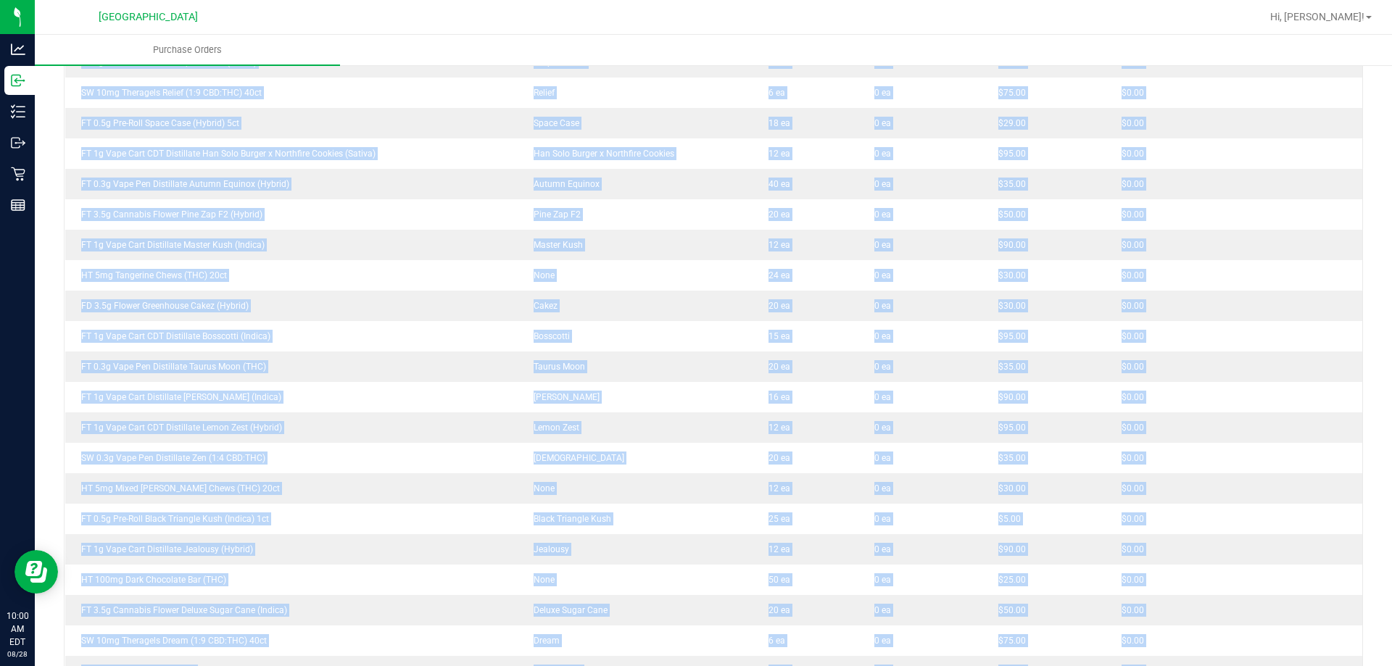
scroll to position [921, 0]
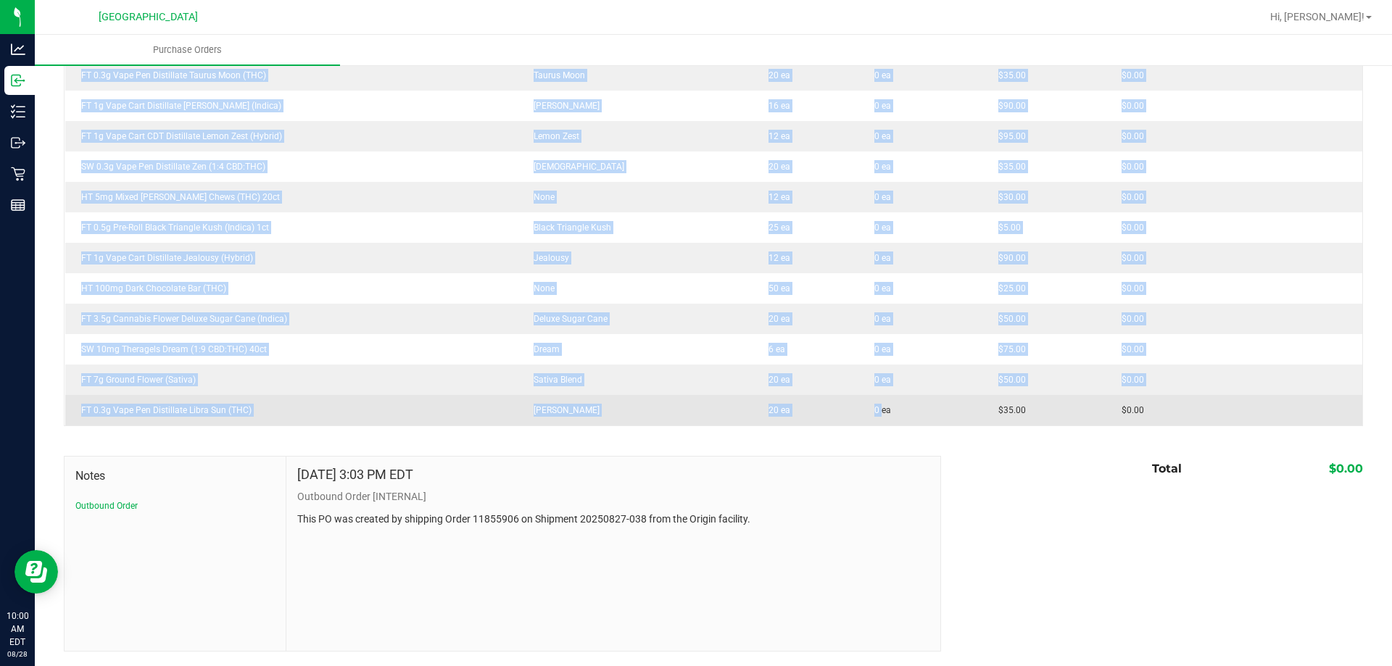
drag, startPoint x: 75, startPoint y: 349, endPoint x: 1193, endPoint y: 411, distance: 1119.8
copy tbody "FT 1g Vape Cart Distillate Amnesia (Hybrid) Amnesia 21 ea 0 ea $90.00 $0.00 FD …"
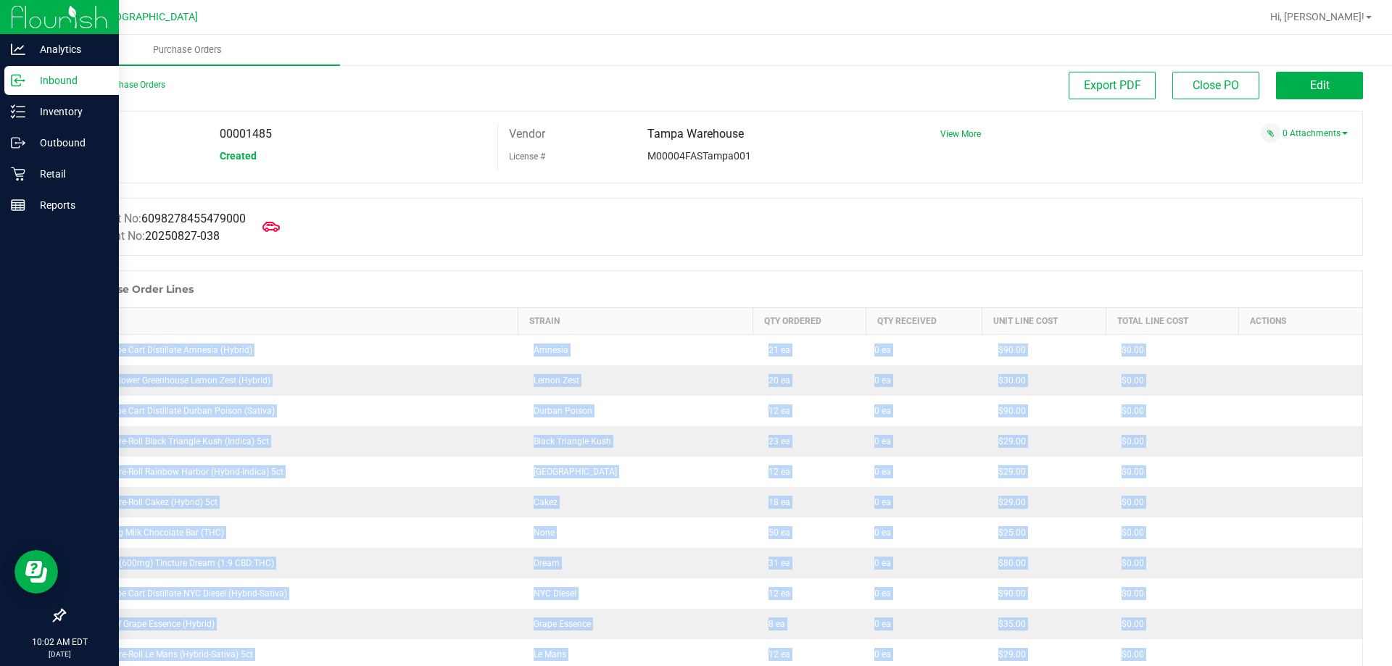
scroll to position [0, 0]
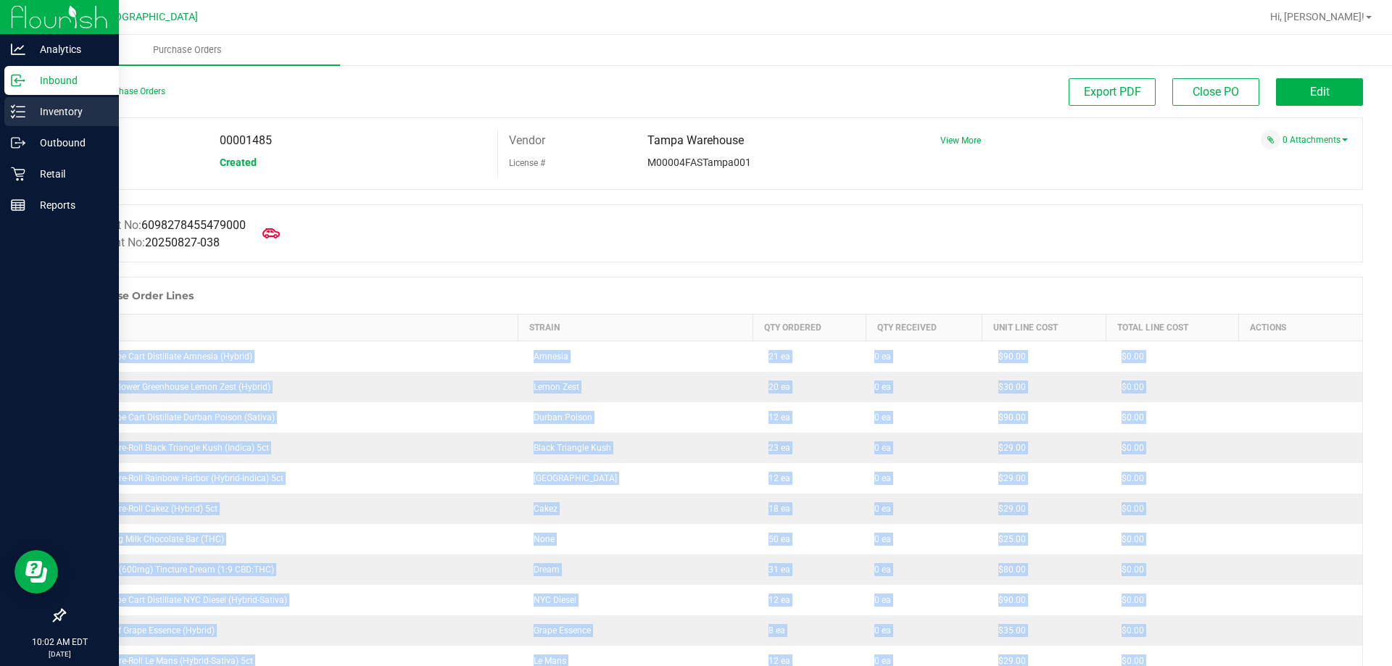
click at [11, 120] on div "Inventory" at bounding box center [61, 111] width 115 height 29
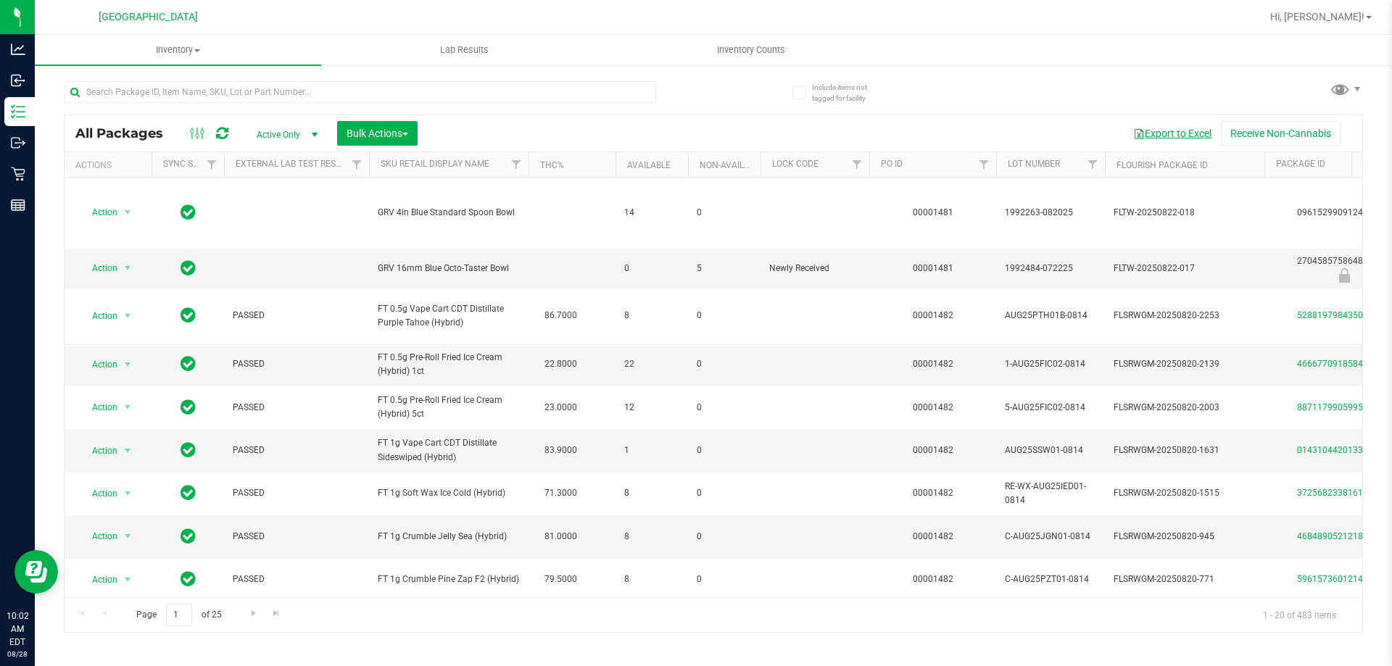
click at [1159, 133] on button "Export to Excel" at bounding box center [1172, 133] width 97 height 25
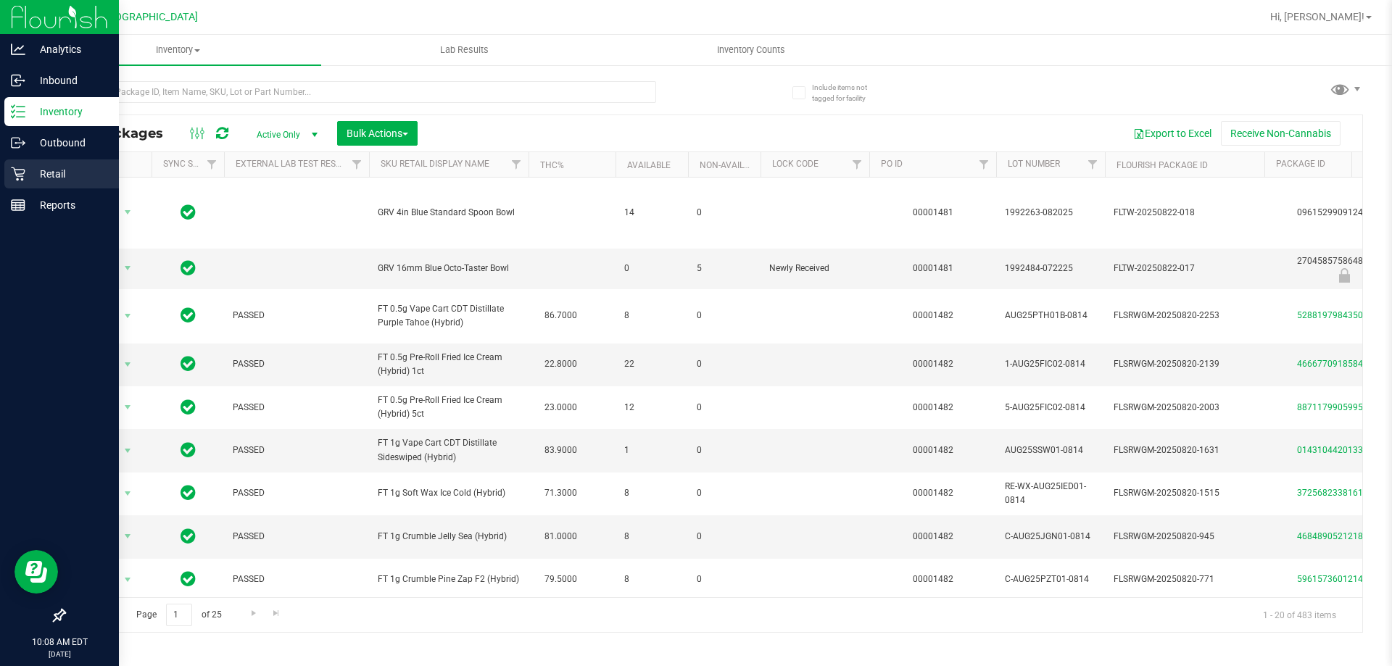
click at [20, 178] on icon at bounding box center [18, 174] width 15 height 15
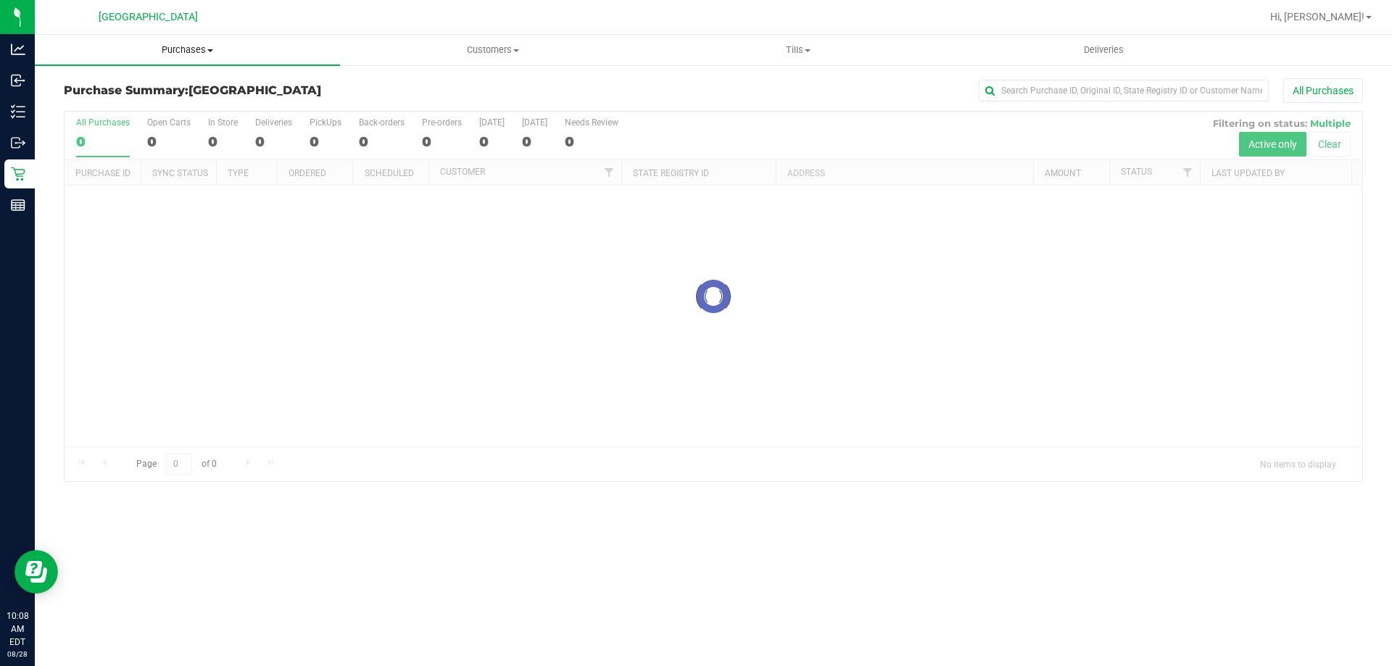
click at [194, 56] on span "Purchases" at bounding box center [187, 50] width 305 height 13
click at [116, 99] on span "Fulfillment" at bounding box center [80, 105] width 90 height 12
